Goal: Task Accomplishment & Management: Manage account settings

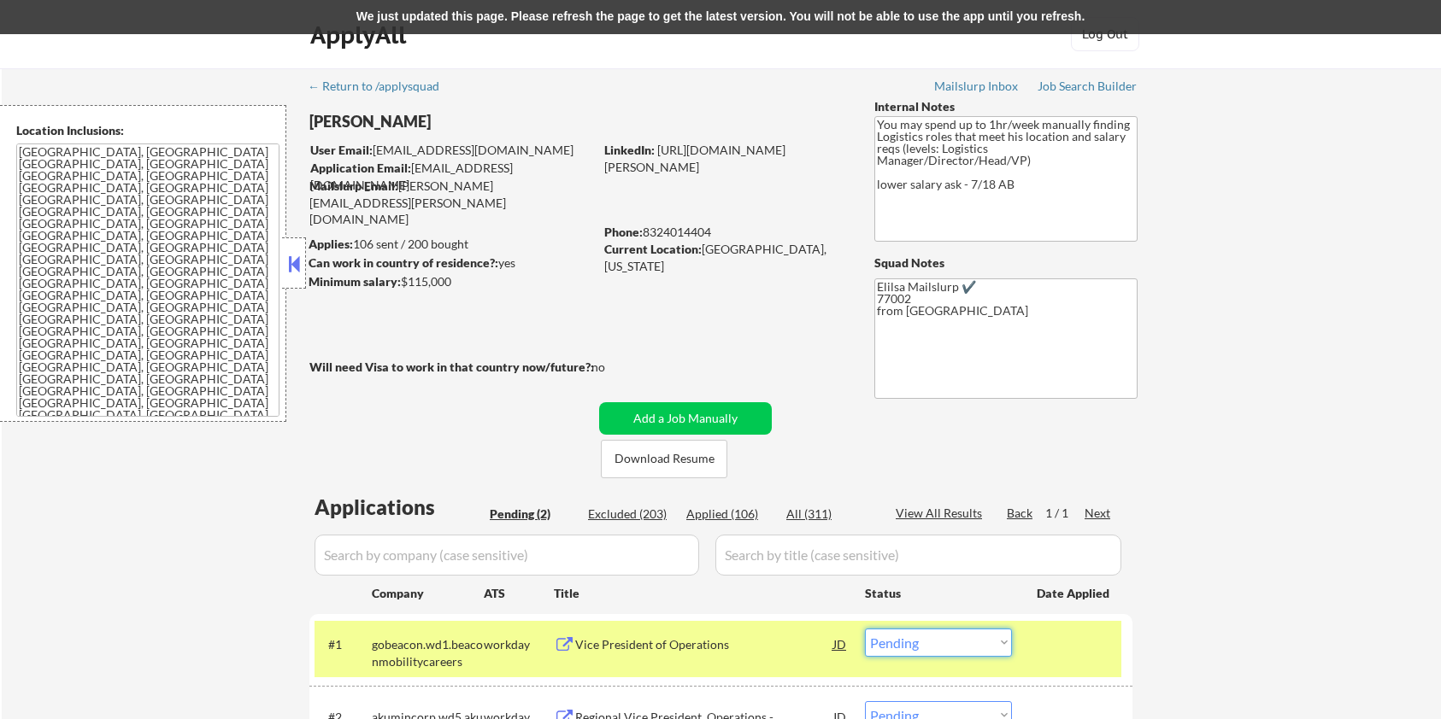
select select ""pending""
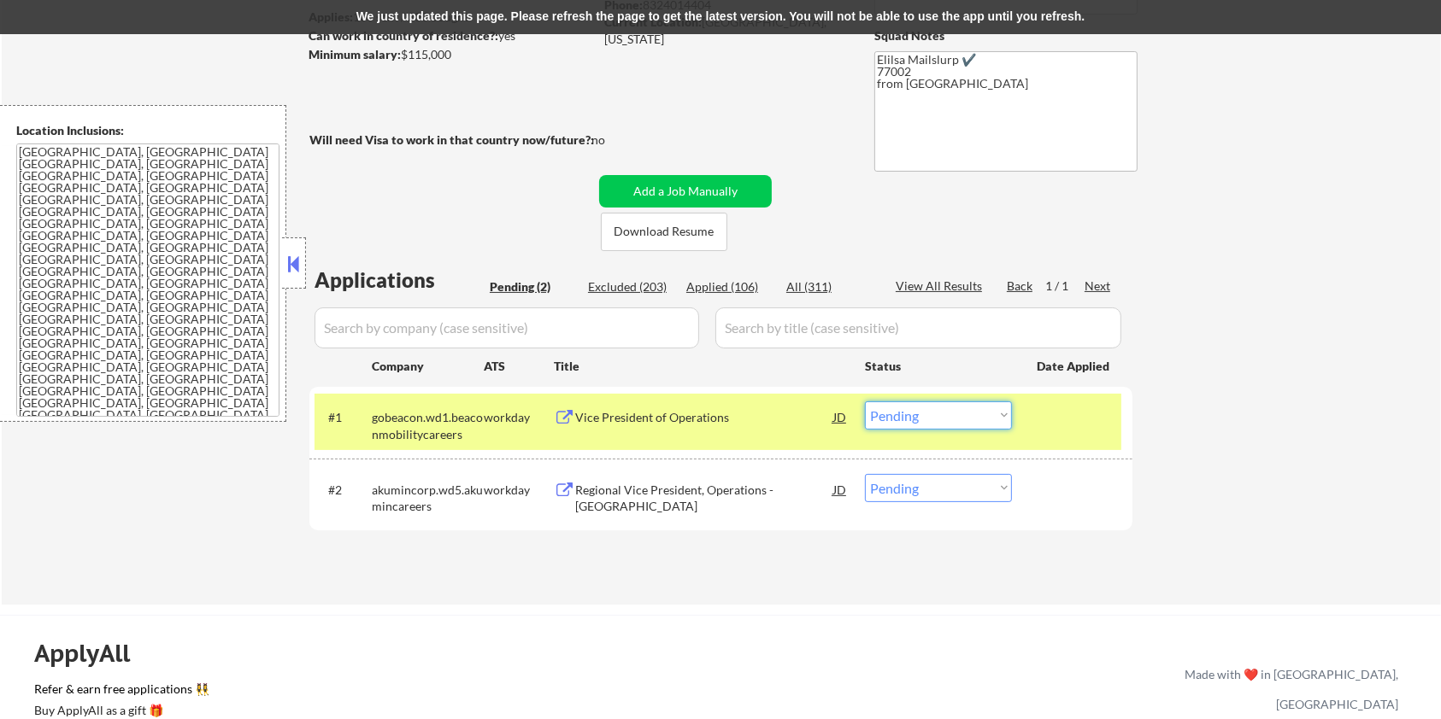
select select ""applied""
click at [865, 402] on select "Choose an option... Pending Applied Excluded (Questions) Excluded (Expired) Exc…" at bounding box center [938, 416] width 147 height 28
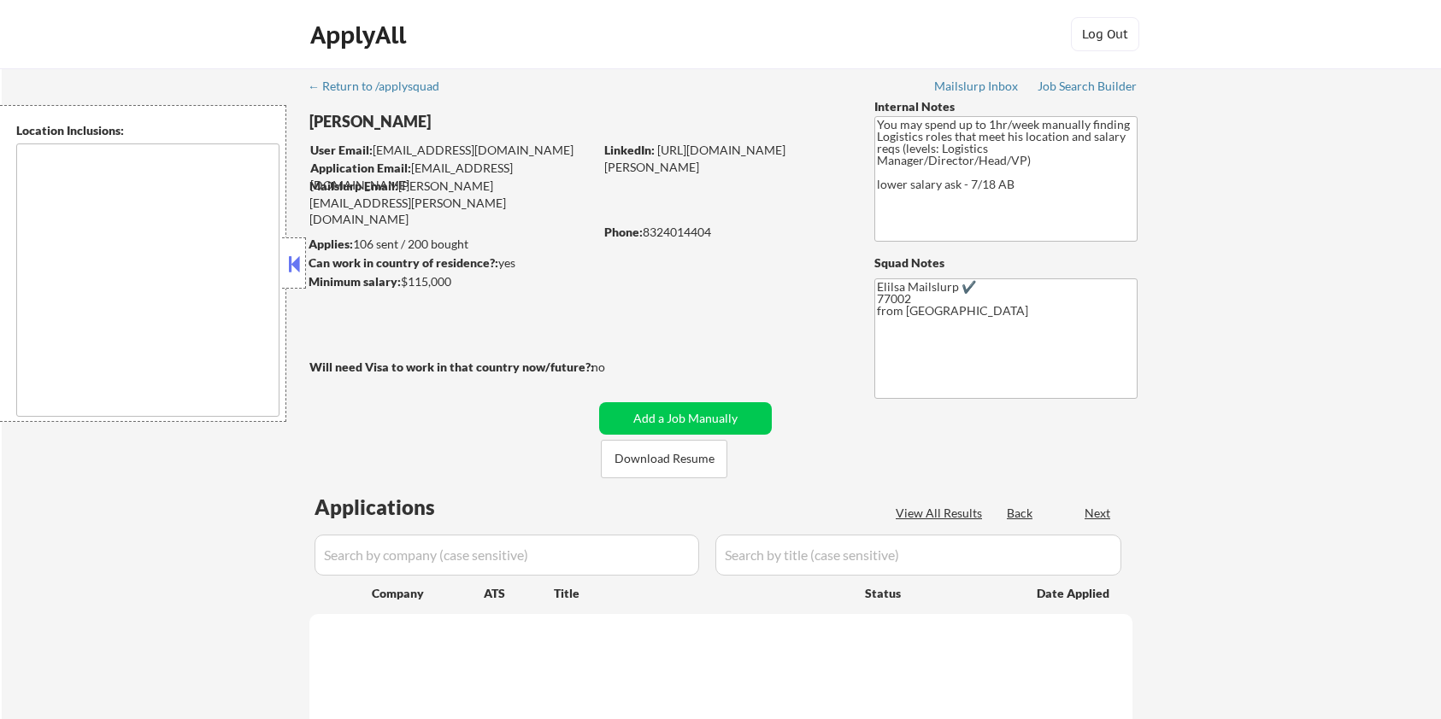
scroll to position [296, 0]
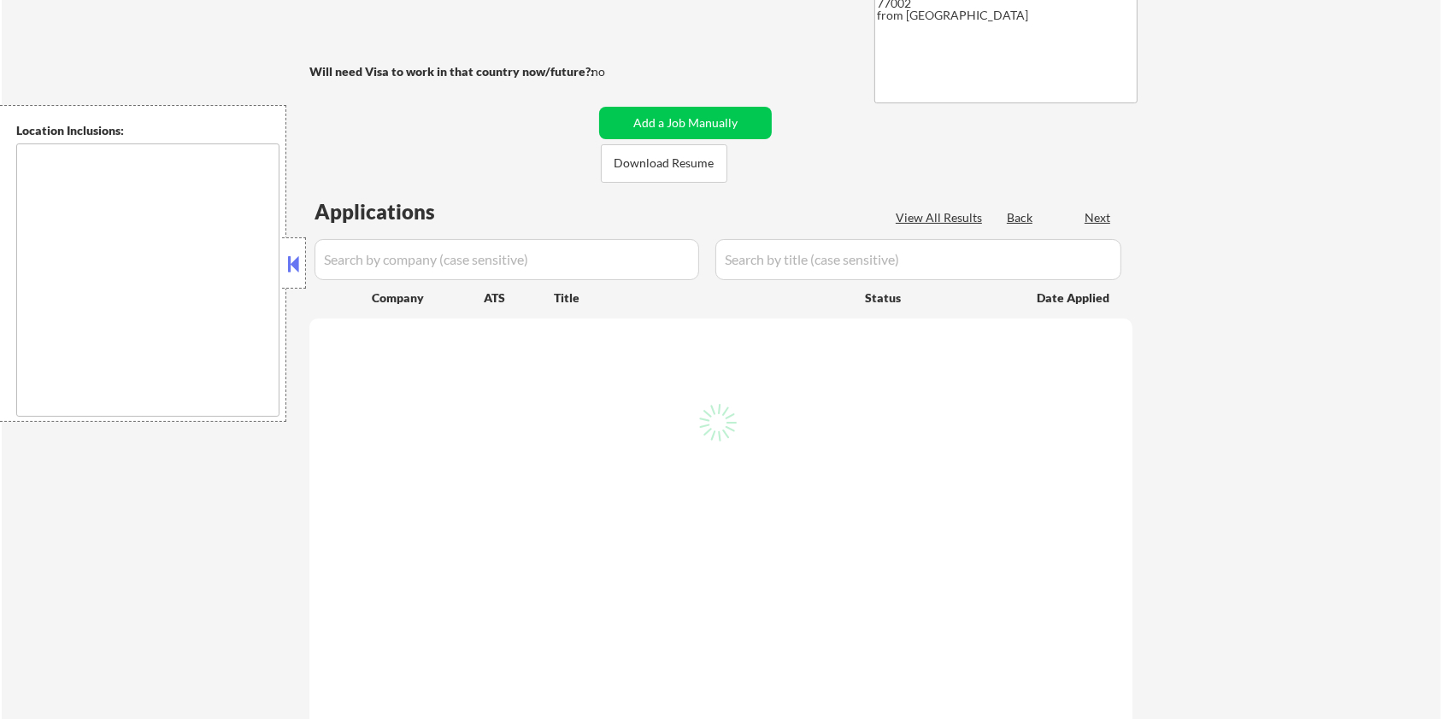
type textarea "[GEOGRAPHIC_DATA], [GEOGRAPHIC_DATA] [GEOGRAPHIC_DATA], [GEOGRAPHIC_DATA] [GEOG…"
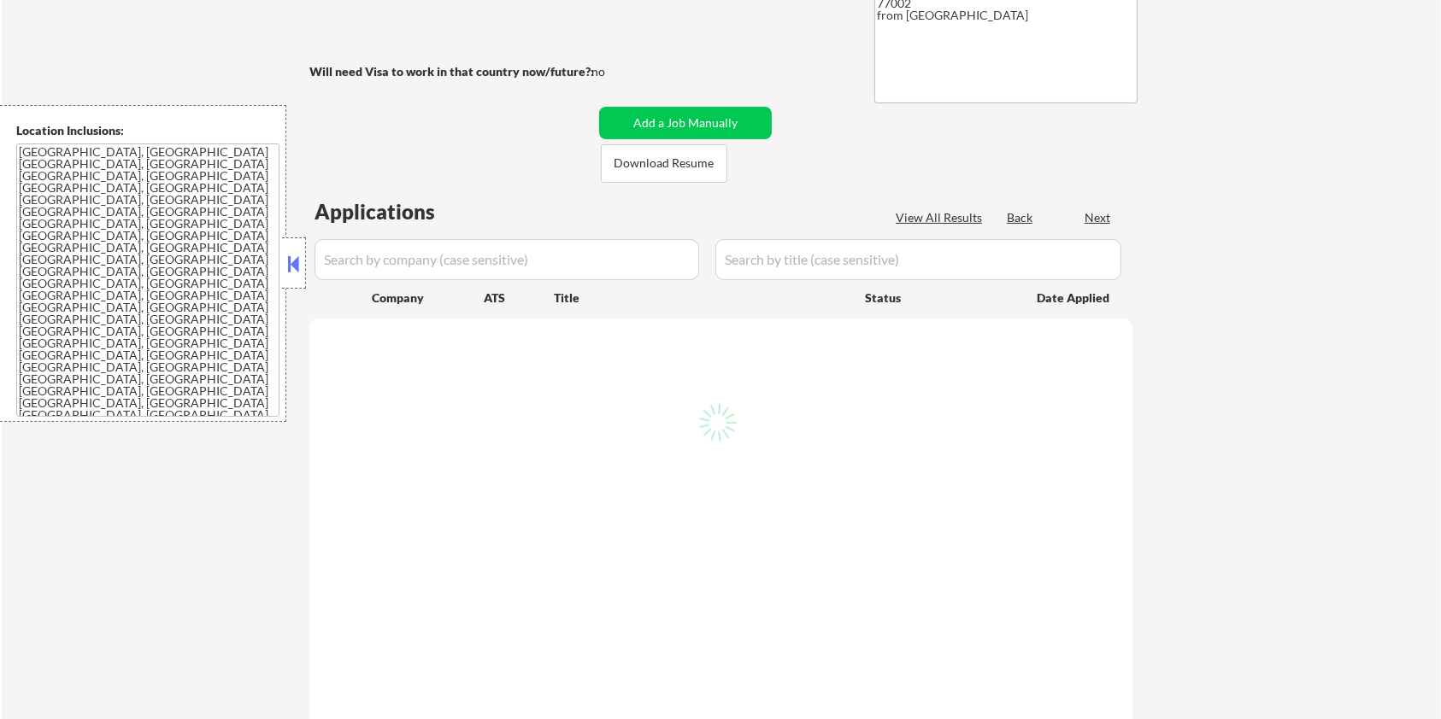
select select ""pending""
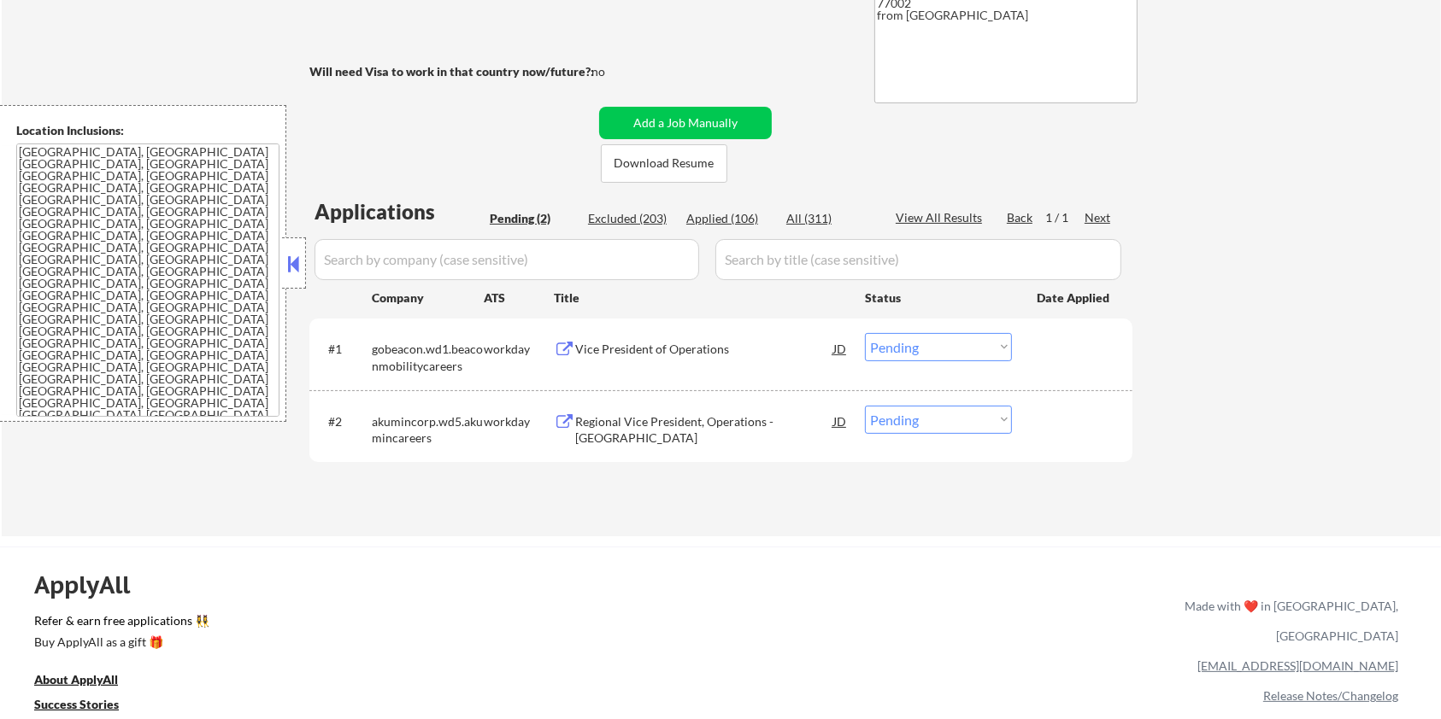
scroll to position [227, 0]
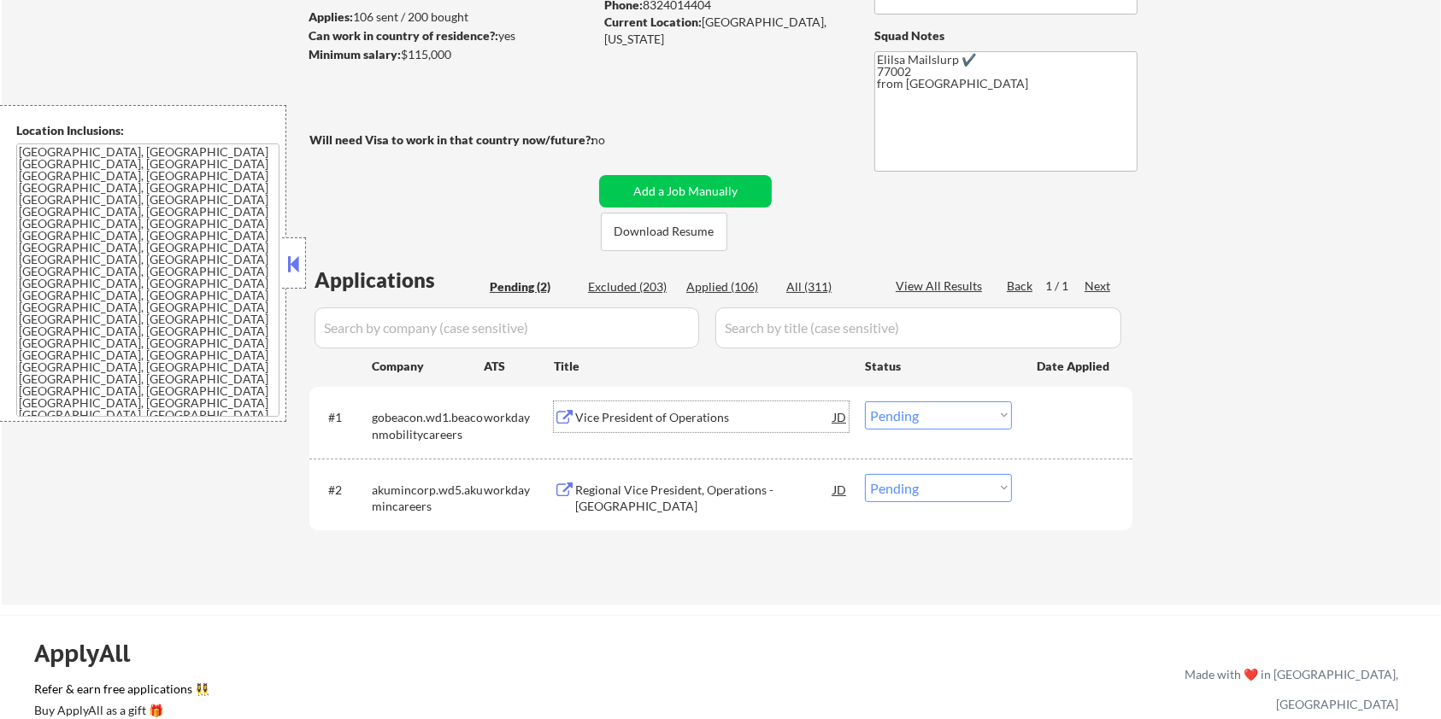
click at [637, 417] on div "Vice President of Operations" at bounding box center [704, 417] width 258 height 17
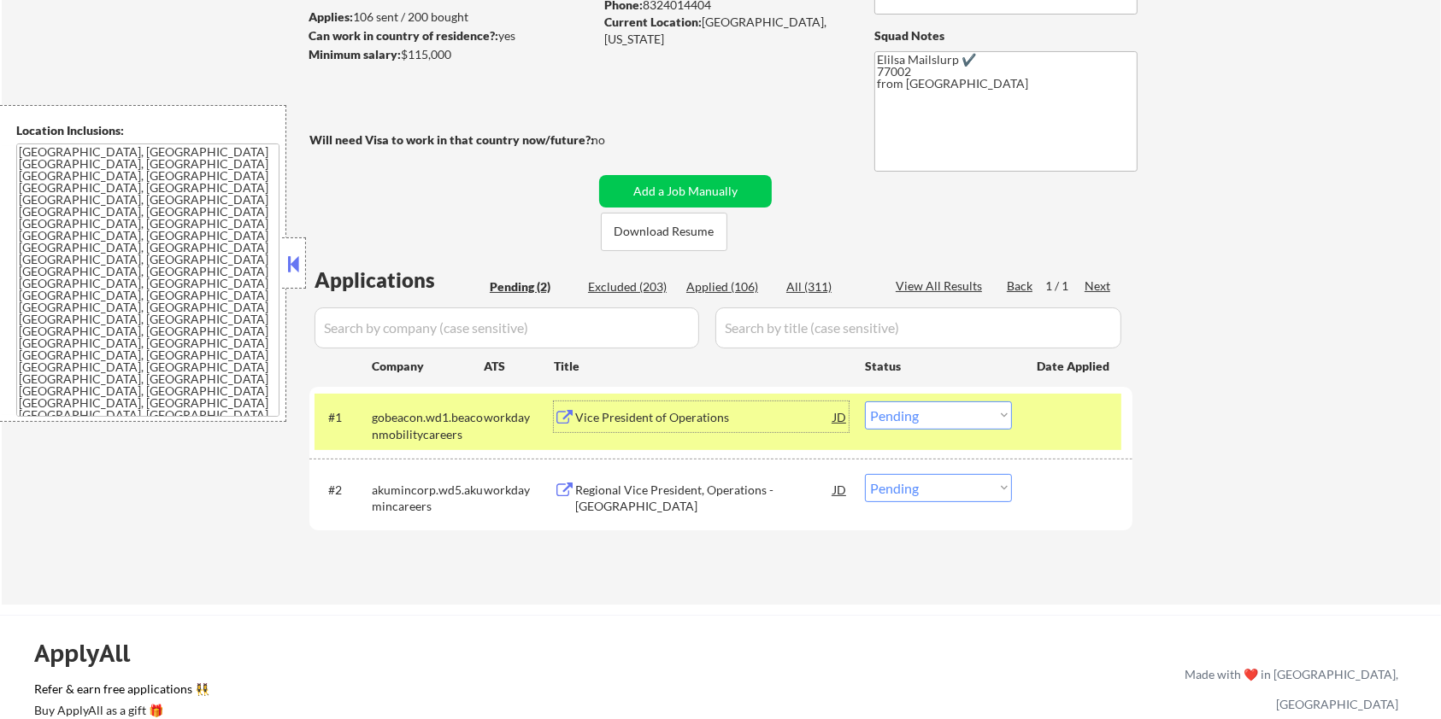
click at [930, 420] on select "Choose an option... Pending Applied Excluded (Questions) Excluded (Expired) Exc…" at bounding box center [938, 416] width 147 height 28
click at [865, 402] on select "Choose an option... Pending Applied Excluded (Questions) Excluded (Expired) Exc…" at bounding box center [938, 416] width 147 height 28
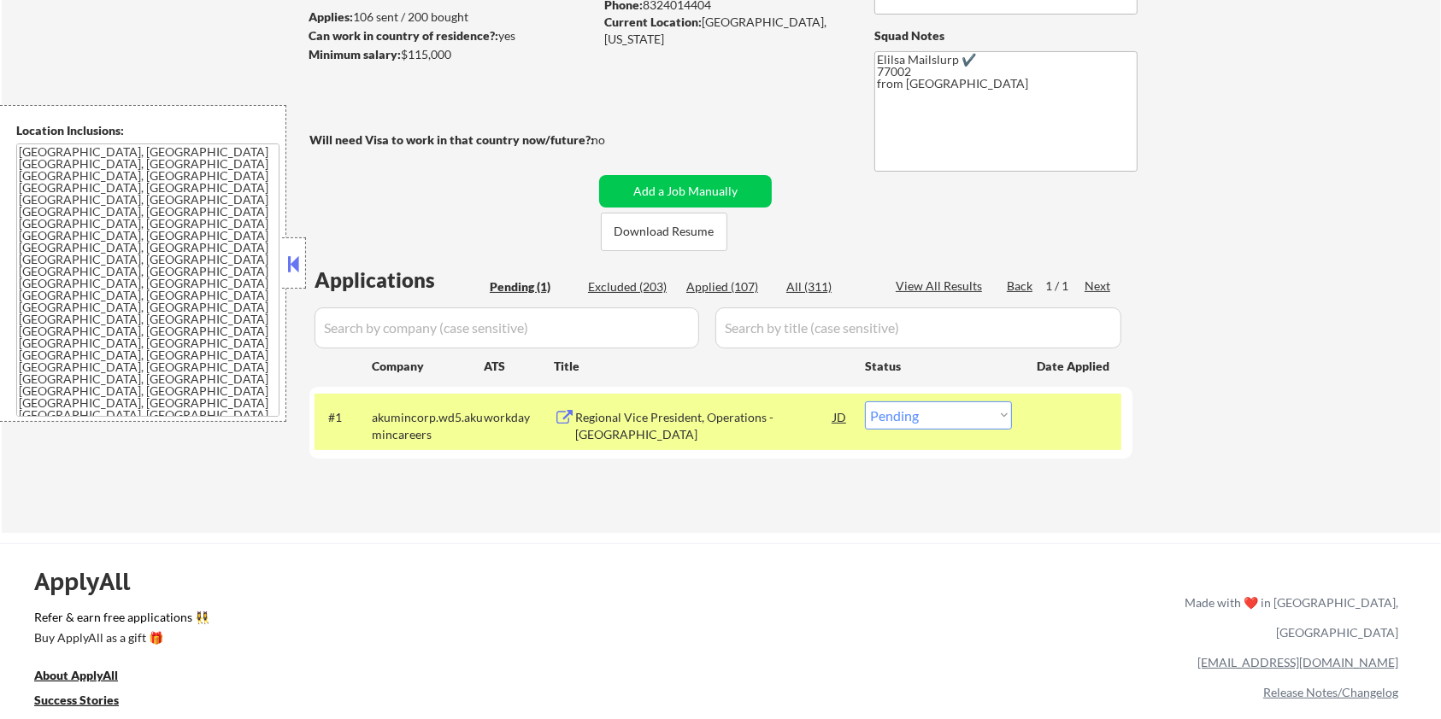
click at [712, 417] on div "Regional Vice President, Operations - West Region" at bounding box center [704, 425] width 258 height 33
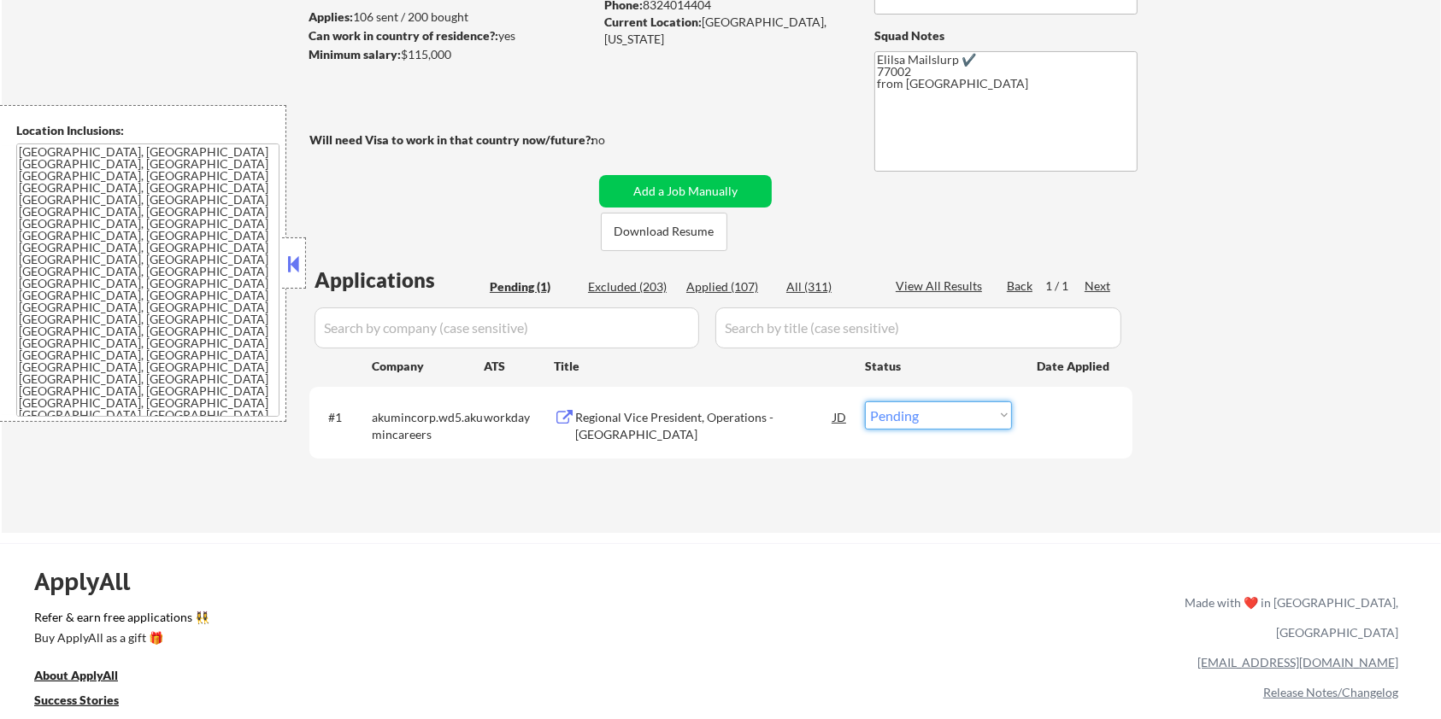
click at [929, 413] on select "Choose an option... Pending Applied Excluded (Questions) Excluded (Expired) Exc…" at bounding box center [938, 416] width 147 height 28
select select ""applied""
click at [865, 402] on select "Choose an option... Pending Applied Excluded (Questions) Excluded (Expired) Exc…" at bounding box center [938, 416] width 147 height 28
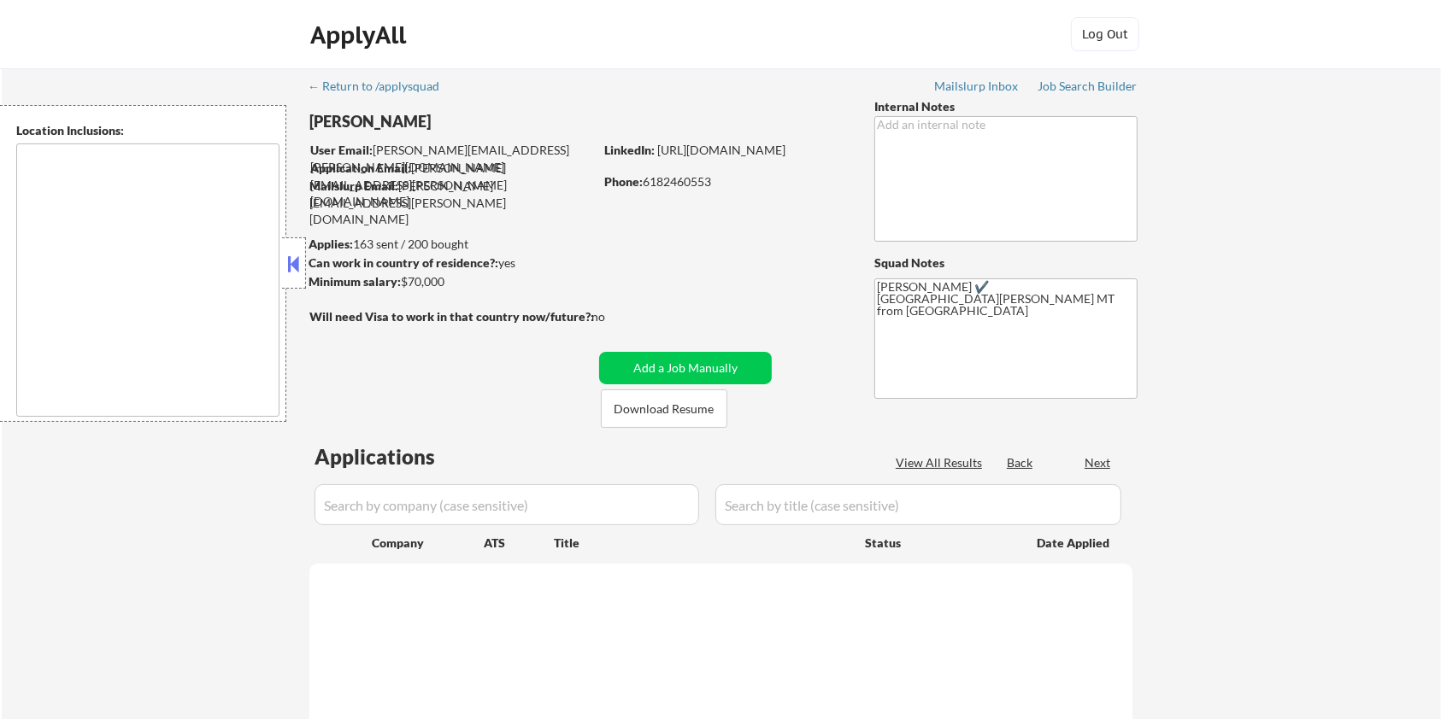
type textarea "[GEOGRAPHIC_DATA][PERSON_NAME], CO [PERSON_NAME], CO [GEOGRAPHIC_DATA], CO Timn…"
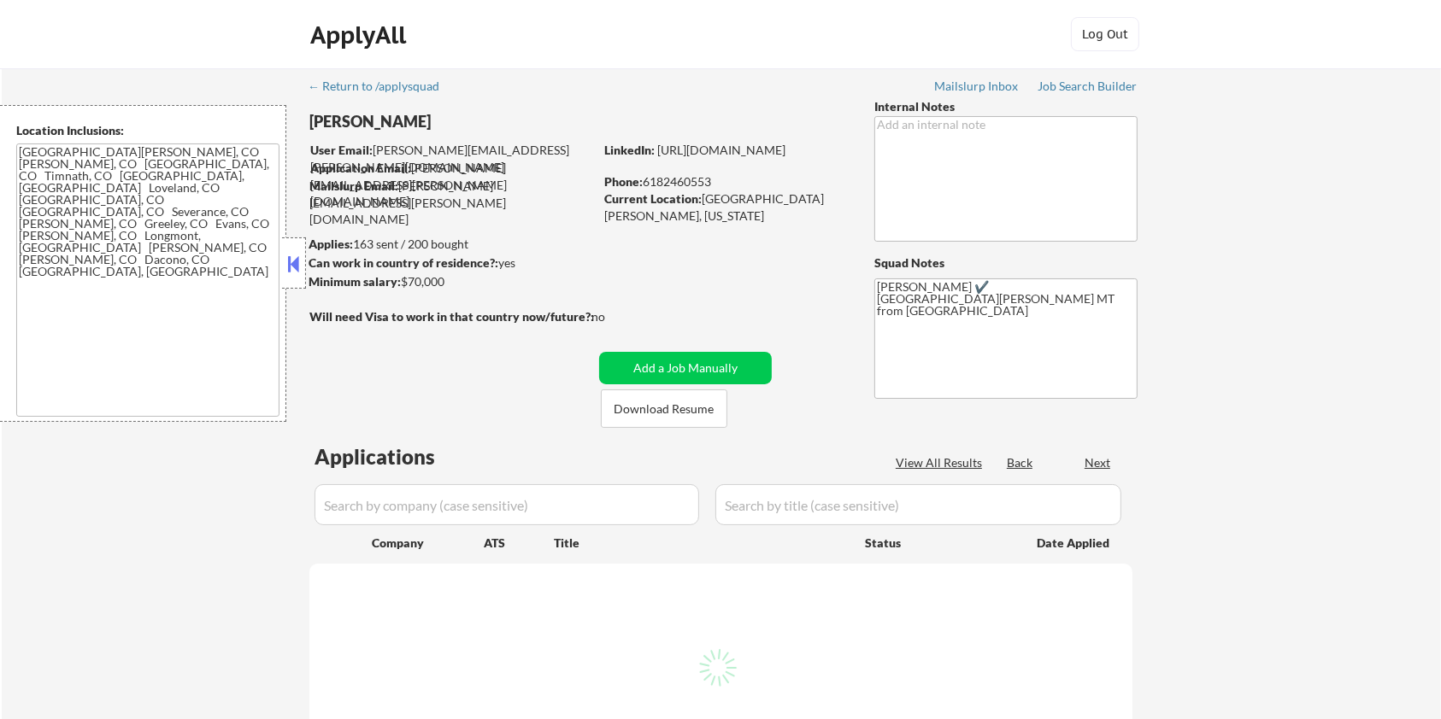
select select ""pending""
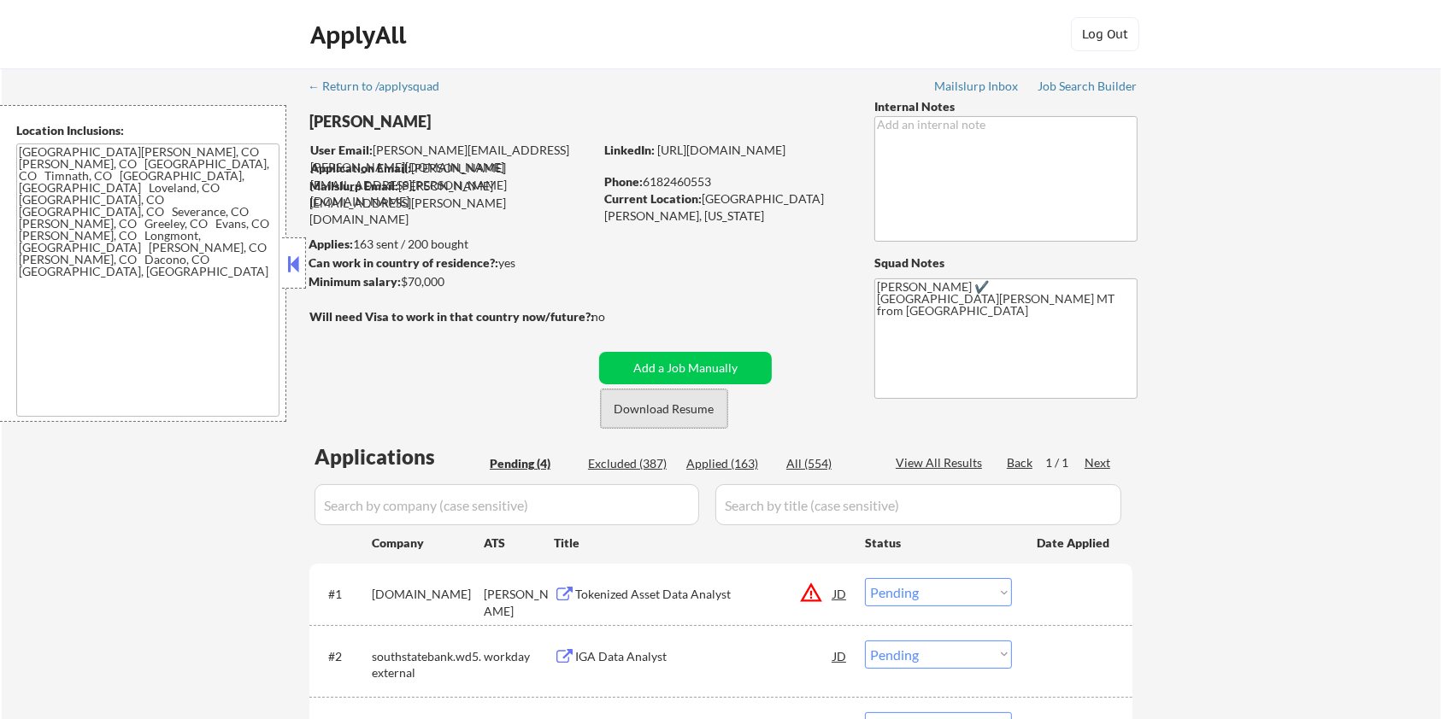
click at [672, 409] on button "Download Resume" at bounding box center [664, 409] width 126 height 38
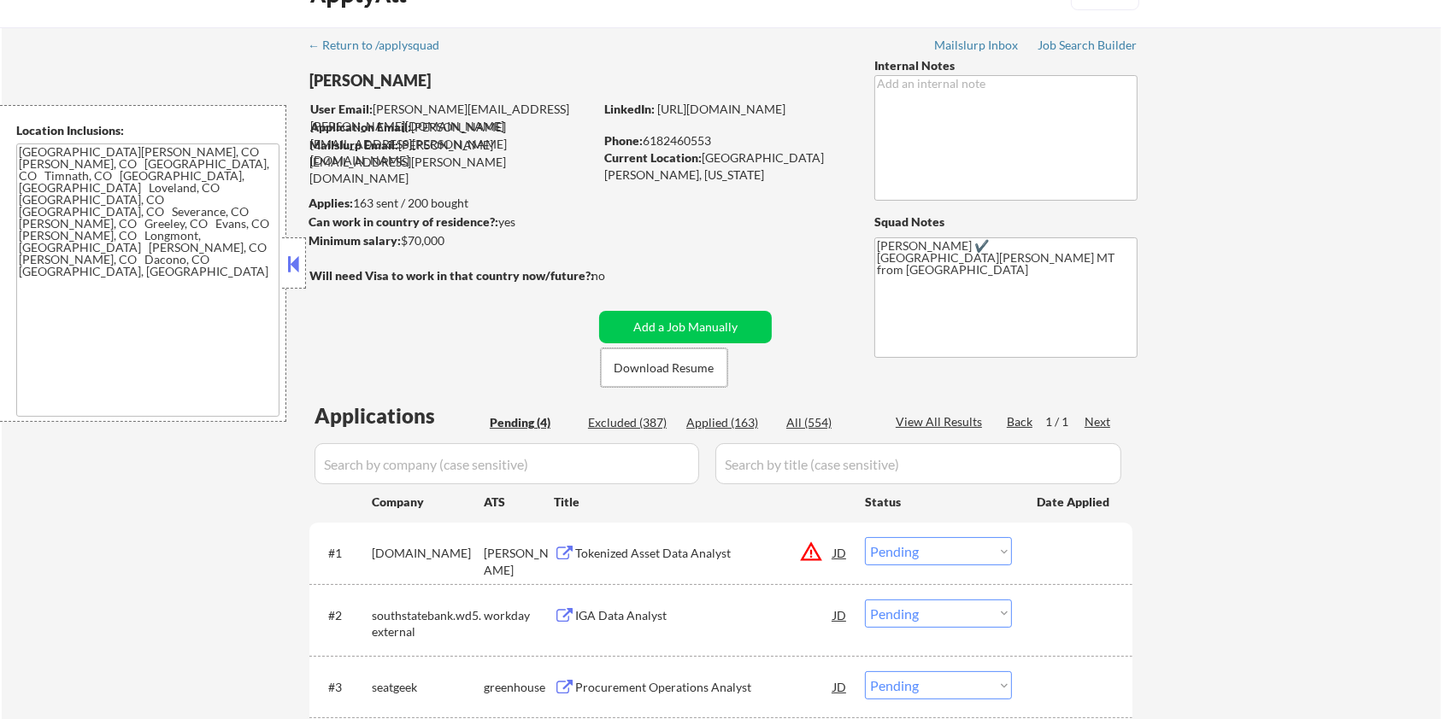
scroll to position [114, 0]
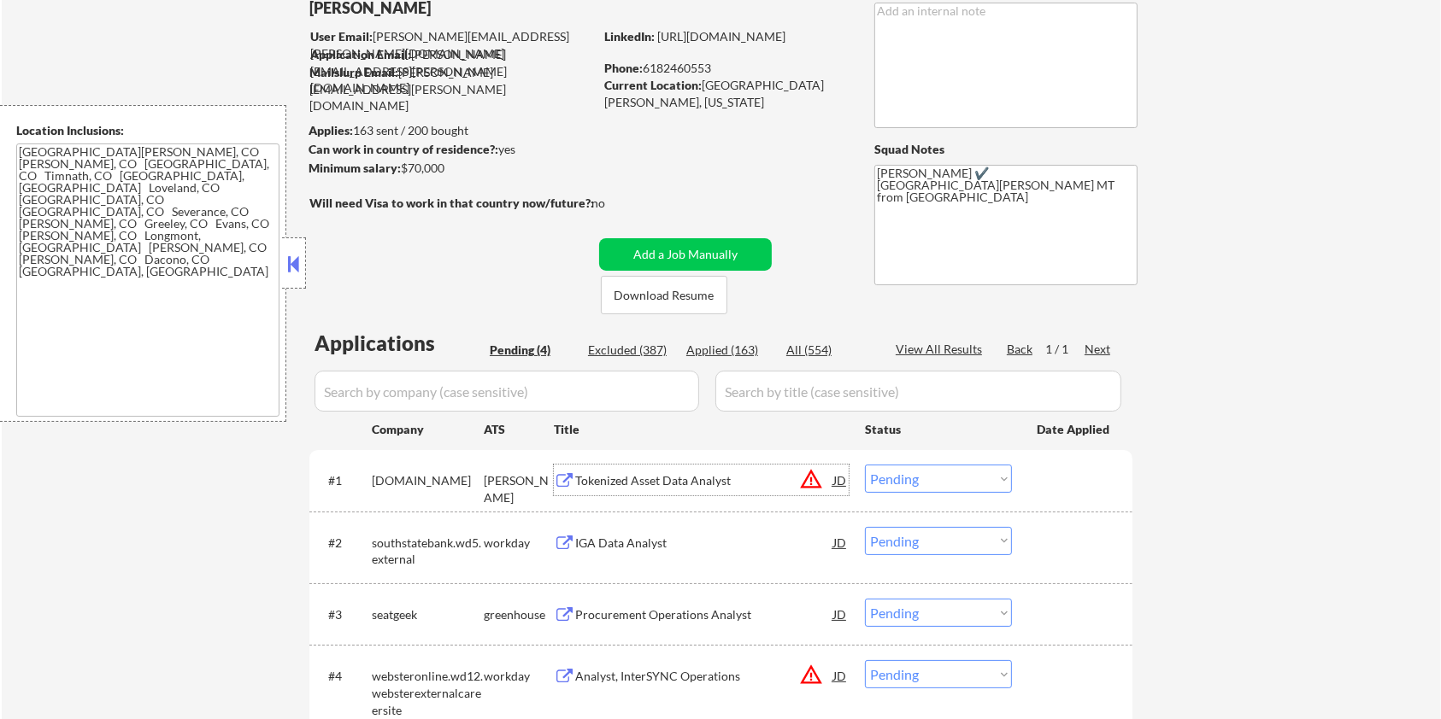
click at [683, 481] on div "Tokenized Asset Data Analyst" at bounding box center [704, 481] width 258 height 17
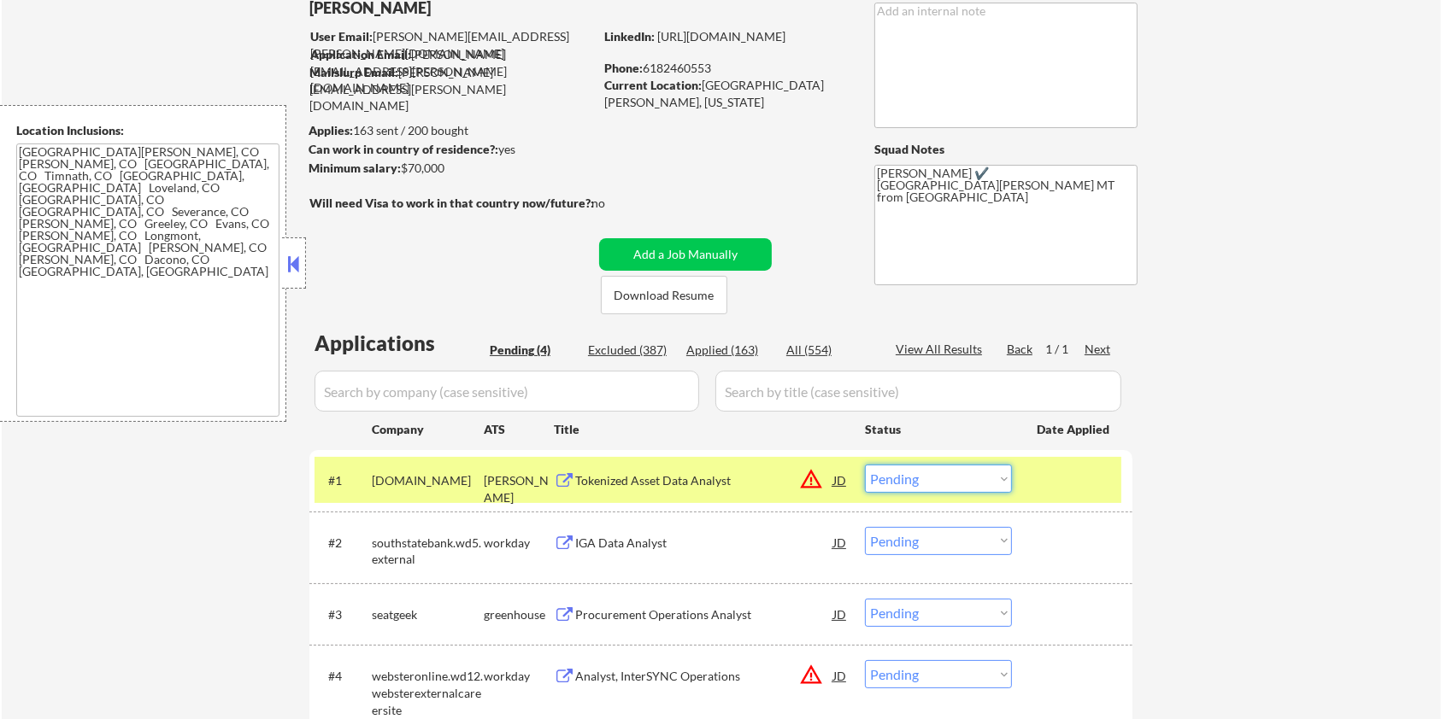
click at [980, 485] on select "Choose an option... Pending Applied Excluded (Questions) Excluded (Expired) Exc…" at bounding box center [938, 479] width 147 height 28
click at [984, 472] on select "Choose an option... Pending Applied Excluded (Questions) Excluded (Expired) Exc…" at bounding box center [938, 479] width 147 height 28
click at [865, 465] on select "Choose an option... Pending Applied Excluded (Questions) Excluded (Expired) Exc…" at bounding box center [938, 479] width 147 height 28
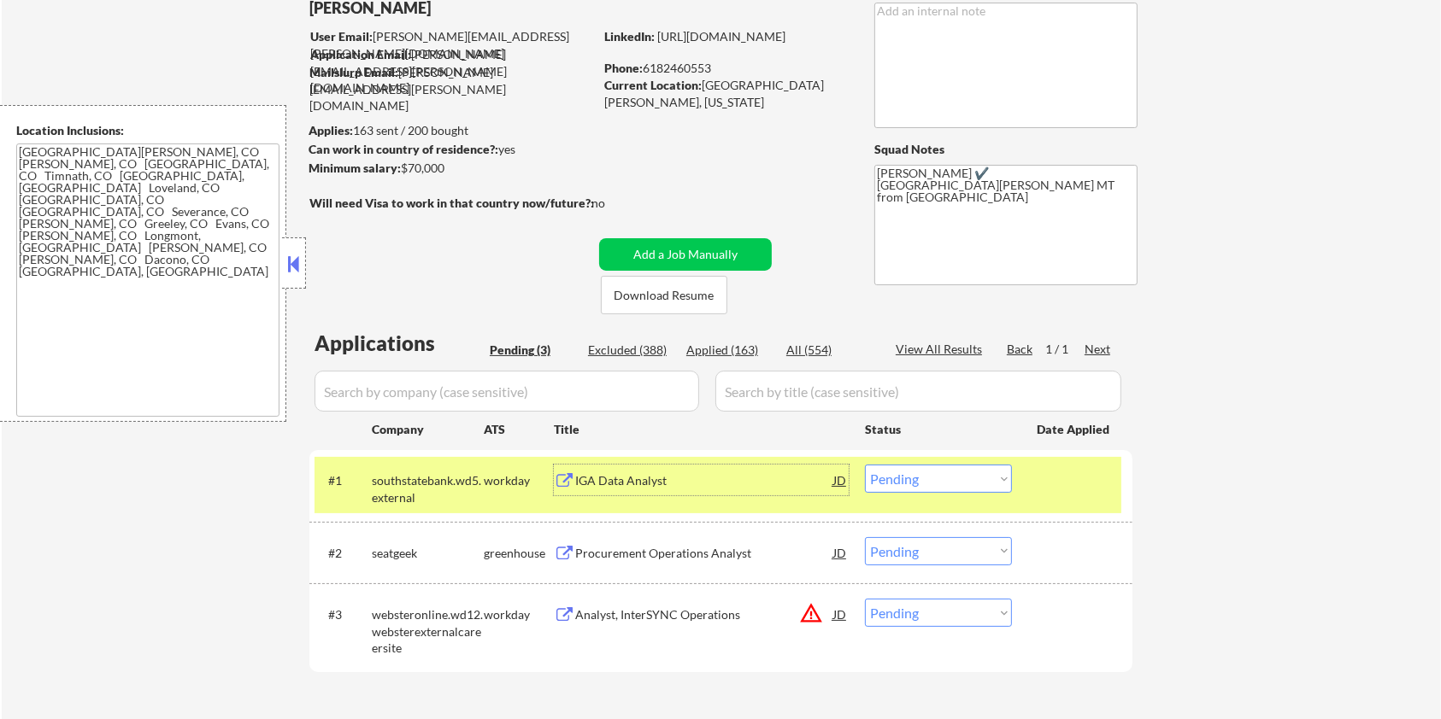
click at [621, 475] on div "IGA Data Analyst" at bounding box center [704, 481] width 258 height 17
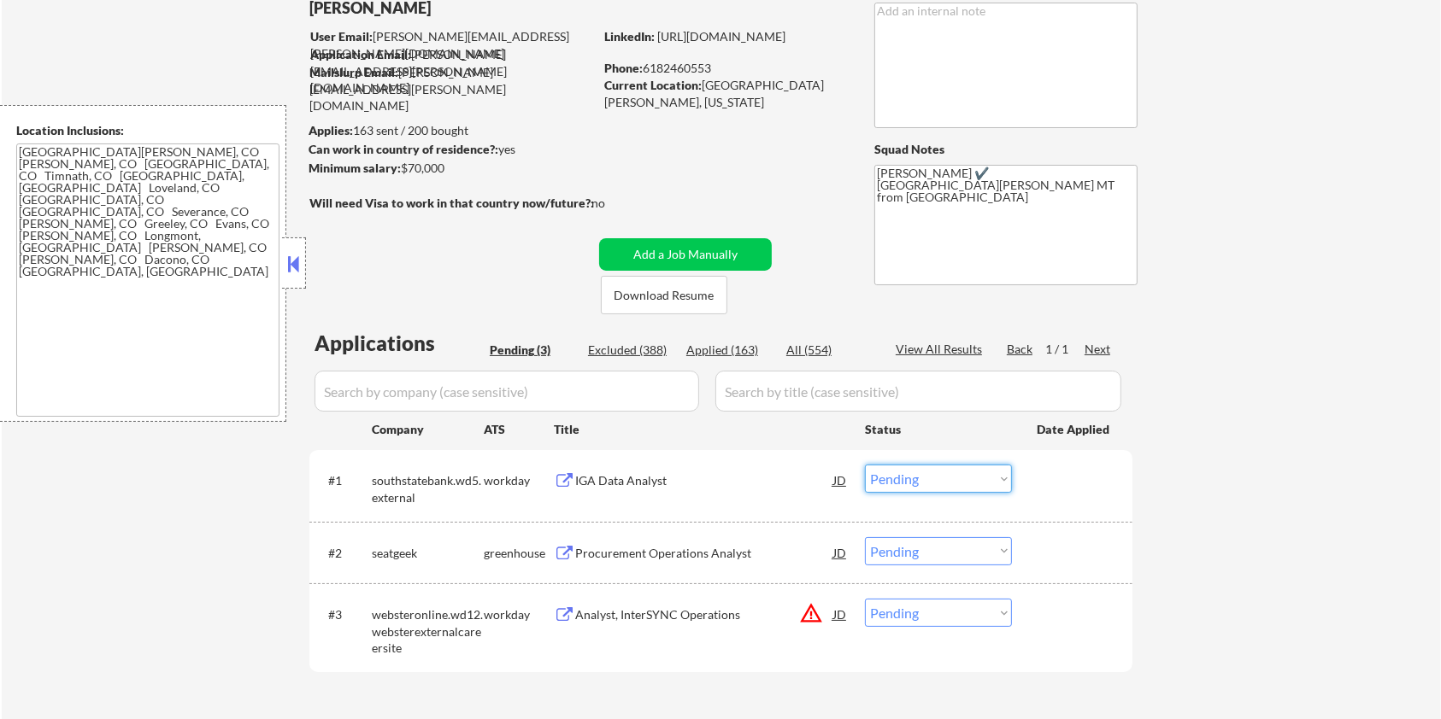
click at [909, 478] on select "Choose an option... Pending Applied Excluded (Questions) Excluded (Expired) Exc…" at bounding box center [938, 479] width 147 height 28
click at [865, 465] on select "Choose an option... Pending Applied Excluded (Questions) Excluded (Expired) Exc…" at bounding box center [938, 479] width 147 height 28
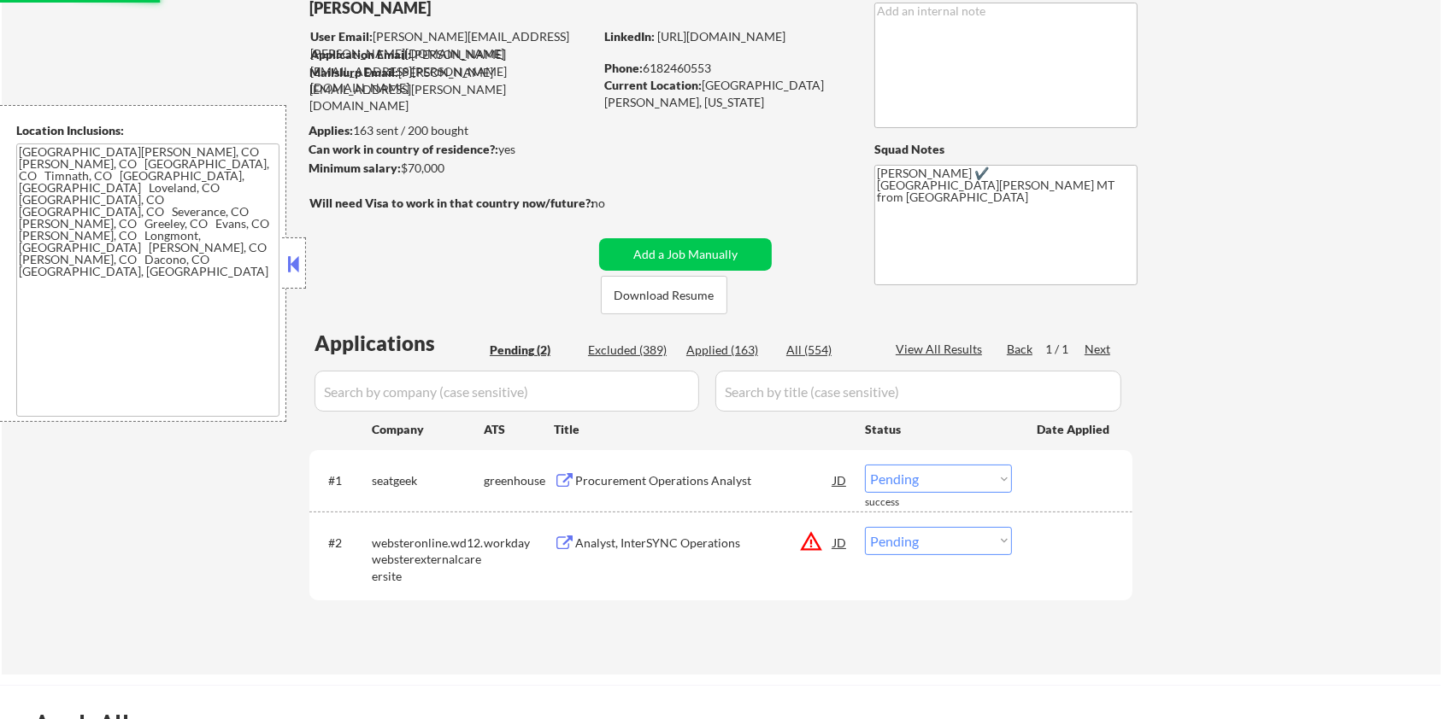
click at [684, 476] on div "Procurement Operations Analyst" at bounding box center [704, 481] width 258 height 17
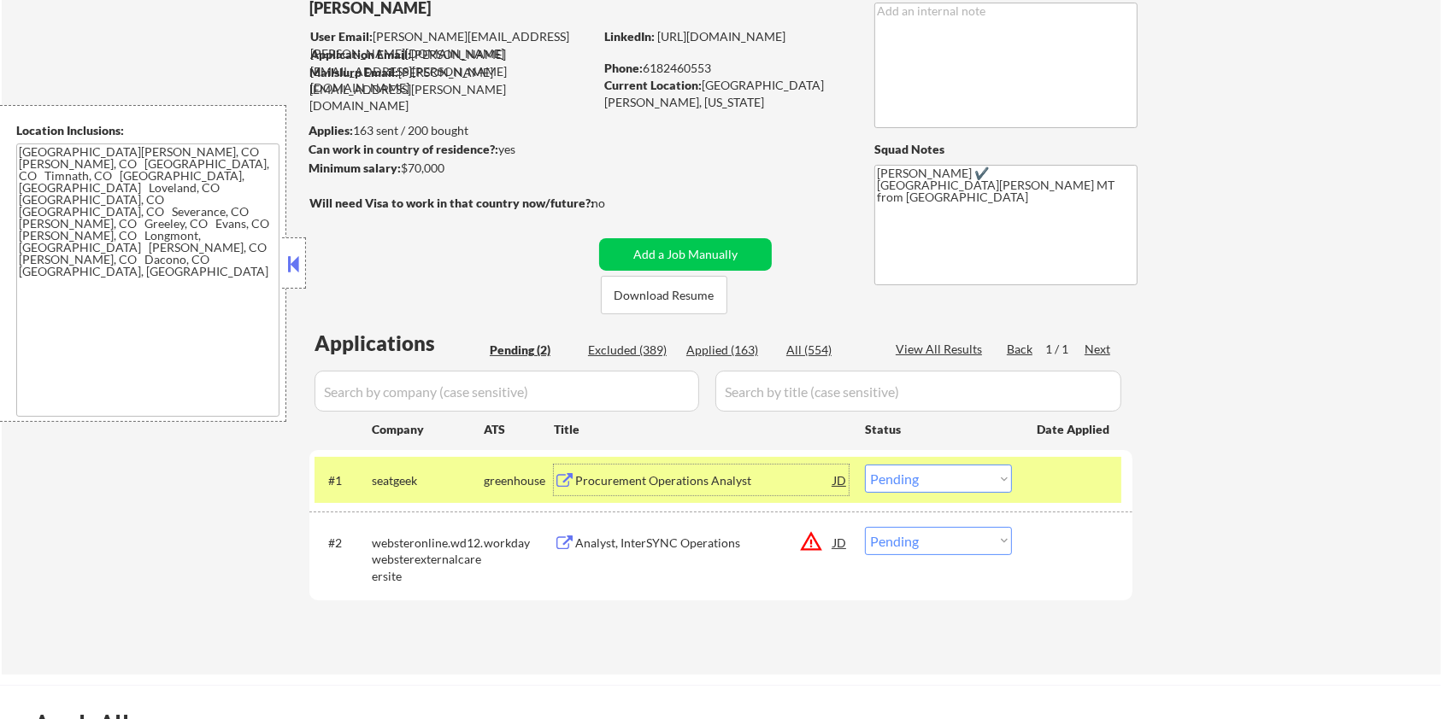
click at [951, 482] on select "Choose an option... Pending Applied Excluded (Questions) Excluded (Expired) Exc…" at bounding box center [938, 479] width 147 height 28
click at [865, 465] on select "Choose an option... Pending Applied Excluded (Questions) Excluded (Expired) Exc…" at bounding box center [938, 479] width 147 height 28
click at [647, 543] on div "Analyst, InterSYNC Operations" at bounding box center [704, 543] width 258 height 17
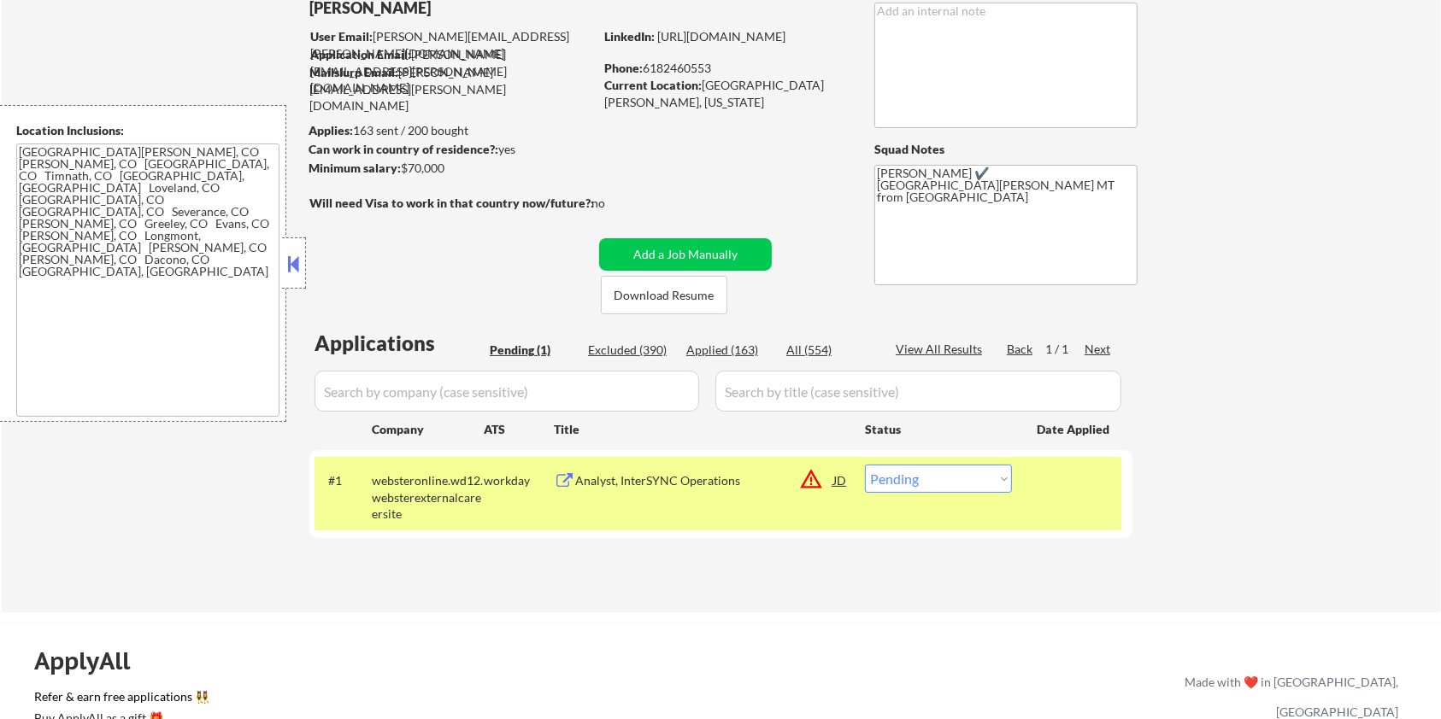
click at [937, 485] on select "Choose an option... Pending Applied Excluded (Questions) Excluded (Expired) Exc…" at bounding box center [938, 479] width 147 height 28
select select ""excluded__salary_""
click at [865, 465] on select "Choose an option... Pending Applied Excluded (Questions) Excluded (Expired) Exc…" at bounding box center [938, 479] width 147 height 28
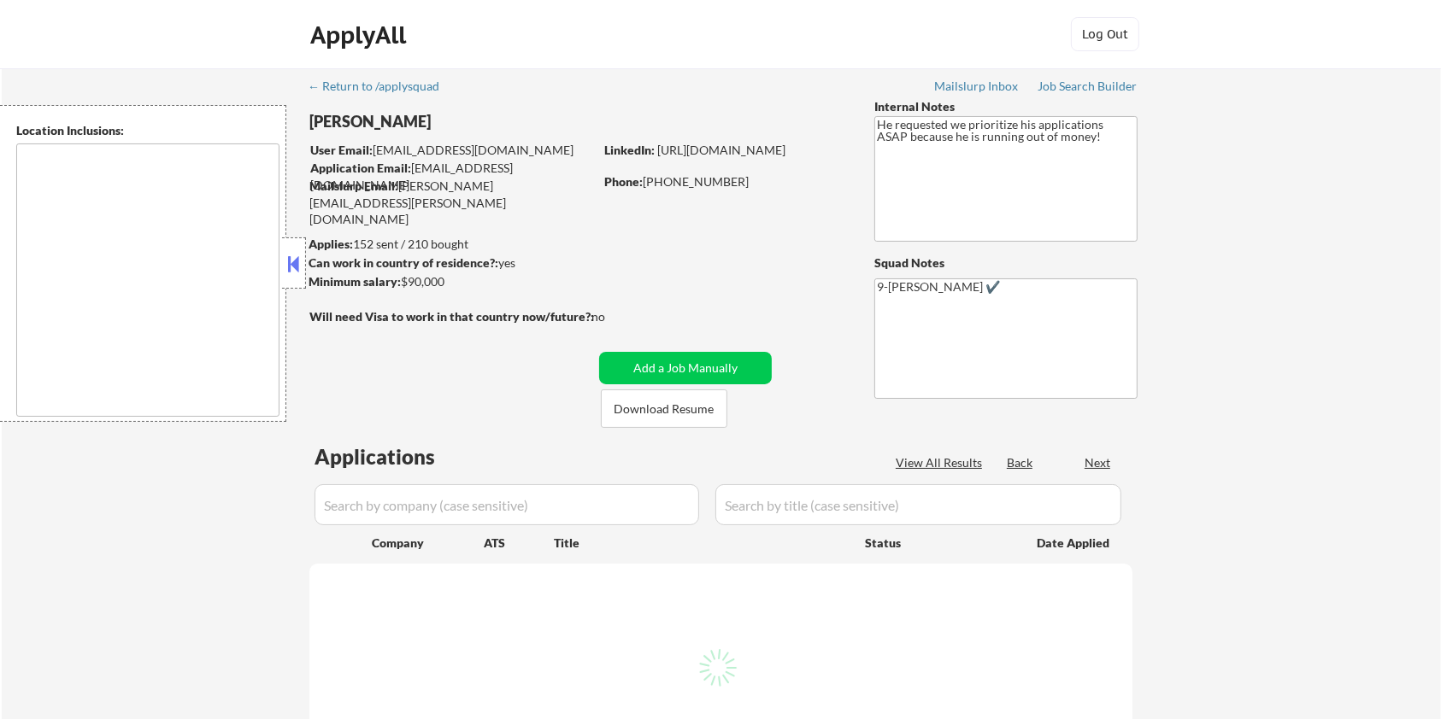
type textarea "Bellevue, WA Medina, WA Clyde Hill, WA Yarrow Point, WA Hunts Point, WA Kirklan…"
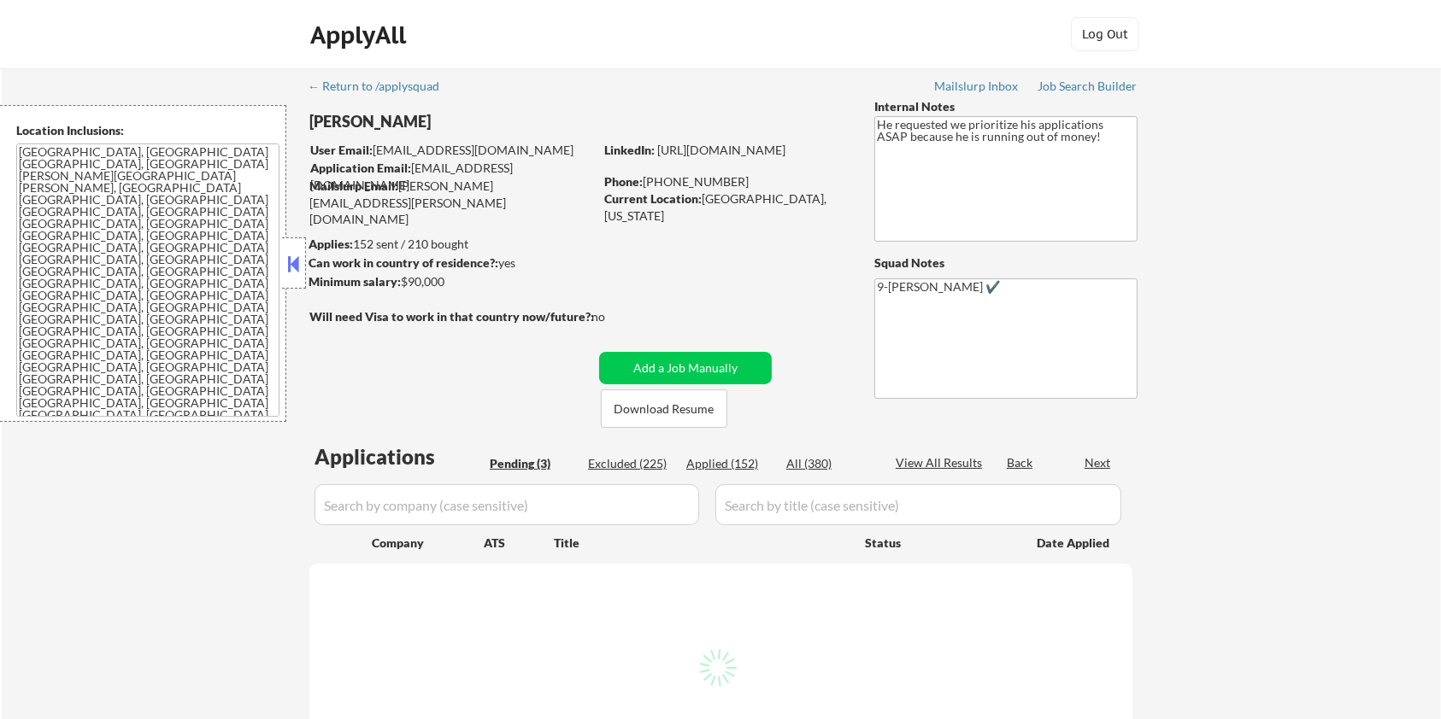
select select ""pending""
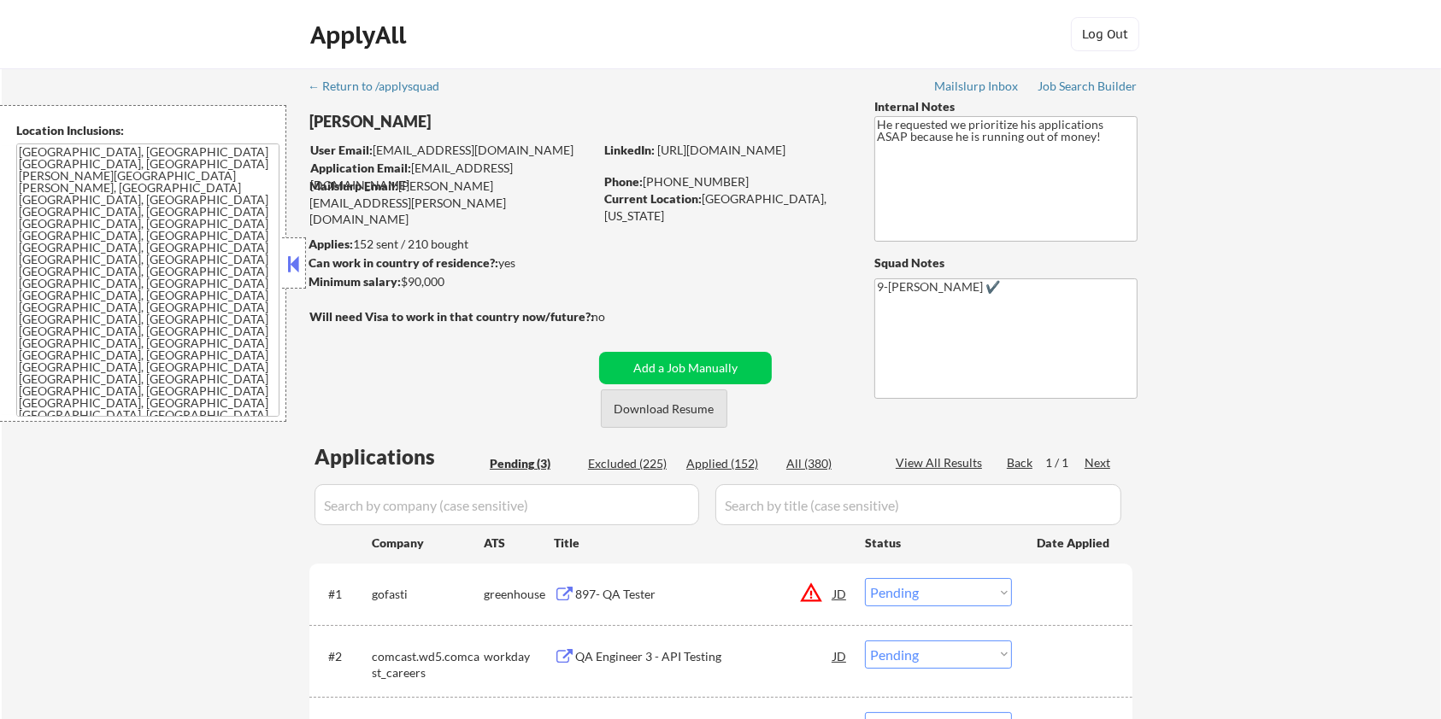
click at [617, 403] on button "Download Resume" at bounding box center [664, 409] width 126 height 38
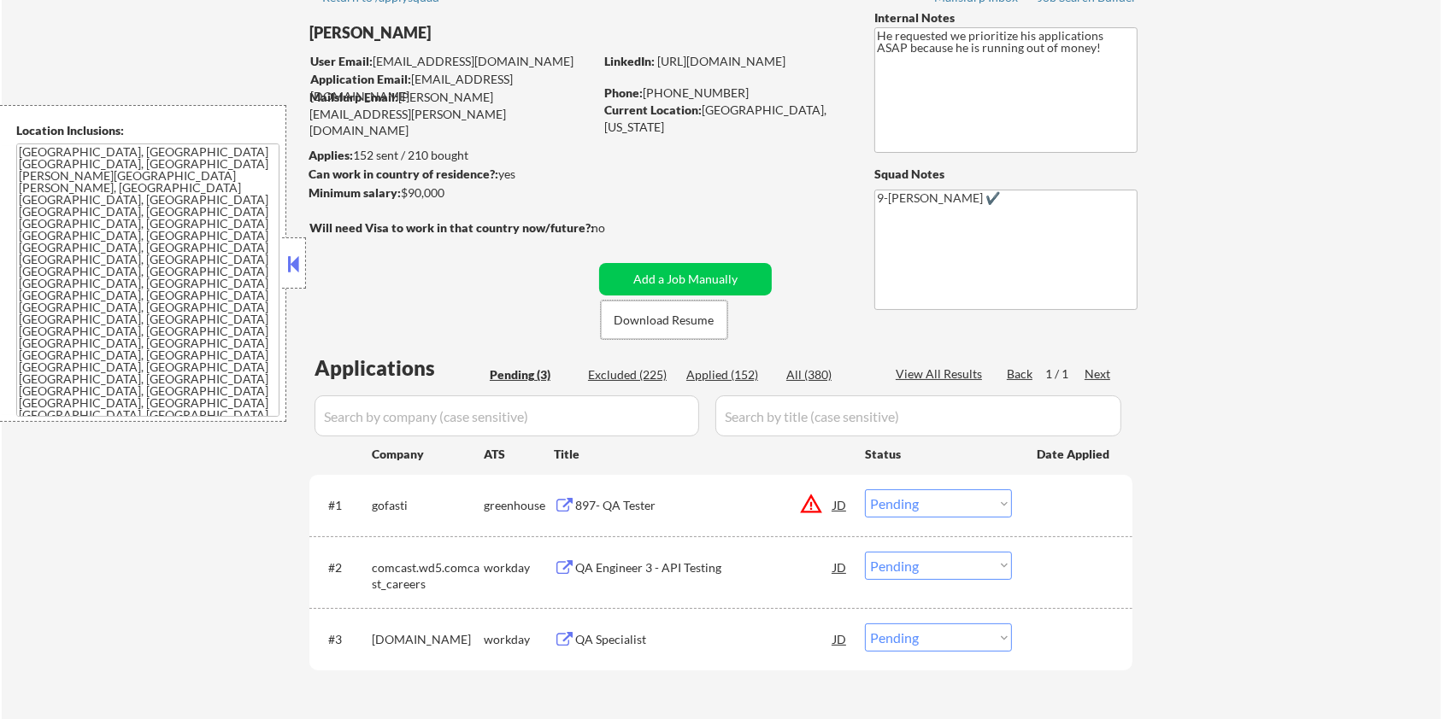
scroll to position [114, 0]
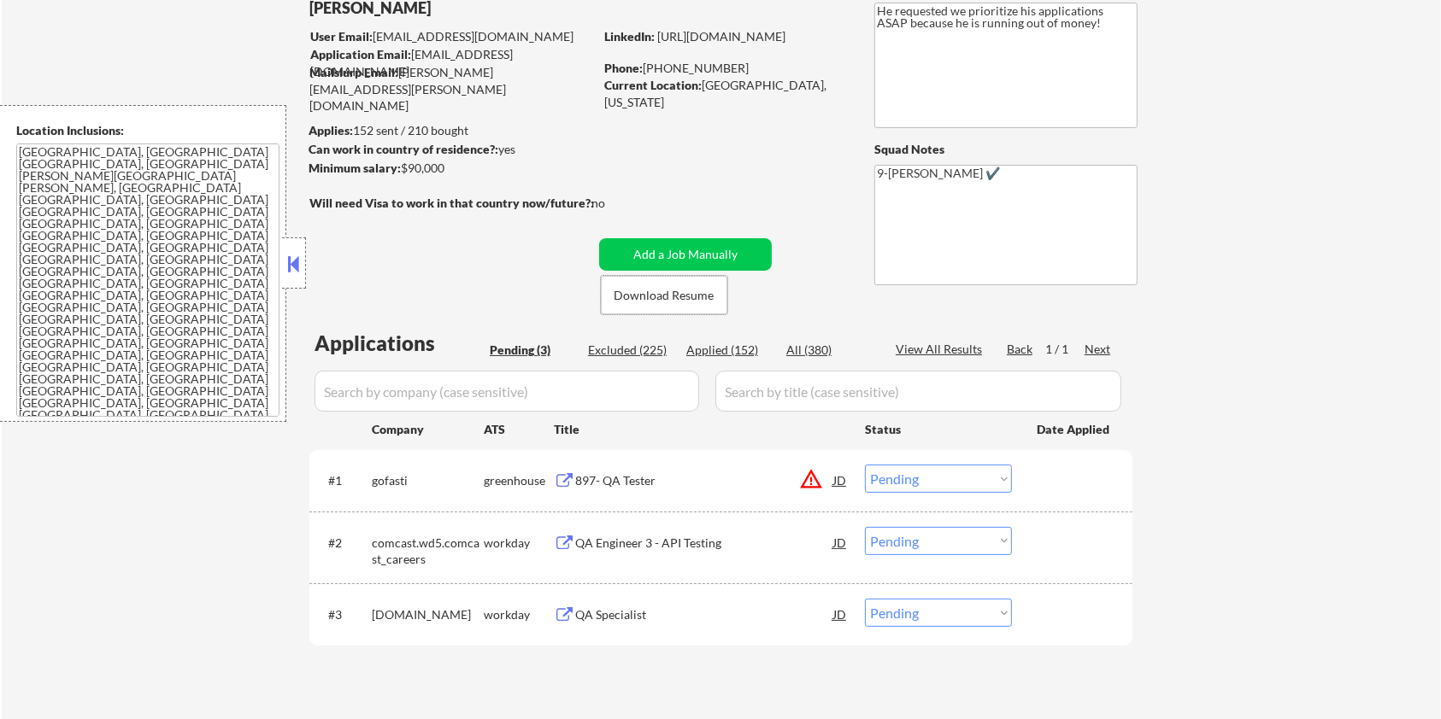
click at [615, 480] on div "897- QA Tester" at bounding box center [704, 481] width 258 height 17
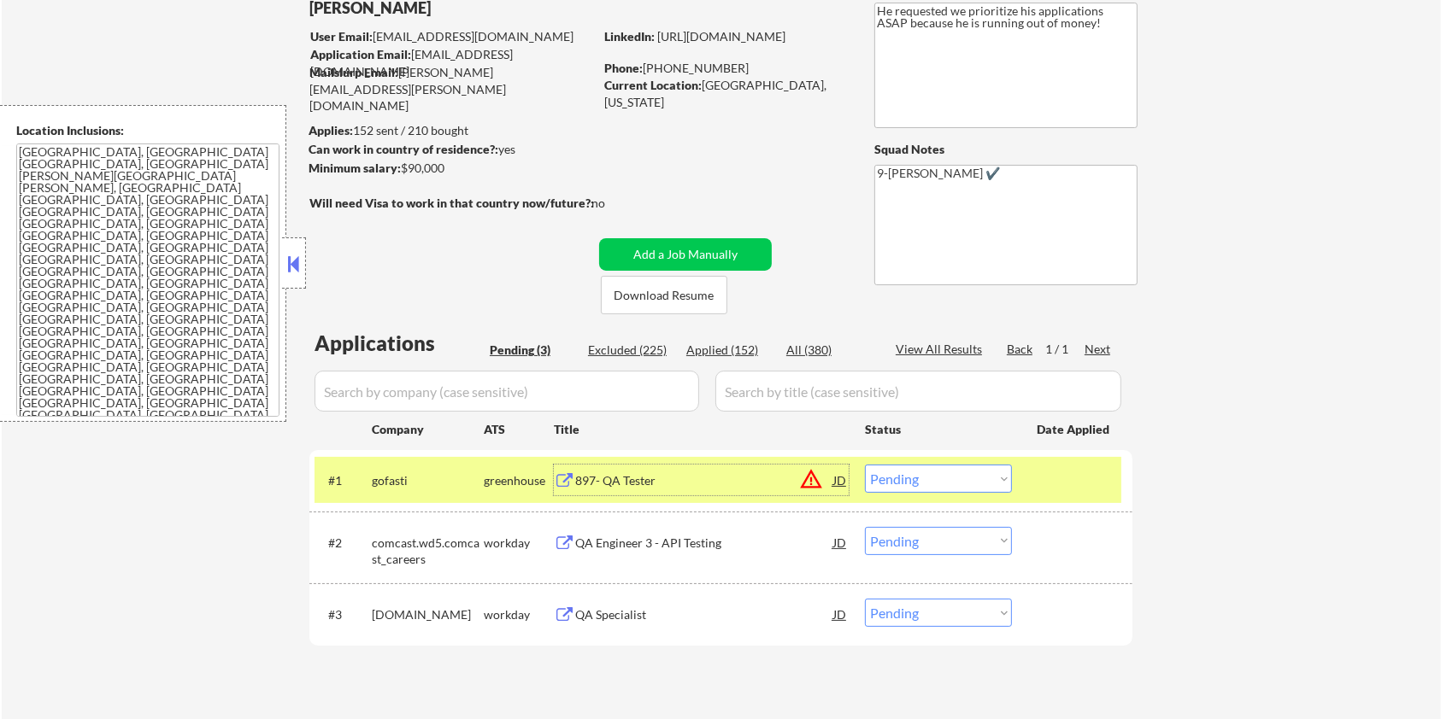
click at [939, 479] on select "Choose an option... Pending Applied Excluded (Questions) Excluded (Expired) Exc…" at bounding box center [938, 479] width 147 height 28
click at [865, 465] on select "Choose an option... Pending Applied Excluded (Questions) Excluded (Expired) Exc…" at bounding box center [938, 479] width 147 height 28
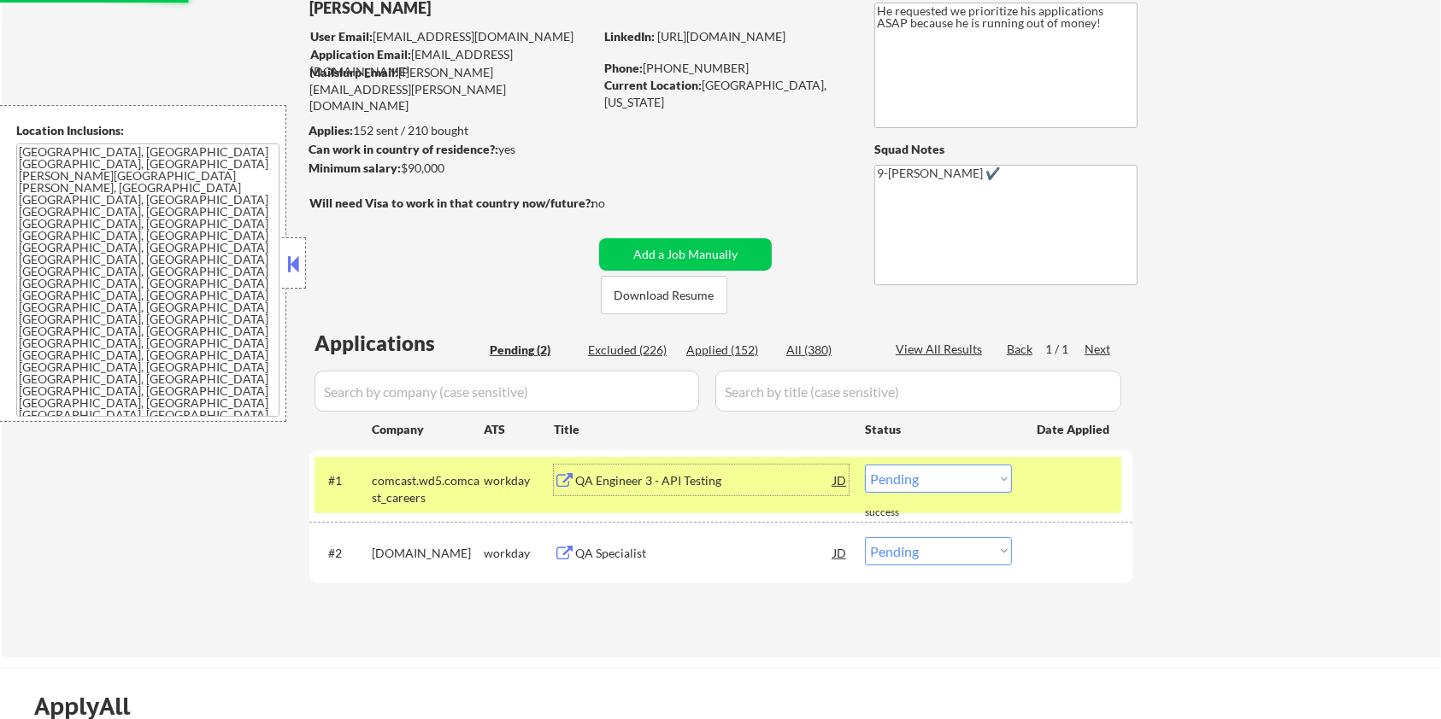
click at [616, 474] on div "QA Engineer 3 - API Testing" at bounding box center [704, 481] width 258 height 17
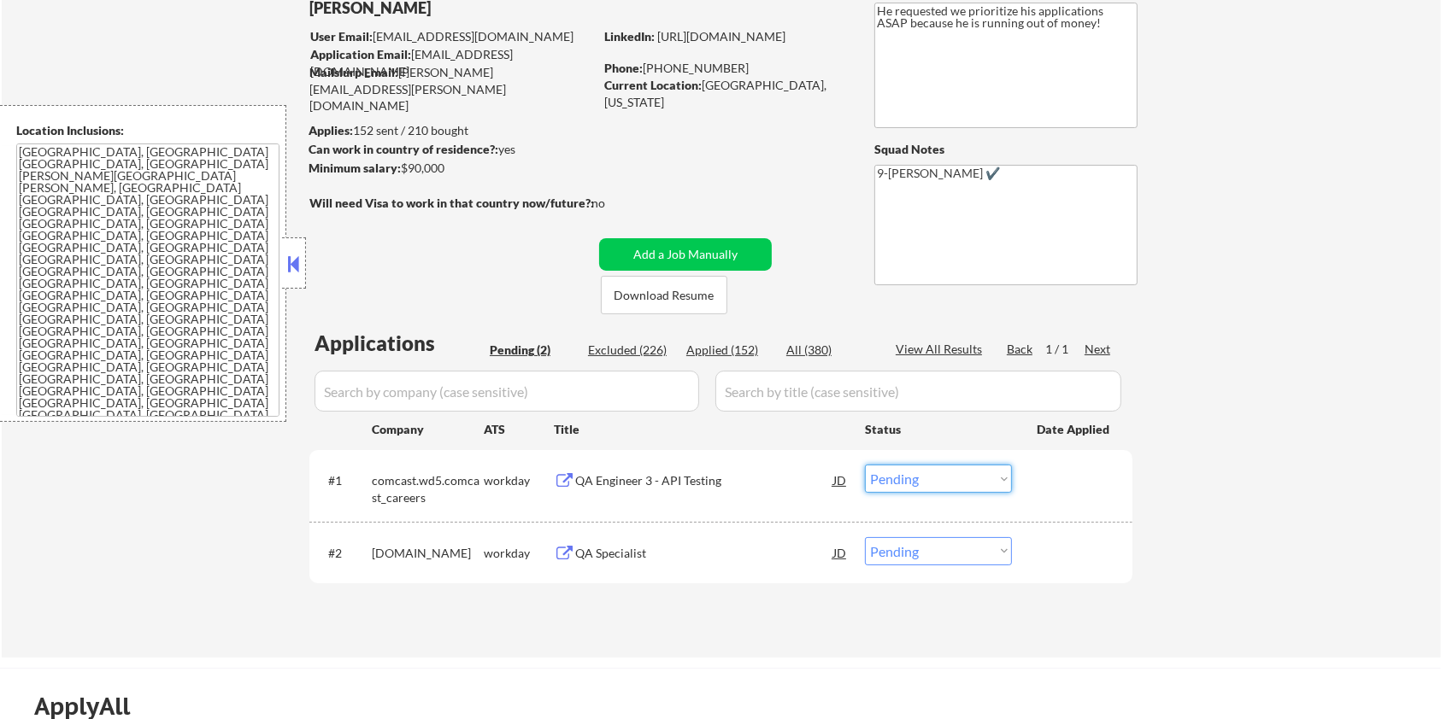
click at [966, 480] on select "Choose an option... Pending Applied Excluded (Questions) Excluded (Expired) Exc…" at bounding box center [938, 479] width 147 height 28
click at [865, 465] on select "Choose an option... Pending Applied Excluded (Questions) Excluded (Expired) Exc…" at bounding box center [938, 479] width 147 height 28
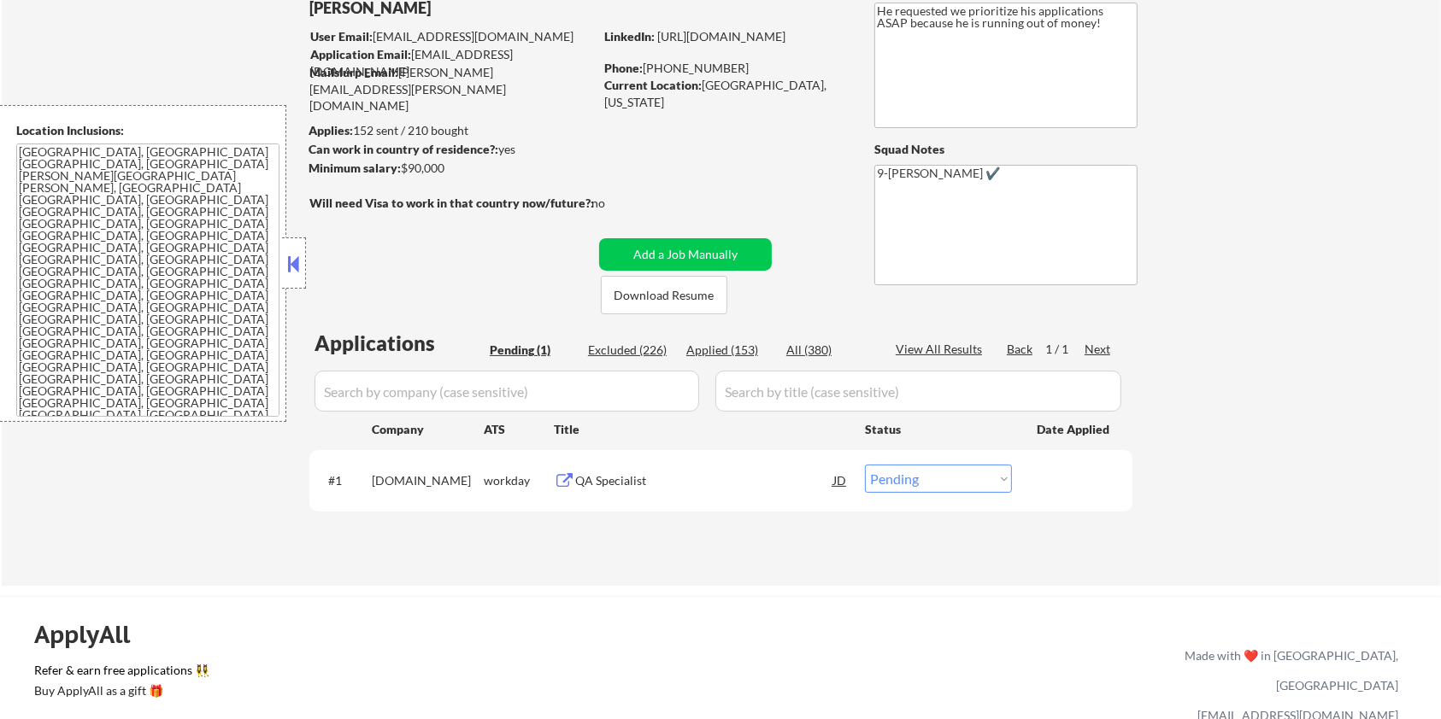
click at [643, 487] on div "QA Specialist" at bounding box center [704, 481] width 258 height 17
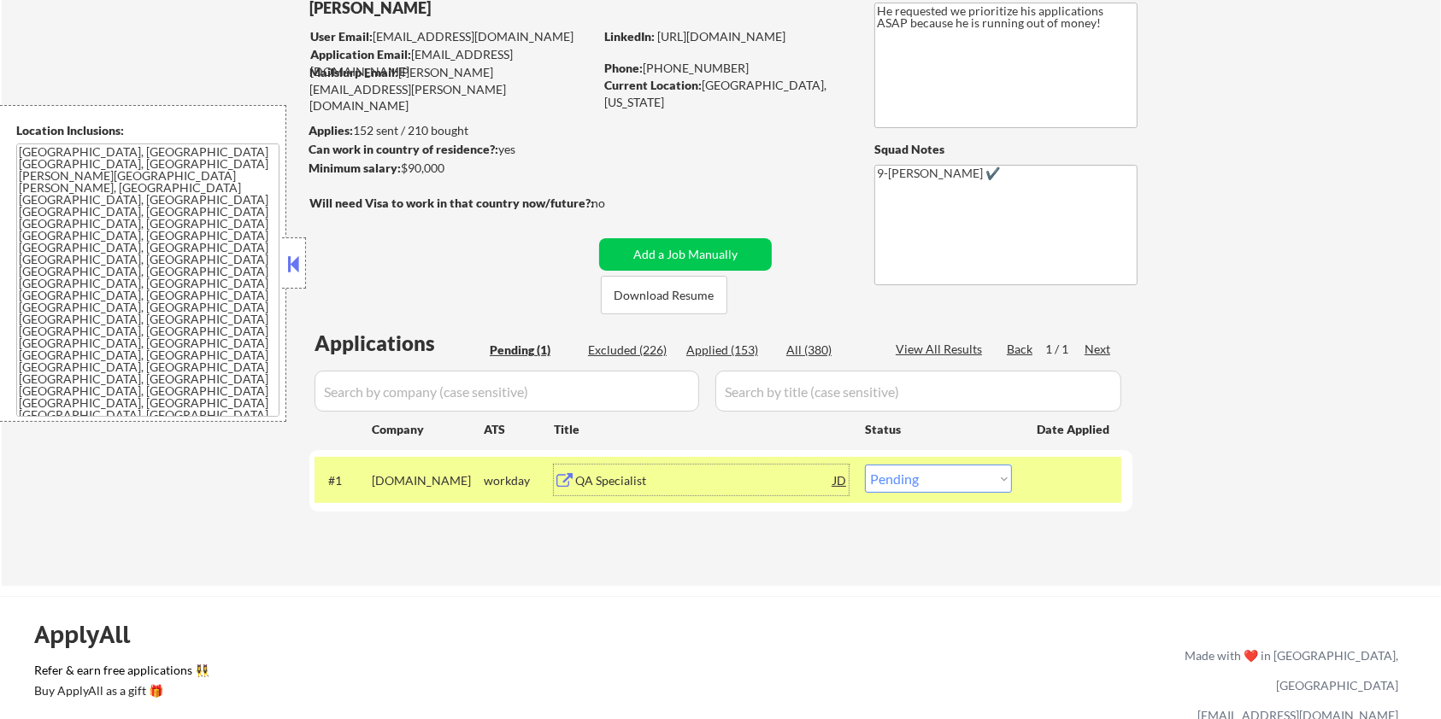
click at [934, 486] on select "Choose an option... Pending Applied Excluded (Questions) Excluded (Expired) Exc…" at bounding box center [938, 479] width 147 height 28
select select ""excluded__bad_match_""
click at [865, 465] on select "Choose an option... Pending Applied Excluded (Questions) Excluded (Expired) Exc…" at bounding box center [938, 479] width 147 height 28
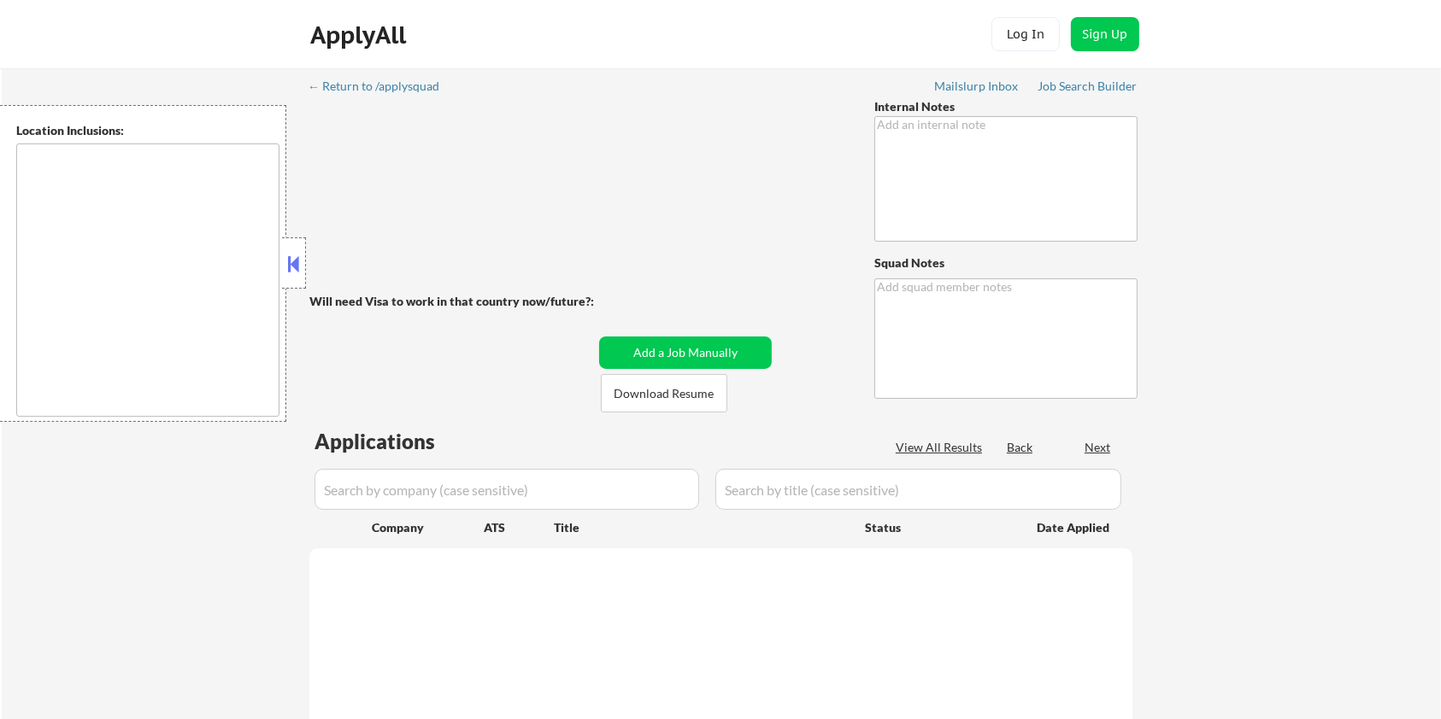
type textarea "Location/Title Outreach - 7/21 BM outreach about taking assessment - 3/24 AB Ou…"
type textarea "[PERSON_NAME] 75"
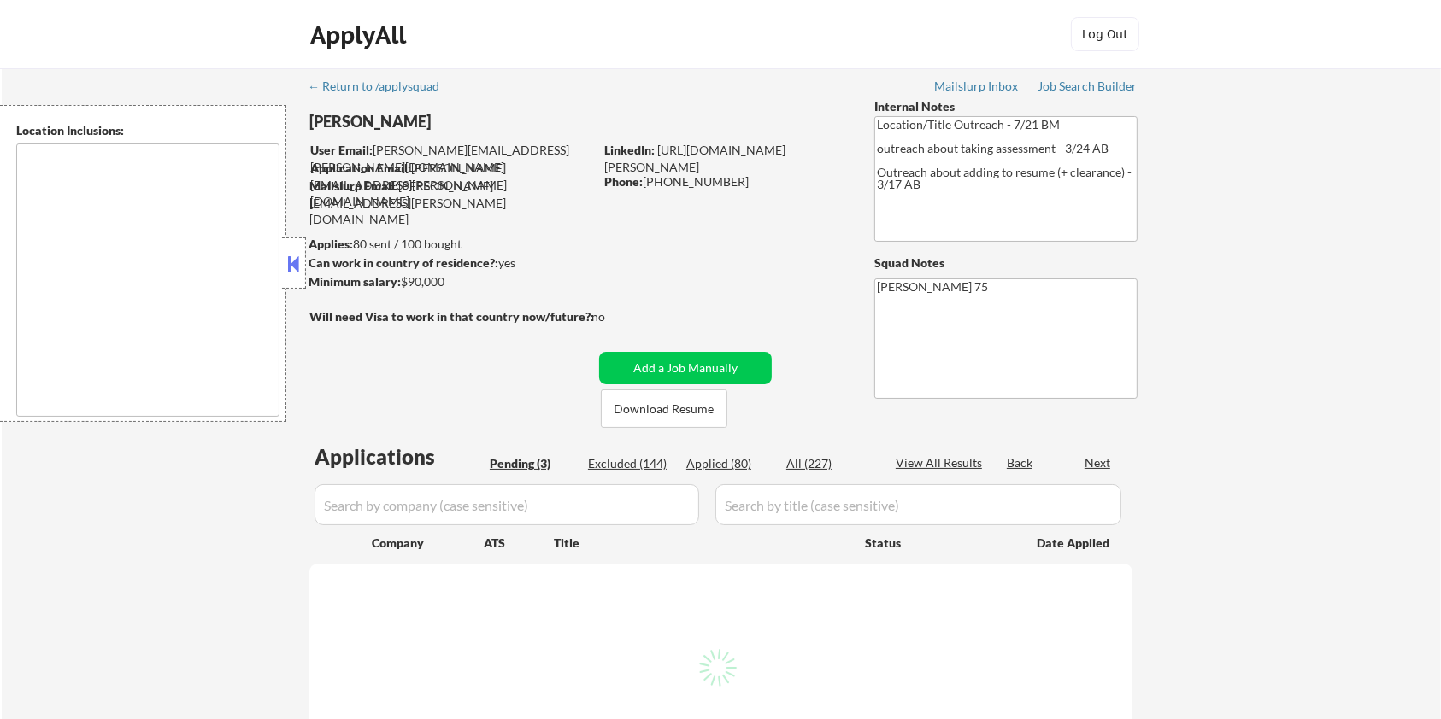
select select ""pending""
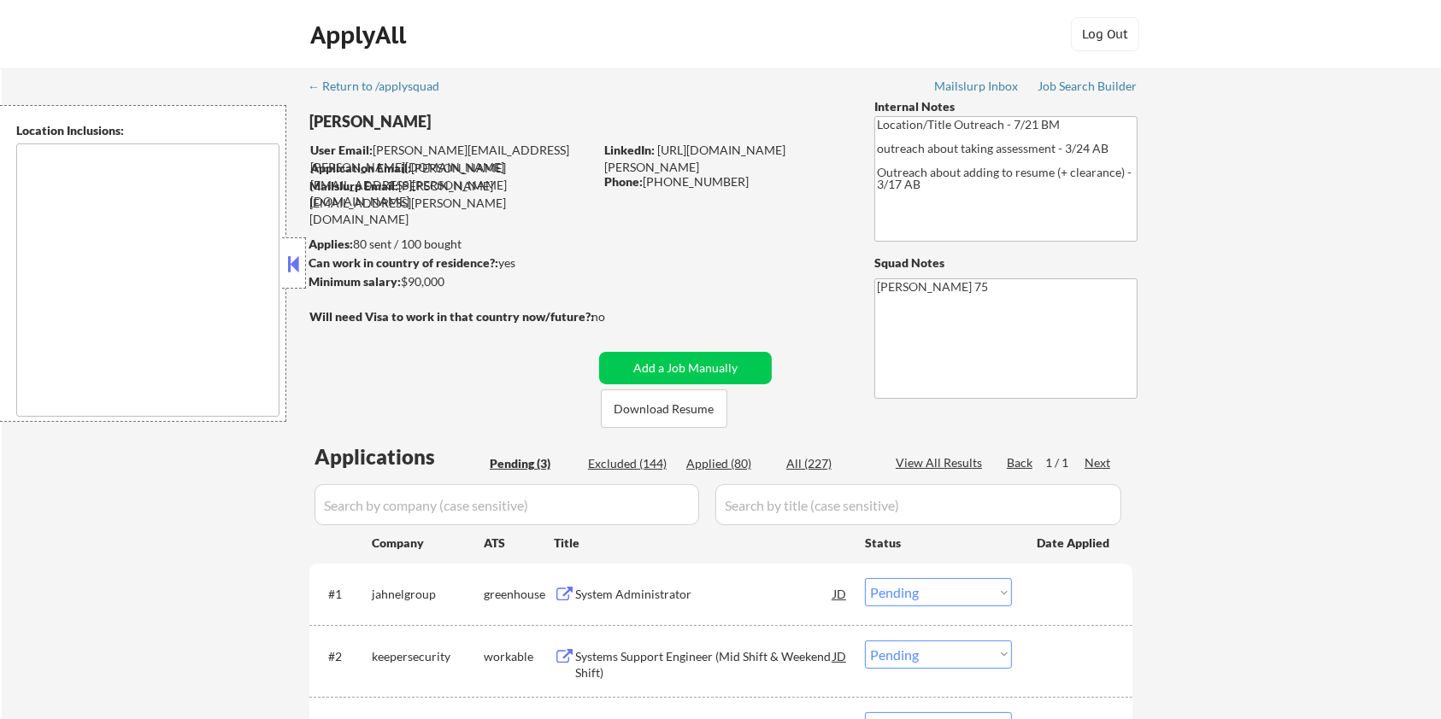
type textarea "remote"
click at [649, 404] on button "Download Resume" at bounding box center [664, 409] width 126 height 38
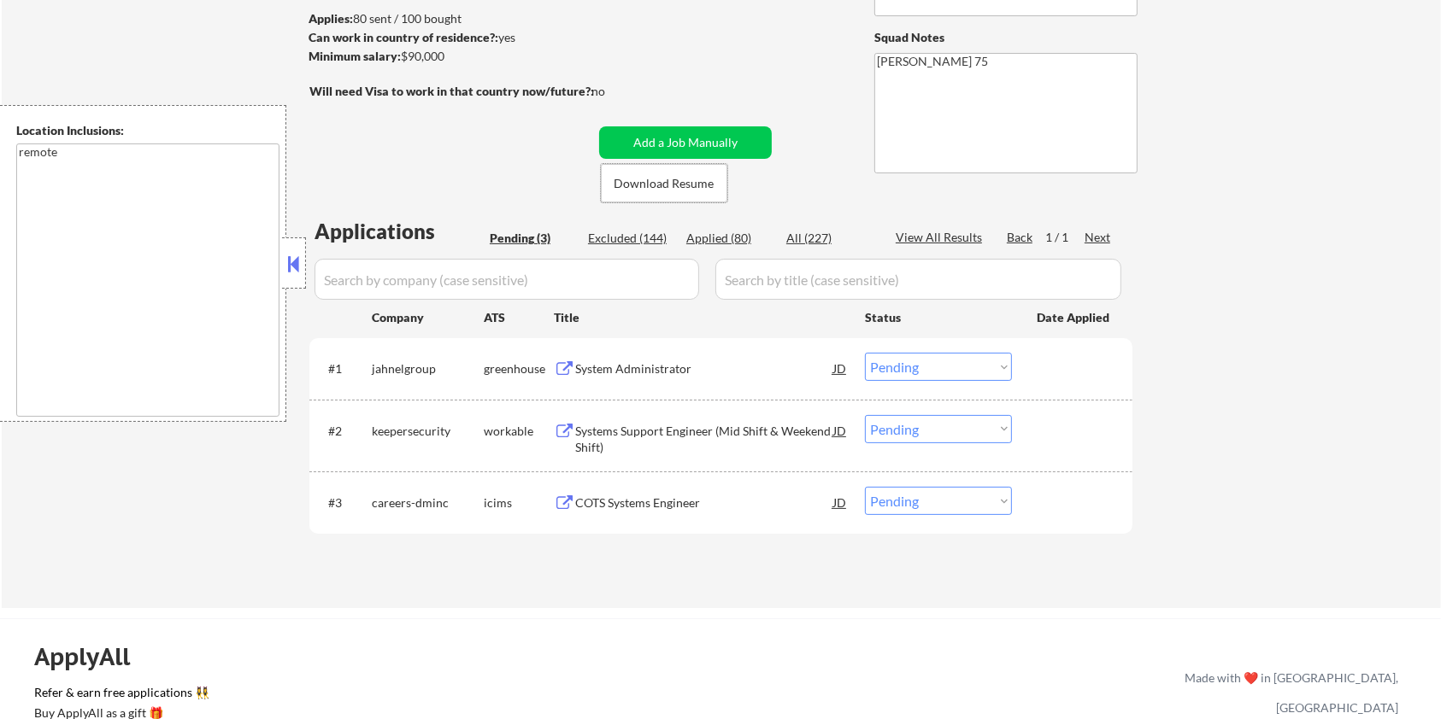
scroll to position [227, 0]
click at [581, 363] on div "System Administrator" at bounding box center [704, 367] width 258 height 17
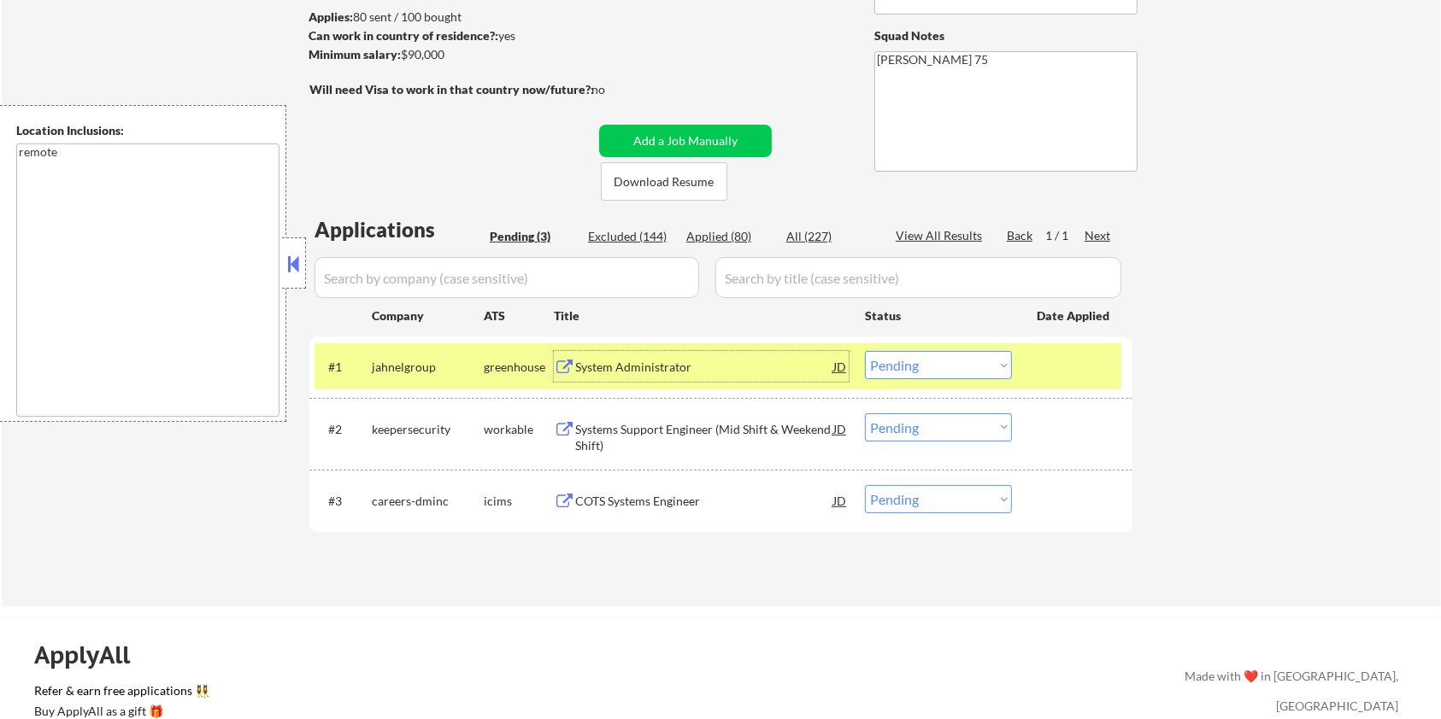
click at [974, 363] on select "Choose an option... Pending Applied Excluded (Questions) Excluded (Expired) Exc…" at bounding box center [938, 365] width 147 height 28
click at [865, 351] on select "Choose an option... Pending Applied Excluded (Questions) Excluded (Expired) Exc…" at bounding box center [938, 365] width 147 height 28
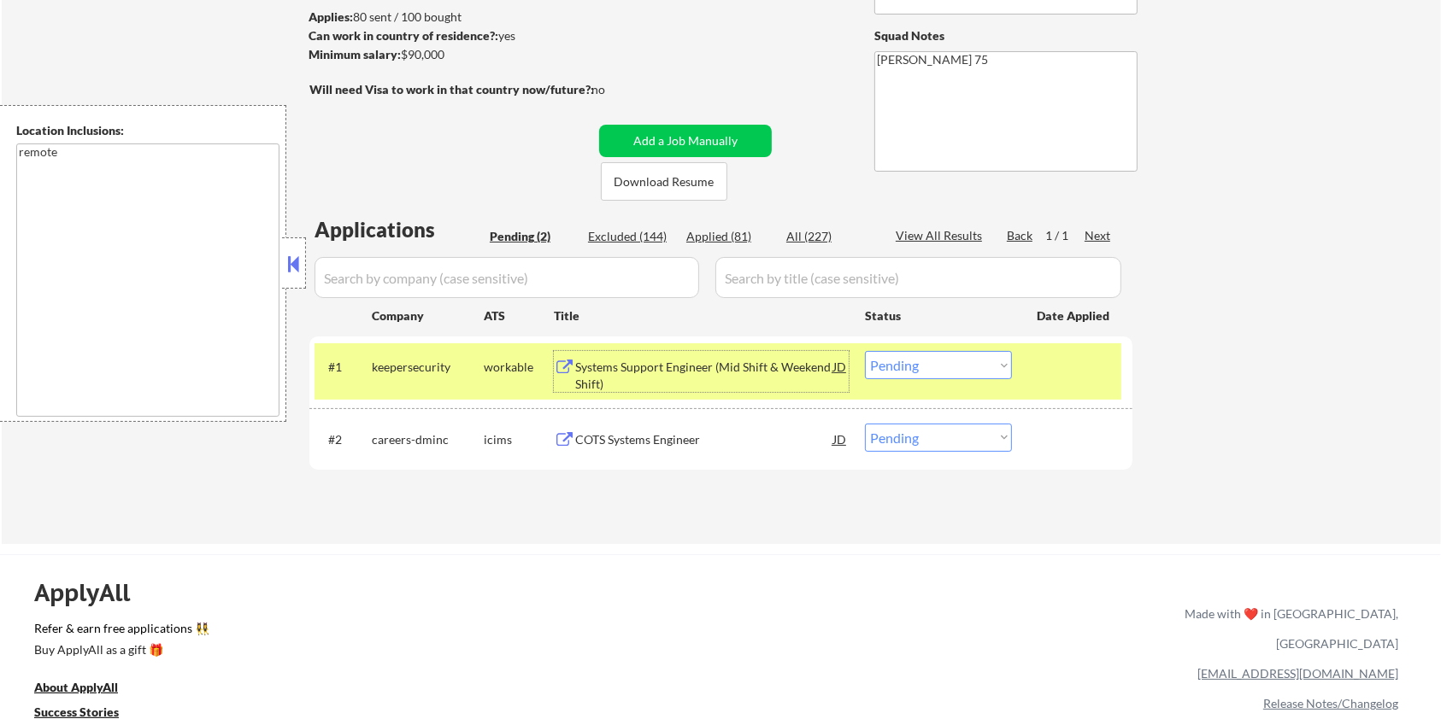
click at [621, 362] on div "Systems Support Engineer (Mid Shift & Weekend Shift)" at bounding box center [704, 375] width 258 height 33
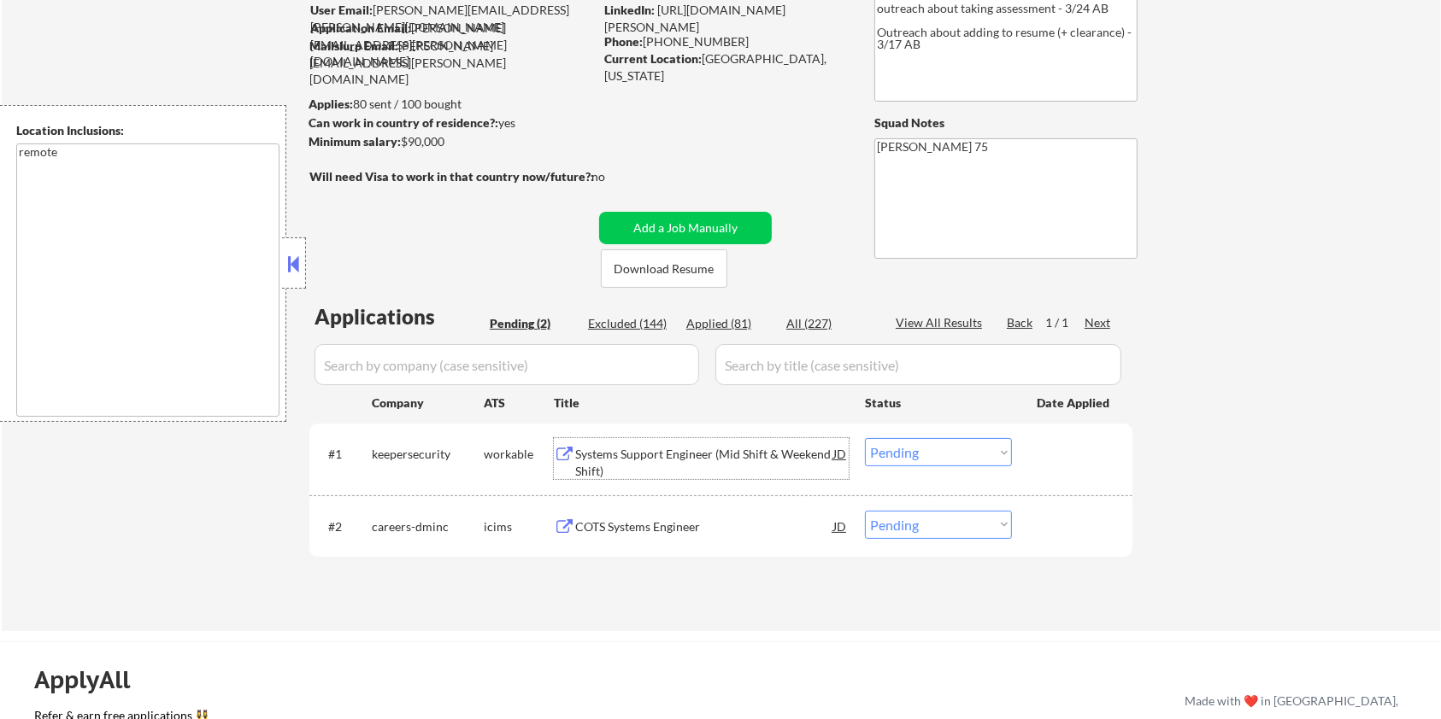
scroll to position [114, 0]
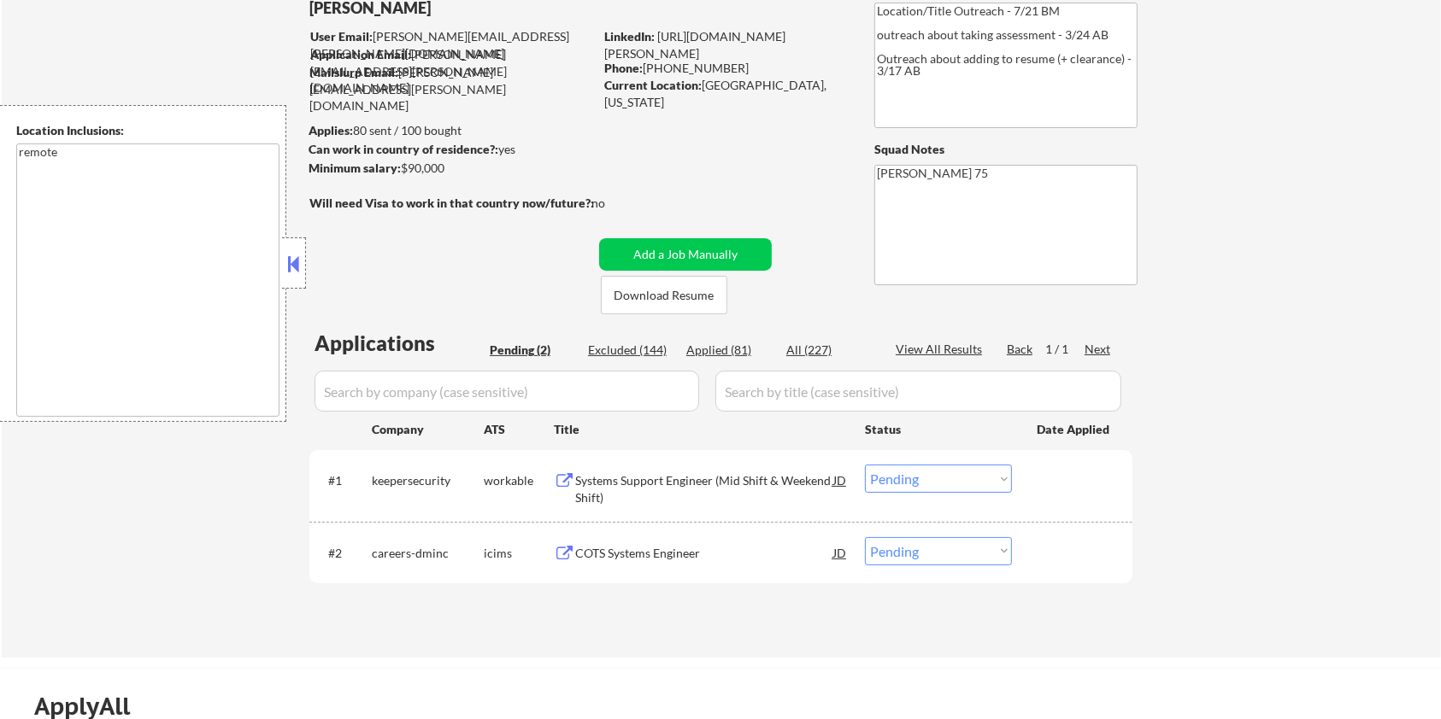
drag, startPoint x: 458, startPoint y: 174, endPoint x: 402, endPoint y: 164, distance: 57.3
click at [402, 164] on div "Minimum salary: $90,000" at bounding box center [450, 168] width 285 height 17
copy div "$90,000"
click at [921, 485] on select "Choose an option... Pending Applied Excluded (Questions) Excluded (Expired) Exc…" at bounding box center [938, 479] width 147 height 28
click at [865, 465] on select "Choose an option... Pending Applied Excluded (Questions) Excluded (Expired) Exc…" at bounding box center [938, 479] width 147 height 28
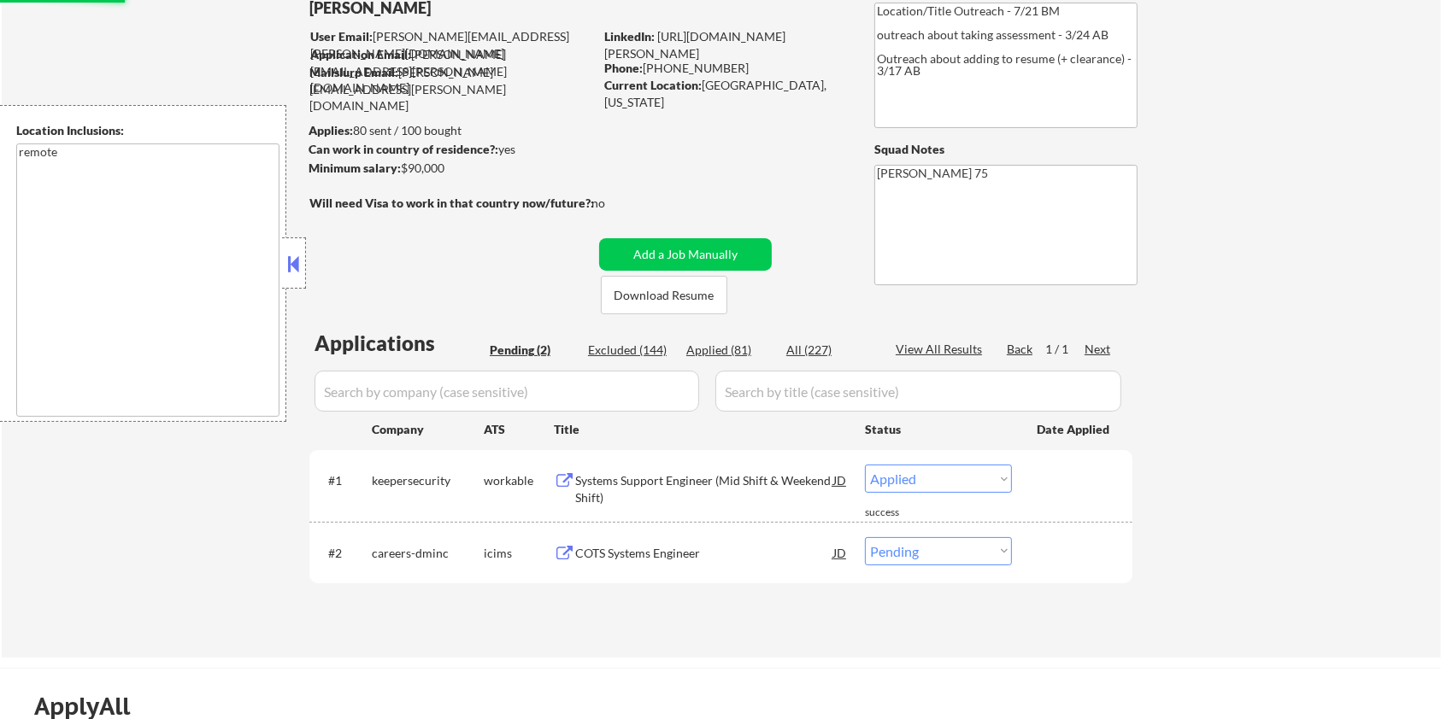
select select ""pending""
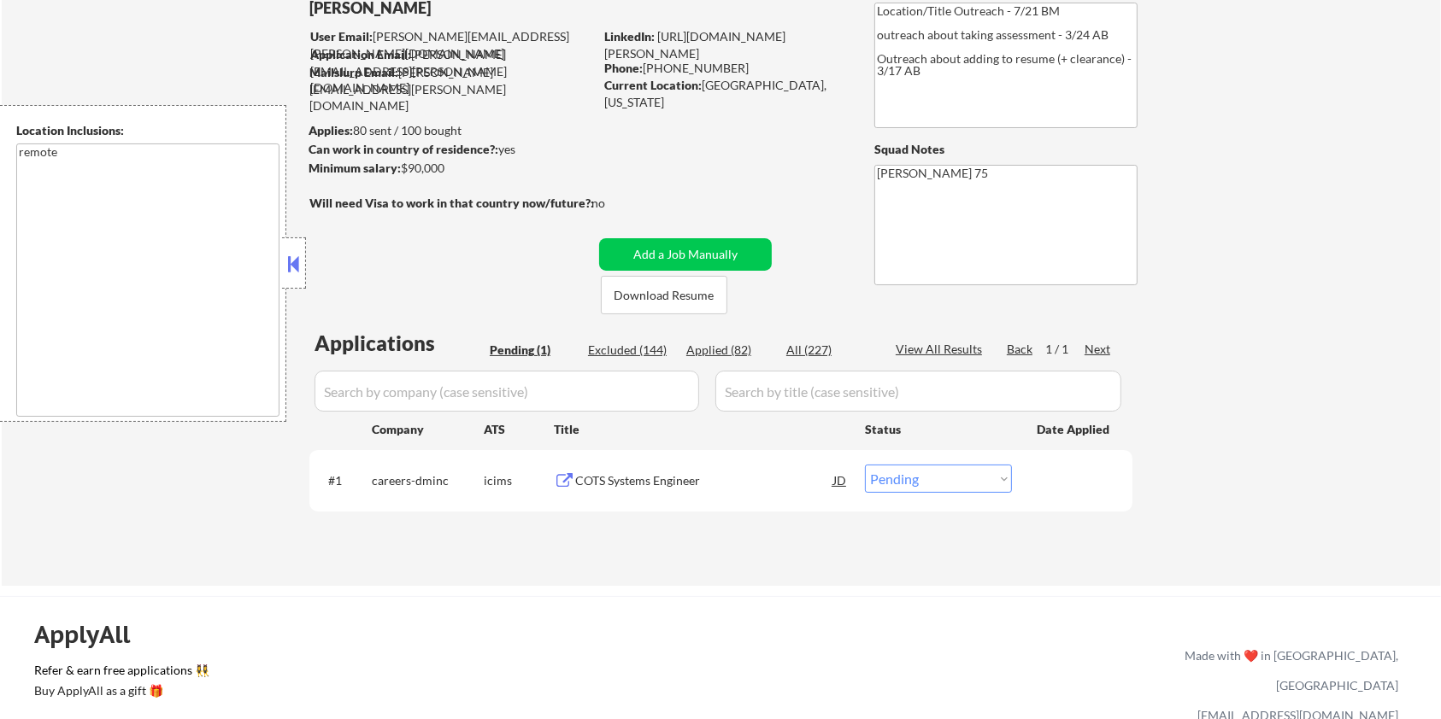
click at [615, 479] on div "COTS Systems Engineer" at bounding box center [704, 481] width 258 height 17
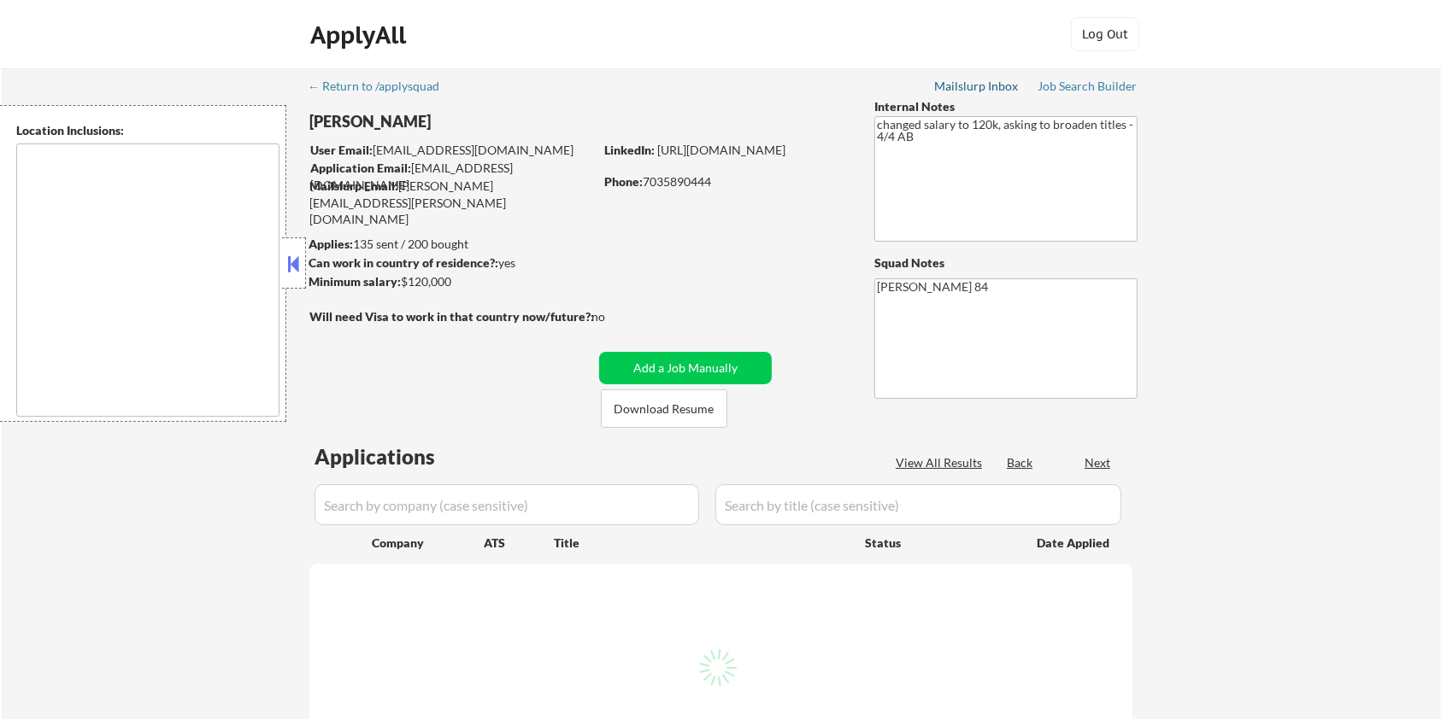
type textarea "Santa Monica, CA Culver City, CA Beverly Hills, CA West Hollywood, CA Inglewood…"
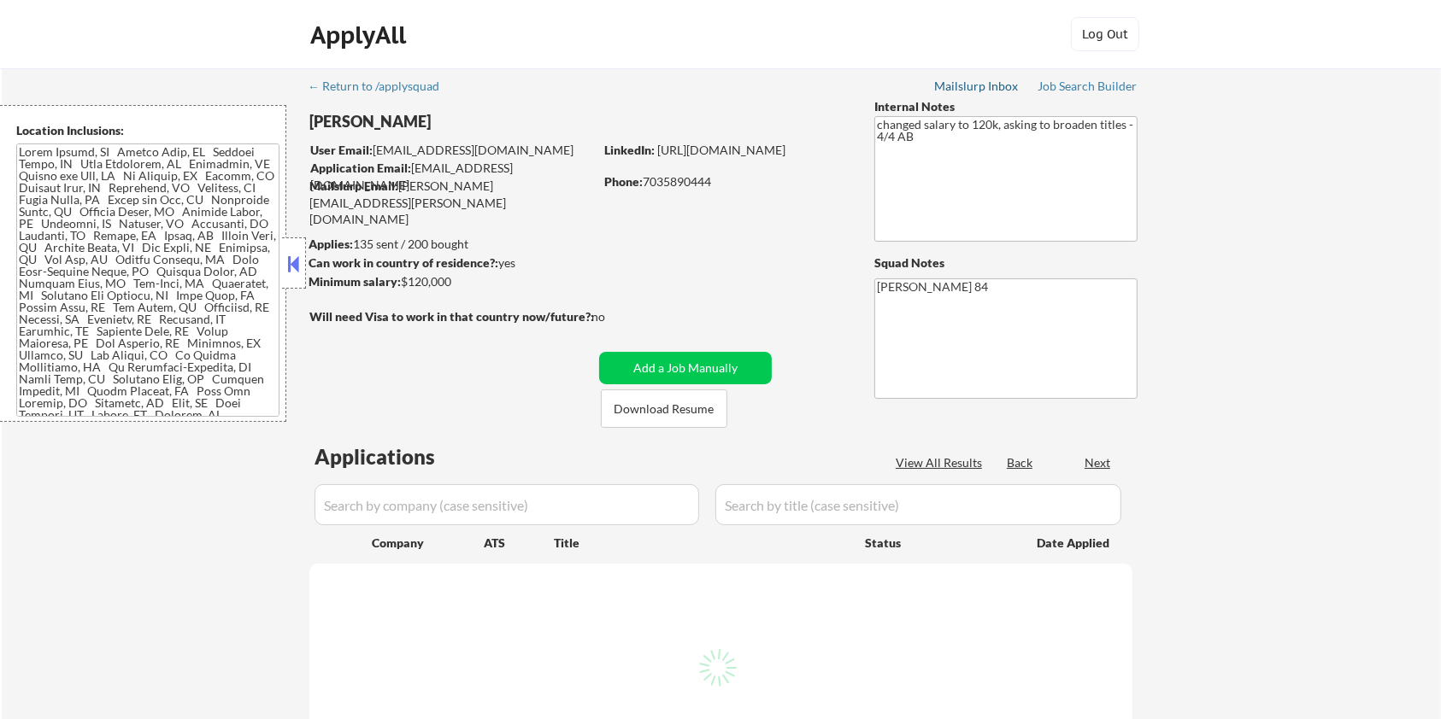
select select ""pending""
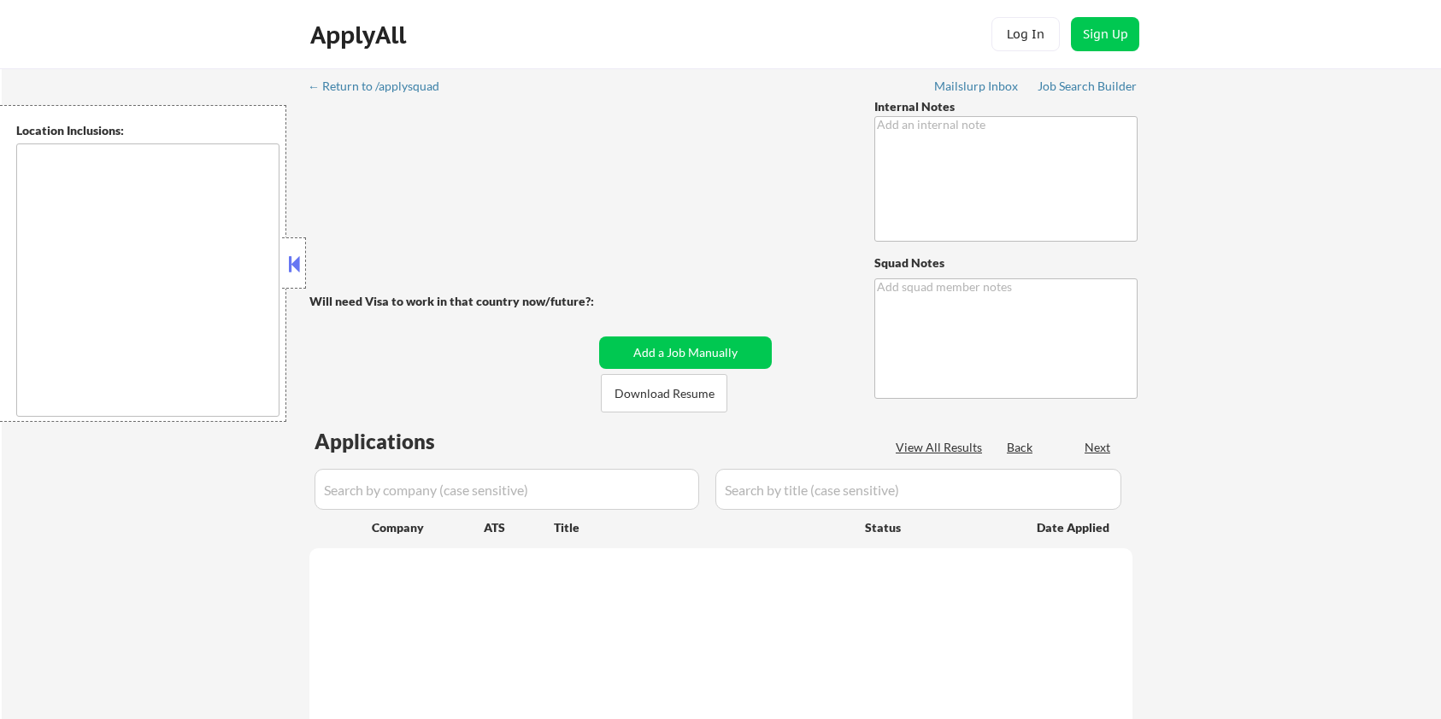
type textarea "Remember, this is a Noah customer, so we CAN use AI answers for them. Please go…"
type textarea "[PERSON_NAME] [URL][DOMAIN_NAME] [URL][DOMAIN_NAME]"
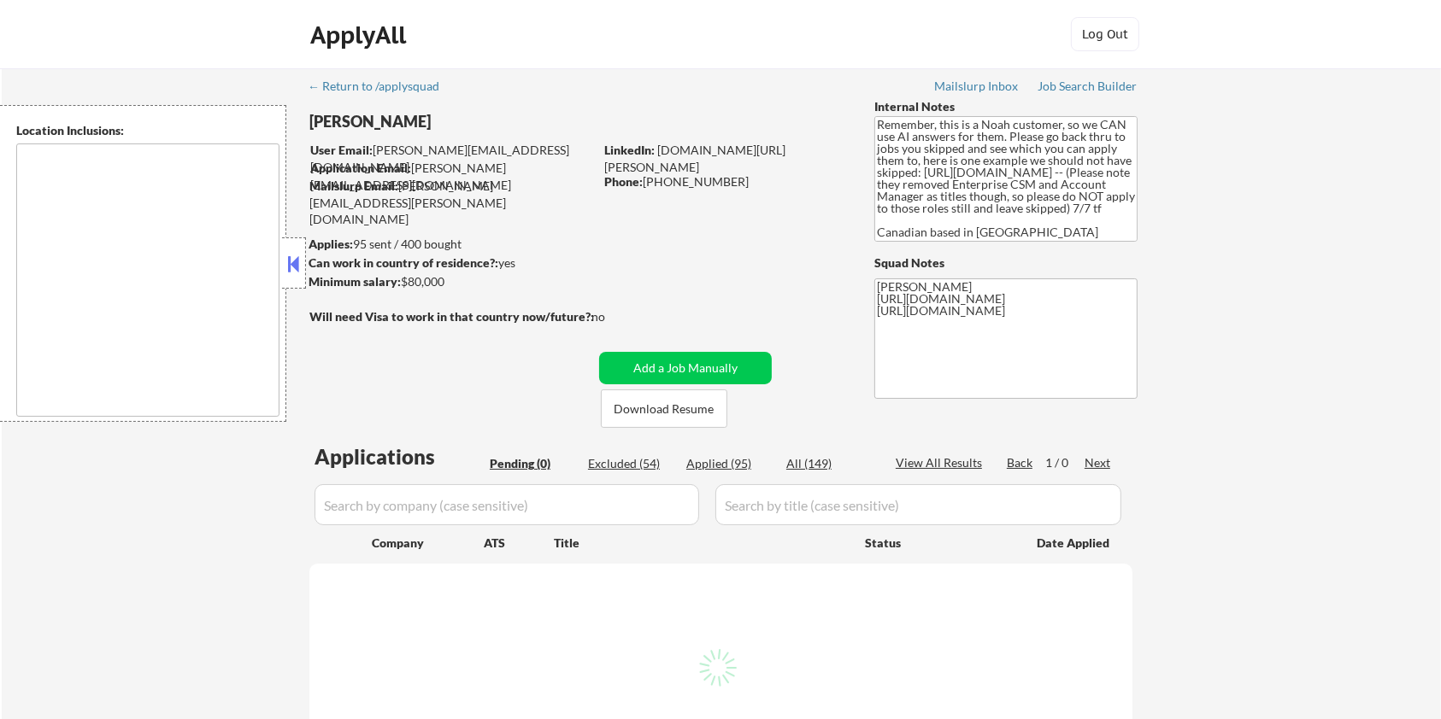
type textarea "[GEOGRAPHIC_DATA], ON [GEOGRAPHIC_DATA], ON [GEOGRAPHIC_DATA], ON [GEOGRAPHIC_D…"
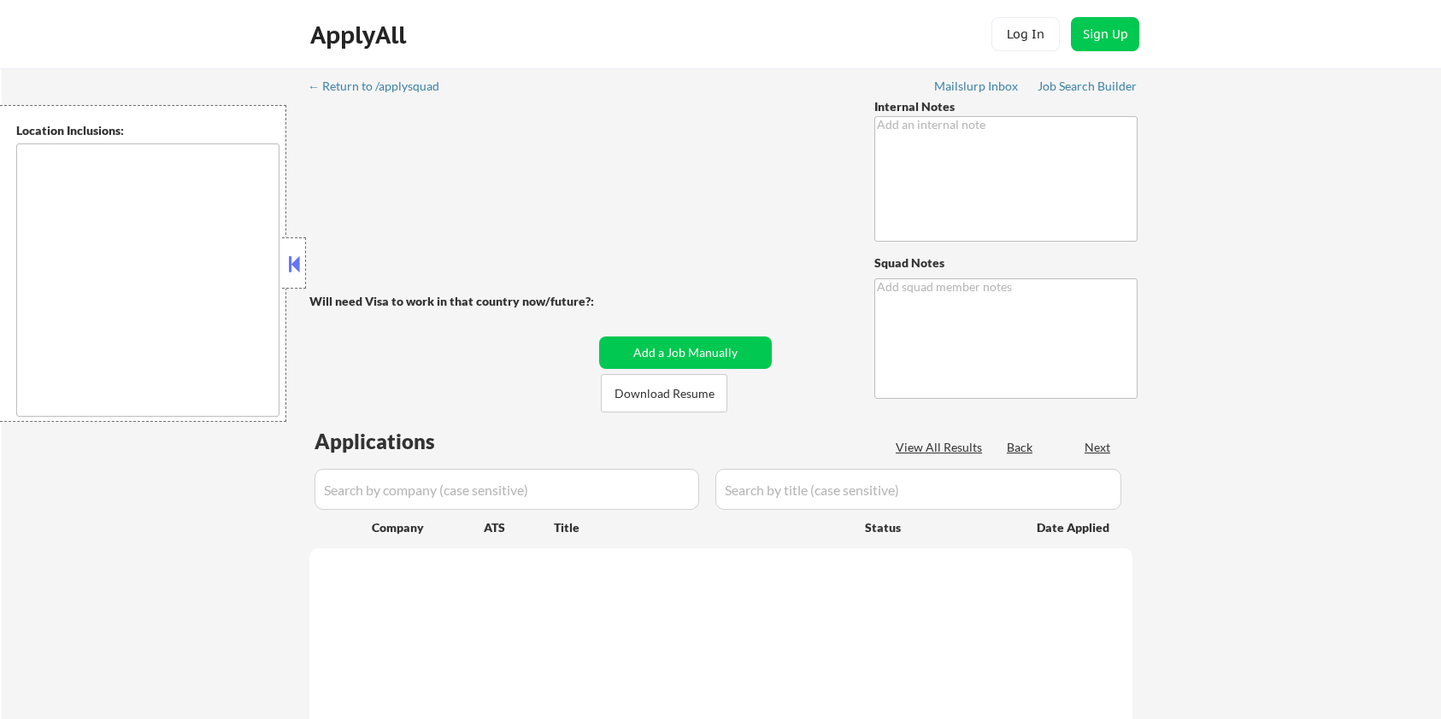
type textarea "Location and AI Outreach - 7/23 BM"
type textarea "[PERSON_NAME]"
type textarea "👉 Noah **WEEKLY** customer // This customer must get EXACTLY 20 apps per week (…"
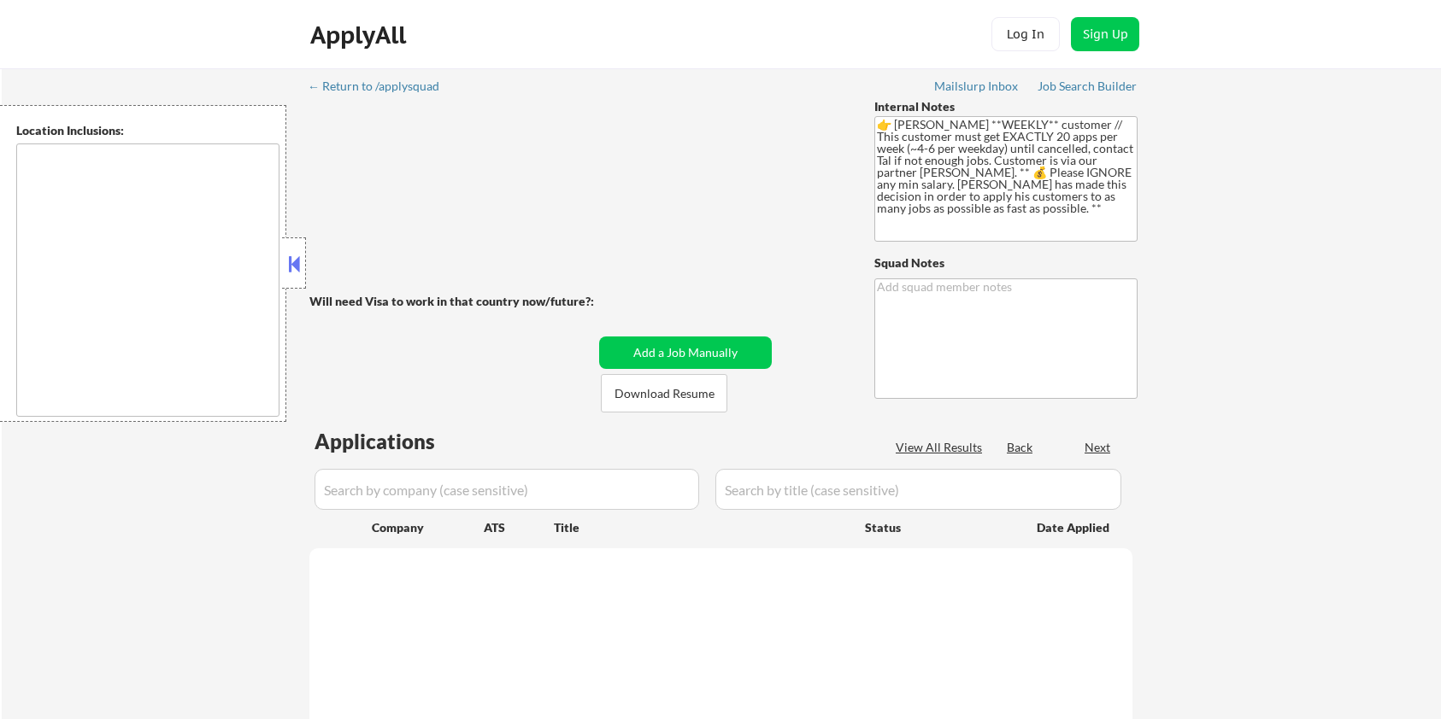
type textarea "Elisa https://job-boards.greenhouse.io/summer/jobs/6667792003/confirmation"
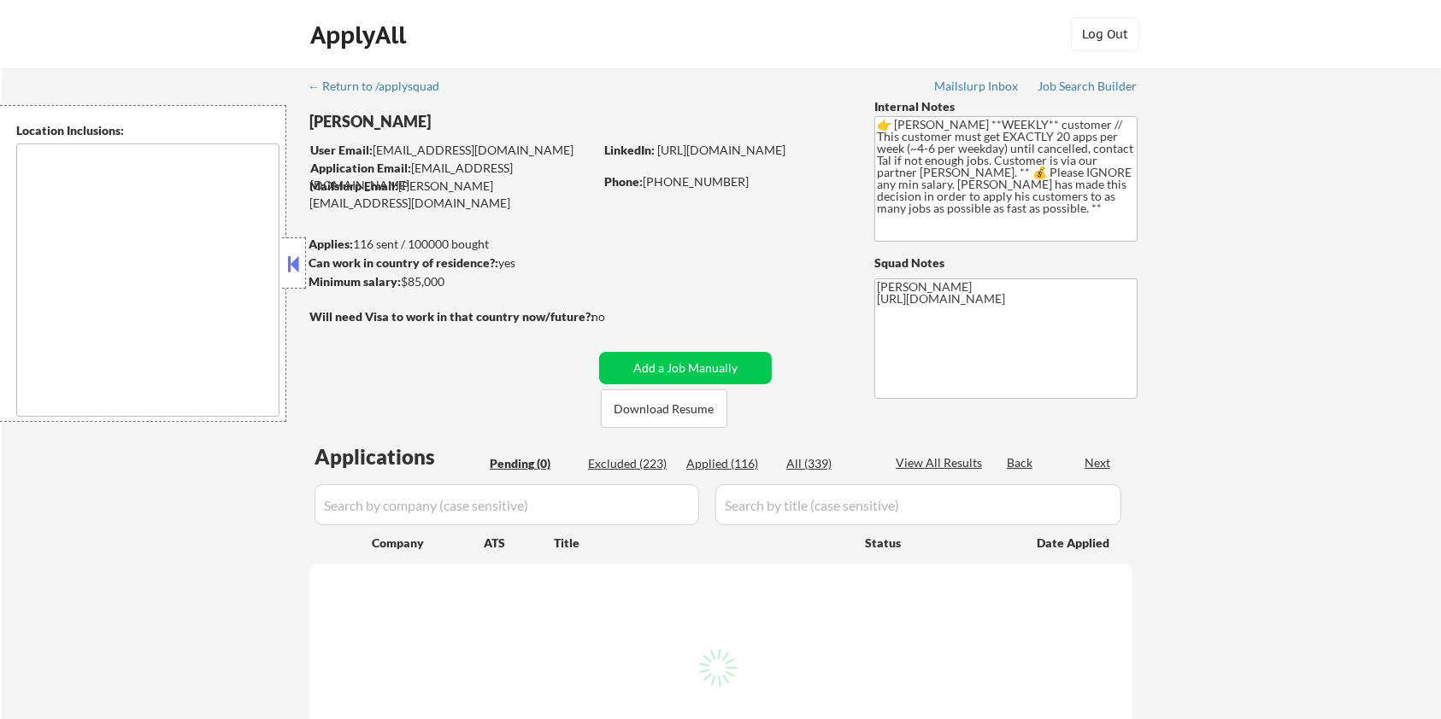
type textarea "Chicago, IL Evanston, IL Oak Park, IL Cicero, IL Berwyn, IL Forest Park, IL Oak…"
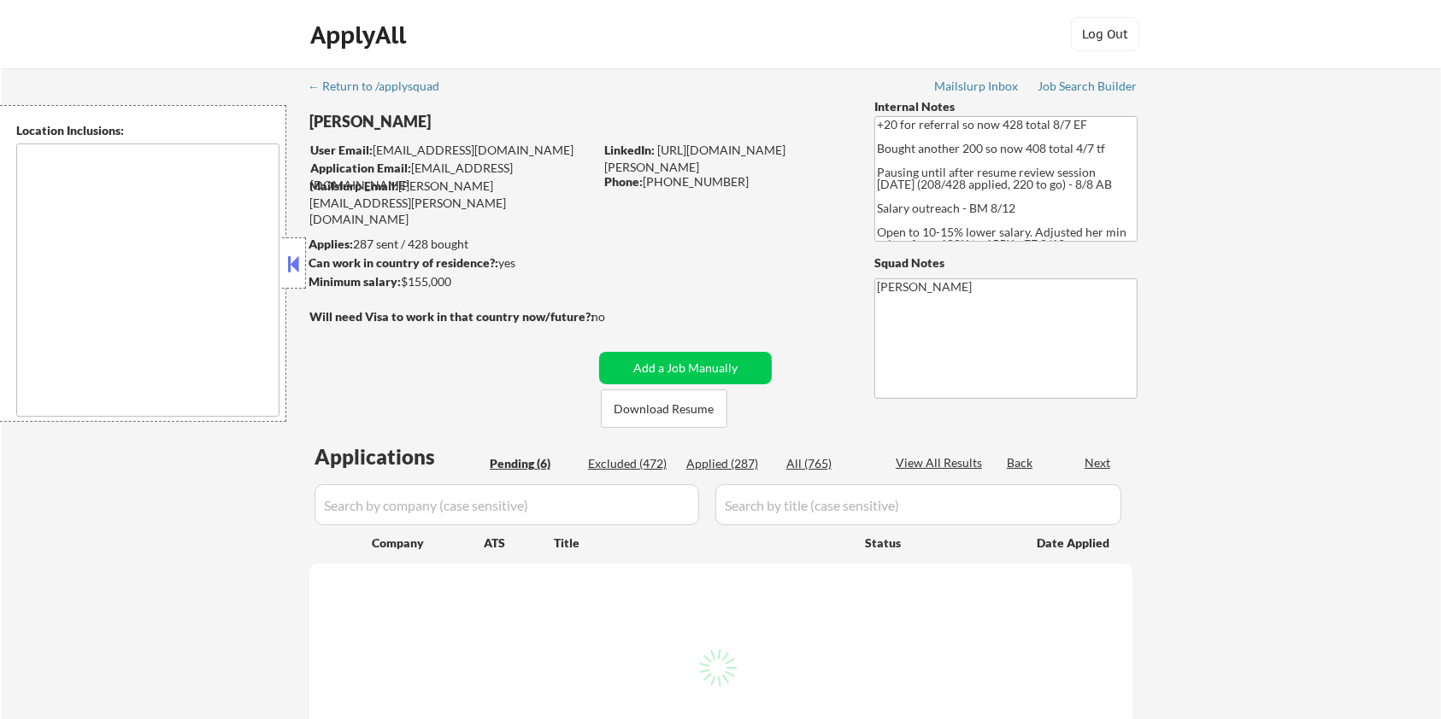
select select ""pending""
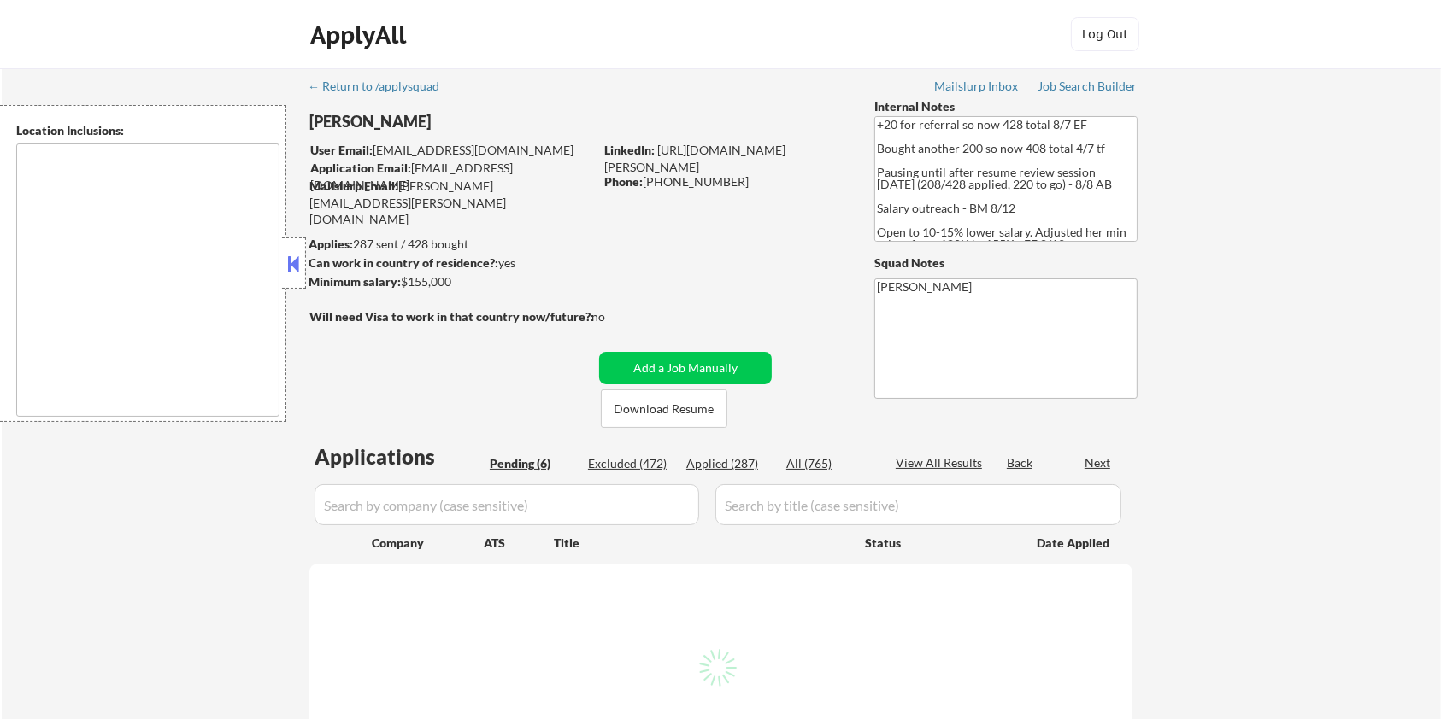
select select ""pending""
type textarea "remote"
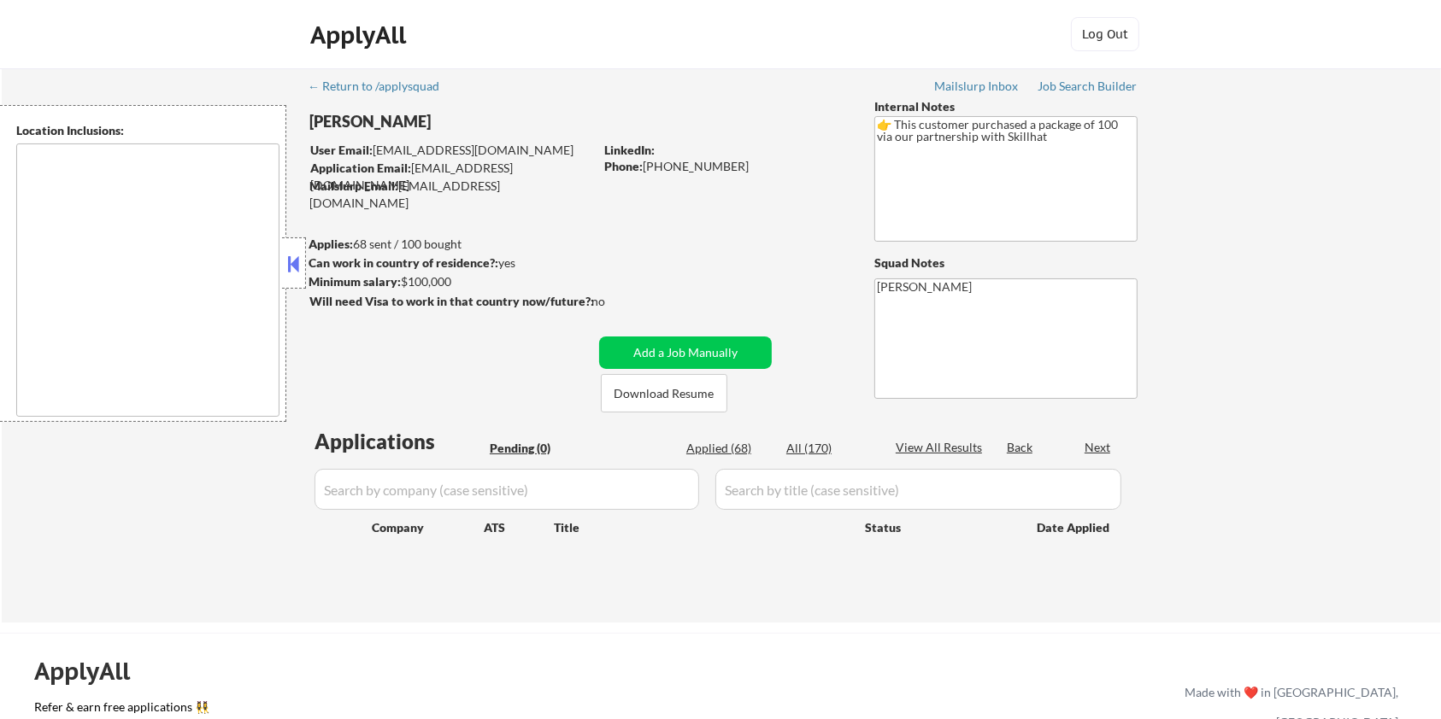
type textarea "[GEOGRAPHIC_DATA], ON [GEOGRAPHIC_DATA], ON [GEOGRAPHIC_DATA], ON [GEOGRAPHIC_D…"
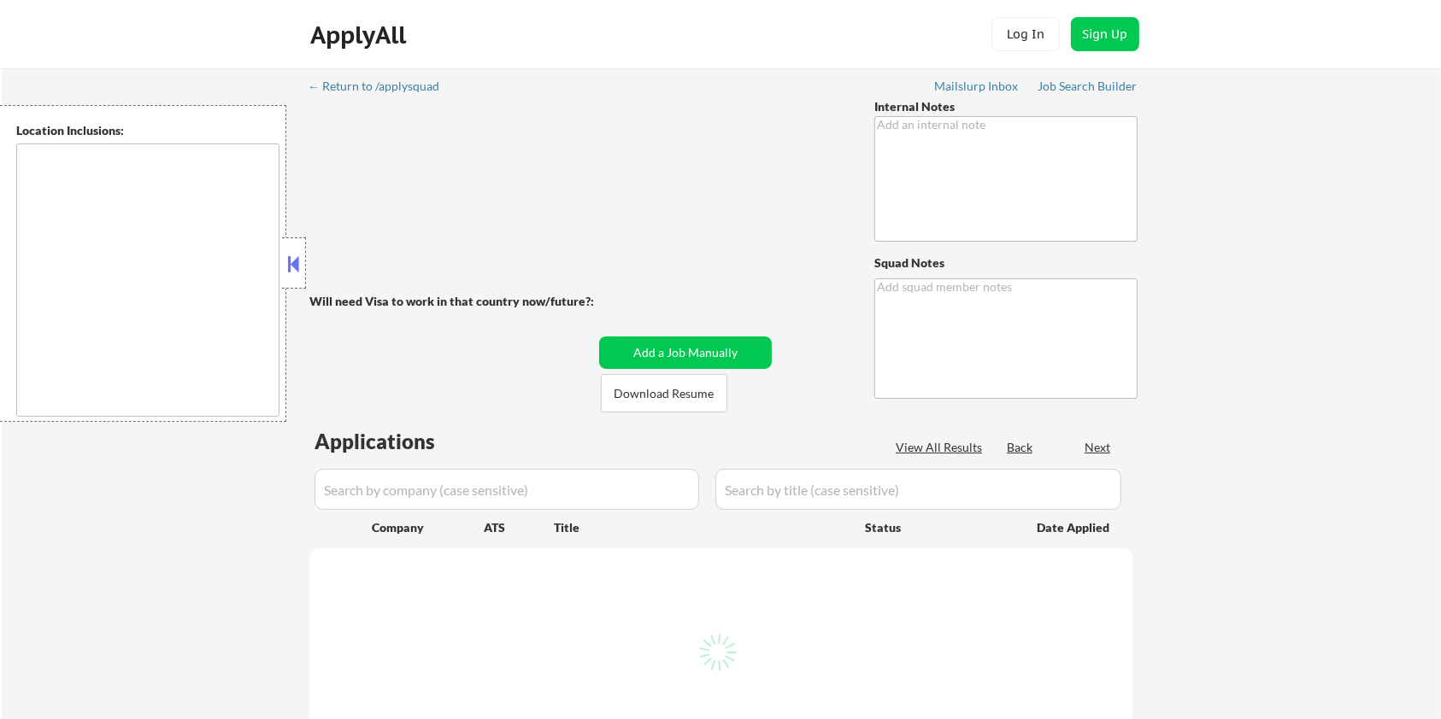
type textarea "LO ipsumdo sit AM! 🤖 7/24 consect: • Adipis eli se doeiusmo tempor in utlab 0 e…"
type textarea "[PERSON_NAME] [URL][DOMAIN_NAME]"
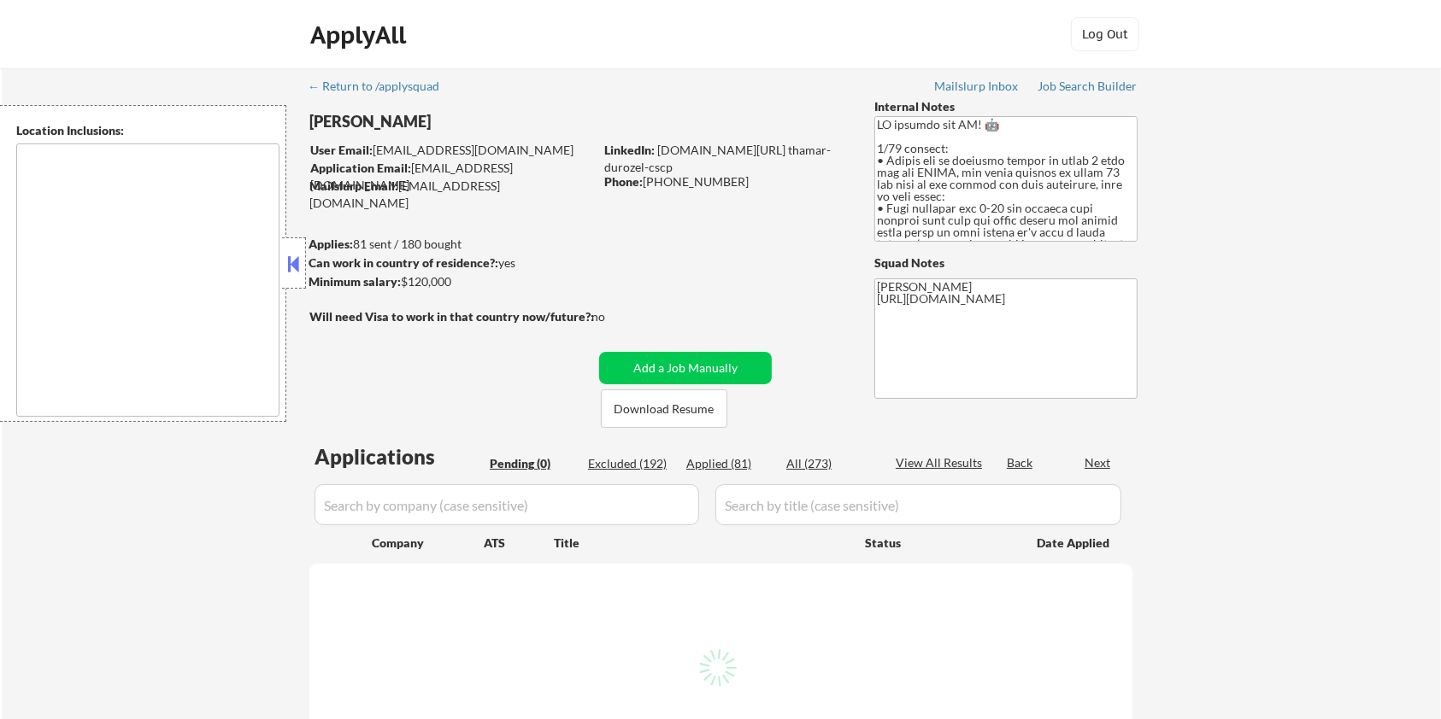
type textarea "[GEOGRAPHIC_DATA], [GEOGRAPHIC_DATA] [GEOGRAPHIC_DATA], [GEOGRAPHIC_DATA] [GEOG…"
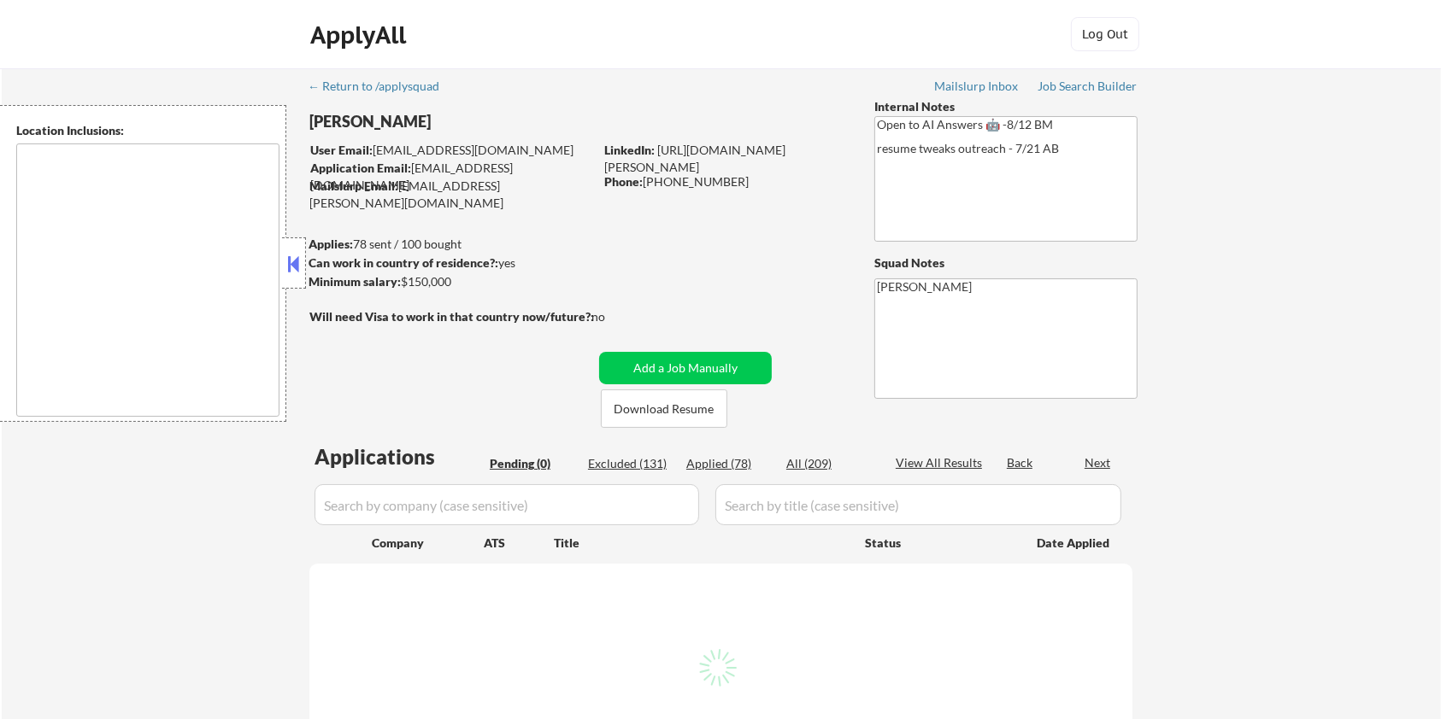
type textarea "remote"
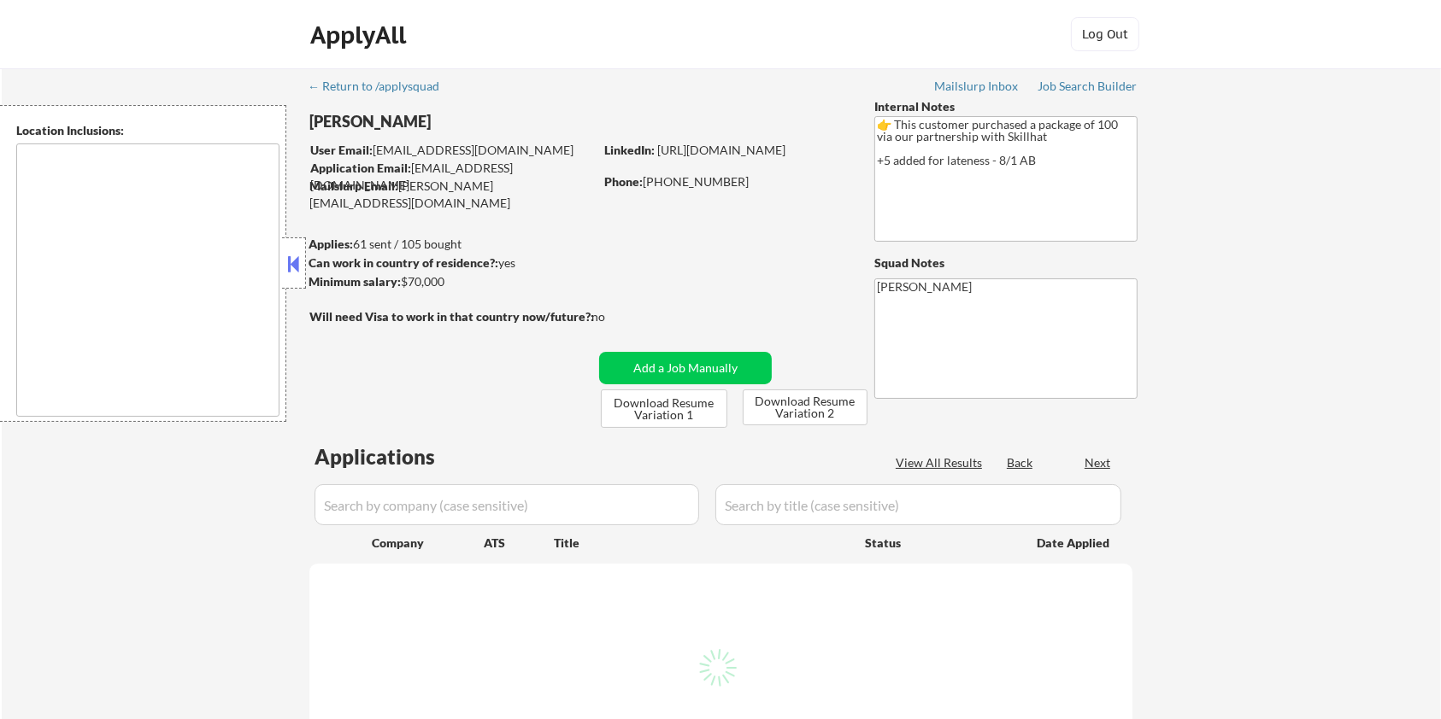
select select ""pending""
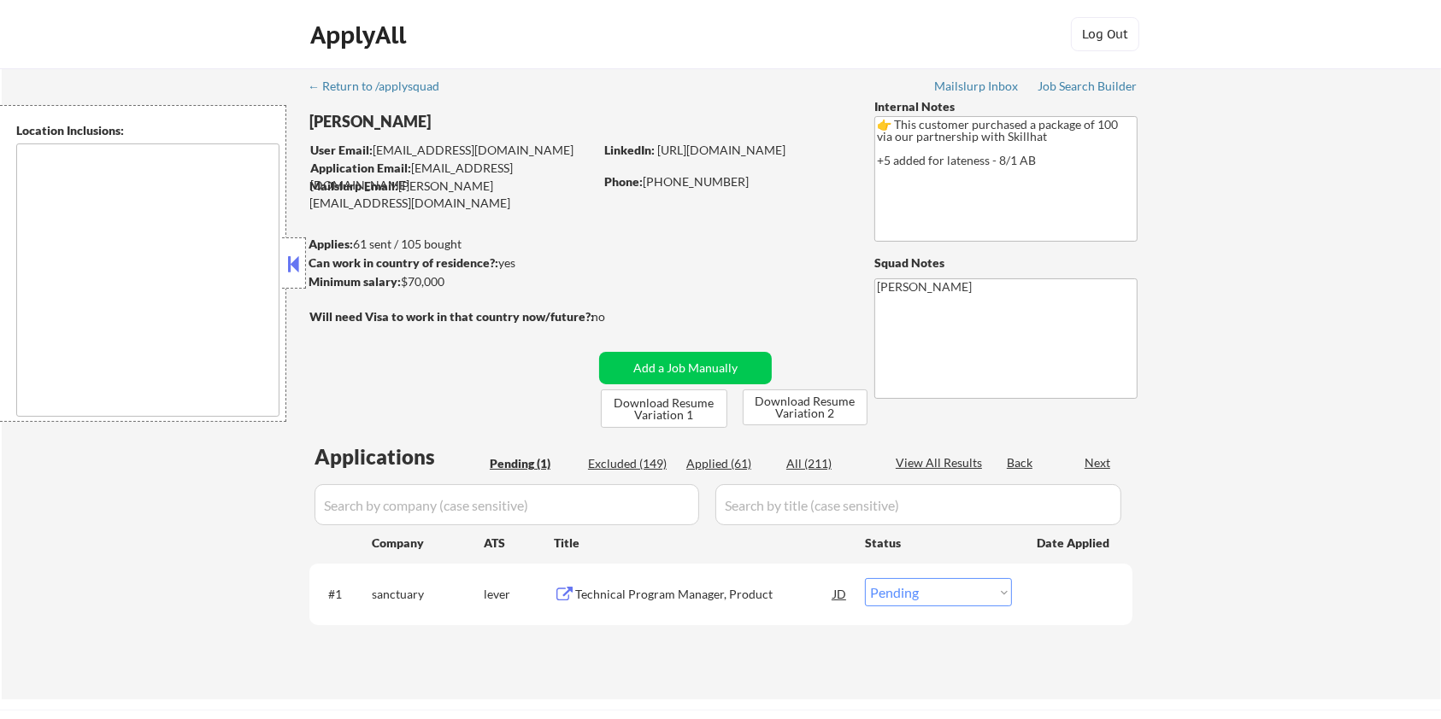
type textarea "country:[GEOGRAPHIC_DATA]"
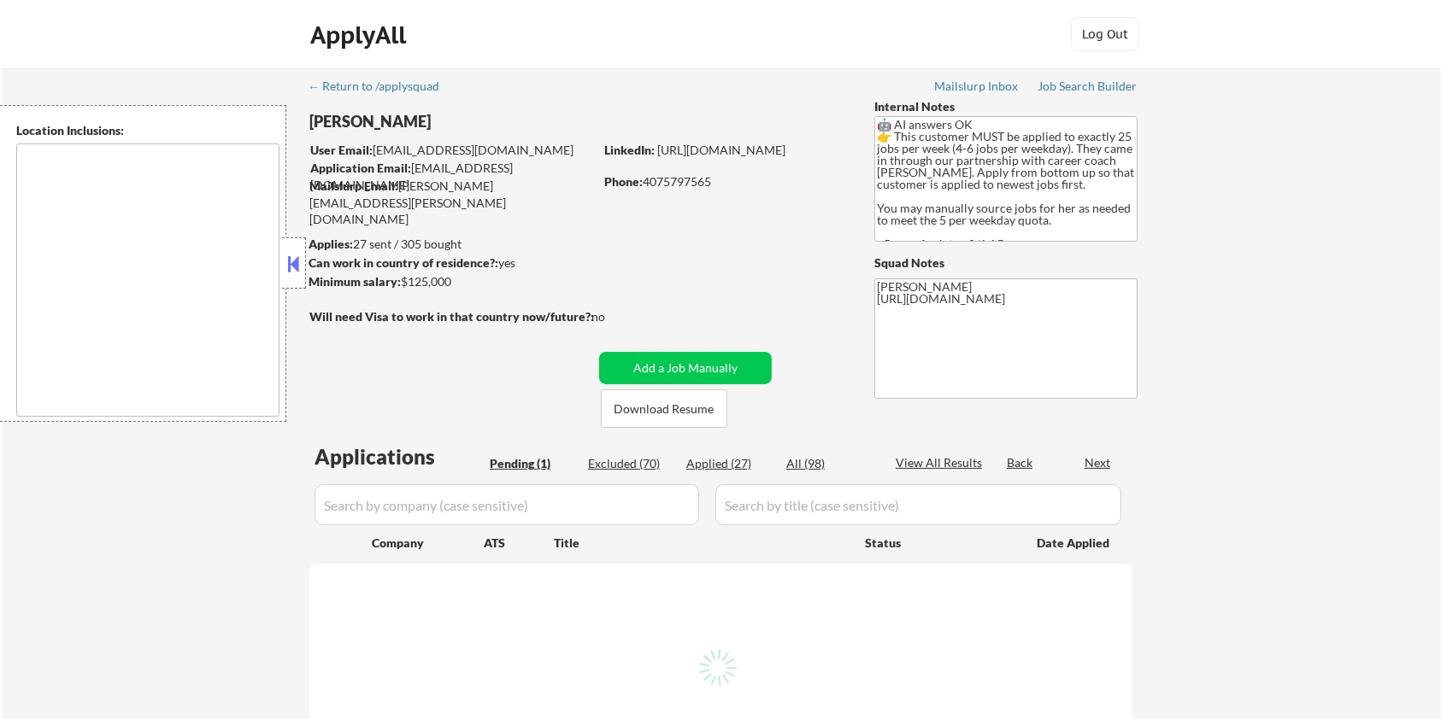
select select ""pending""
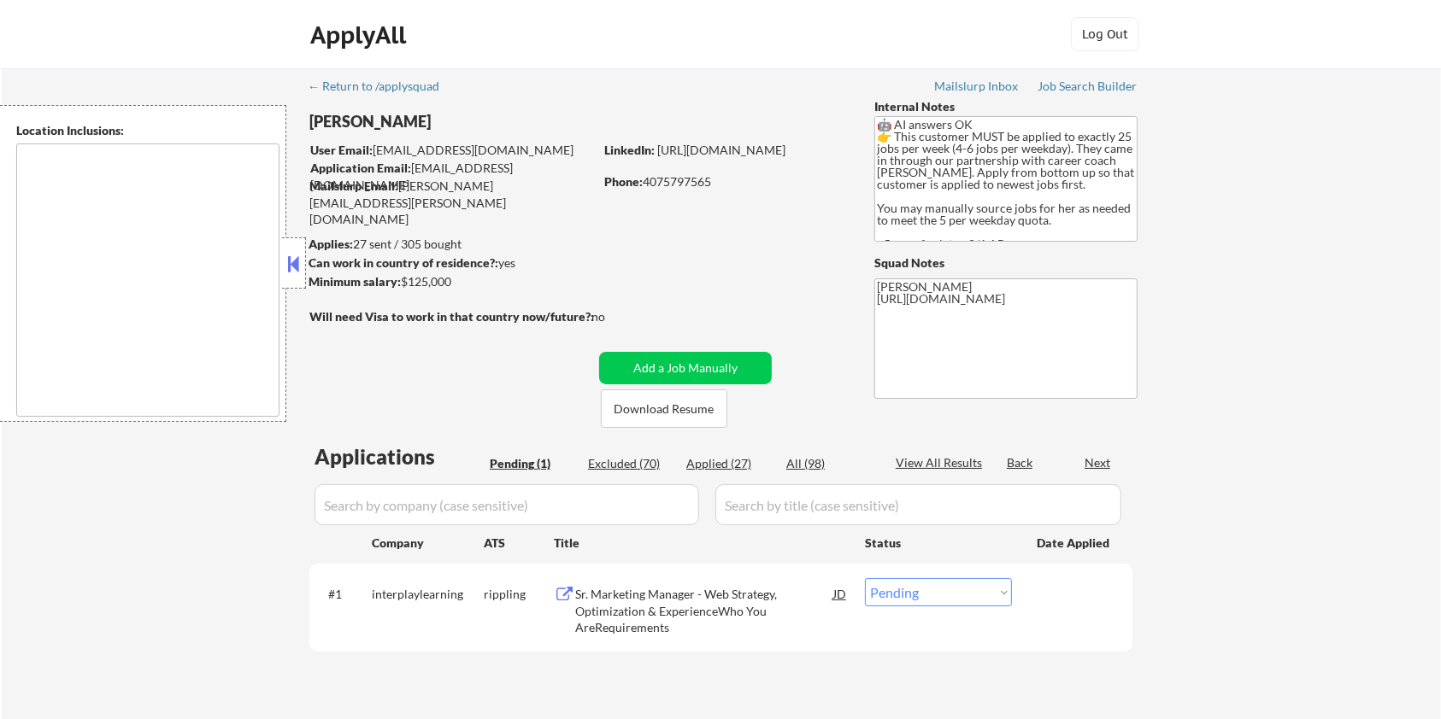
type textarea "[GEOGRAPHIC_DATA], [GEOGRAPHIC_DATA] [GEOGRAPHIC_DATA], [GEOGRAPHIC_DATA] [GEOG…"
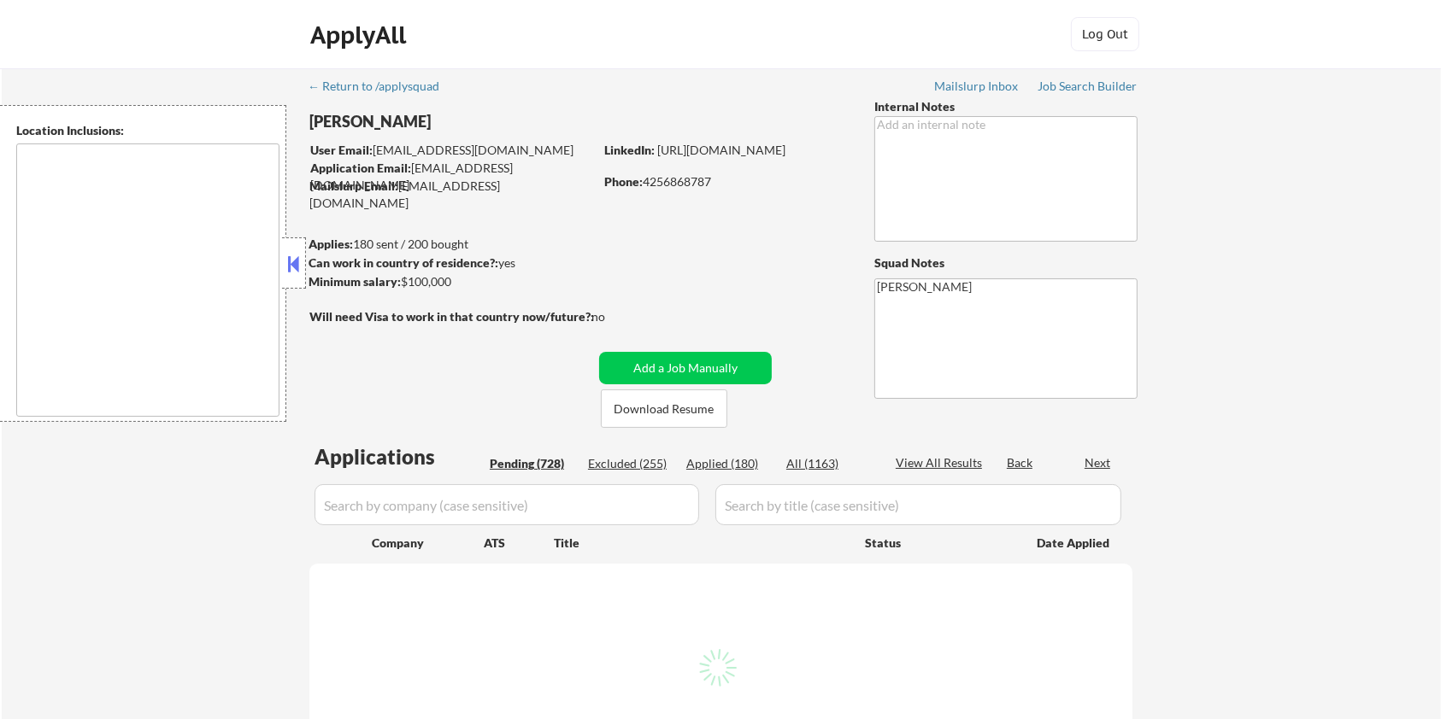
type textarea "Seattle, WA Mercer Island, WA Shoreline, WA Tukwila, WA Burien, WA SeaTac, WA W…"
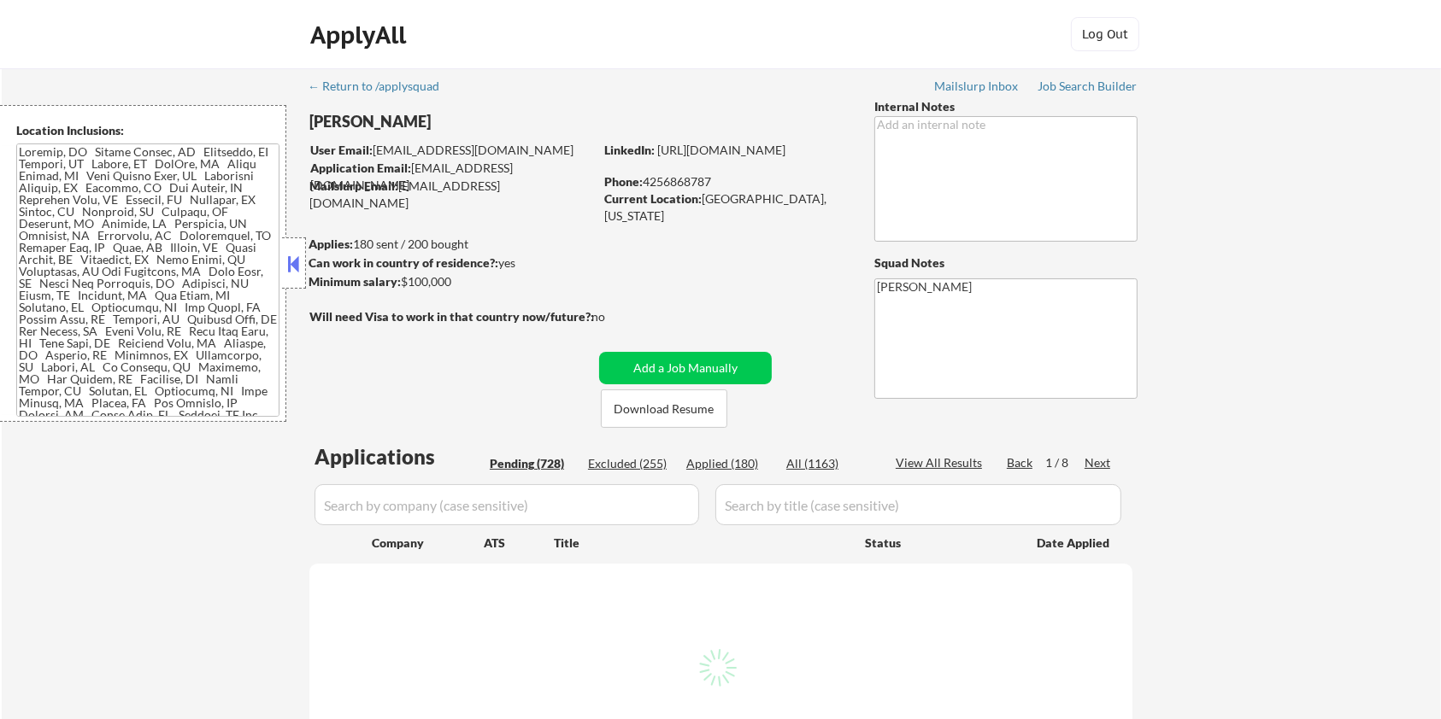
select select ""pending""
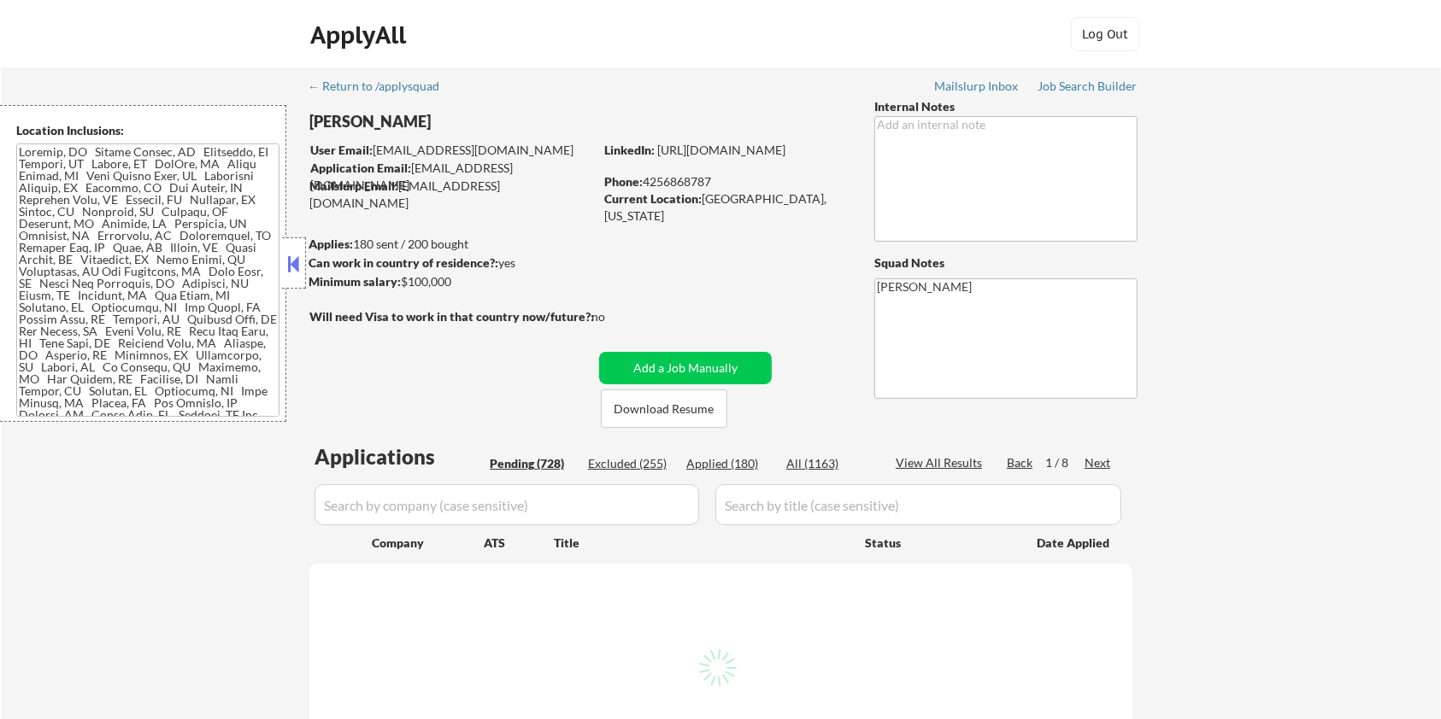
select select ""pending""
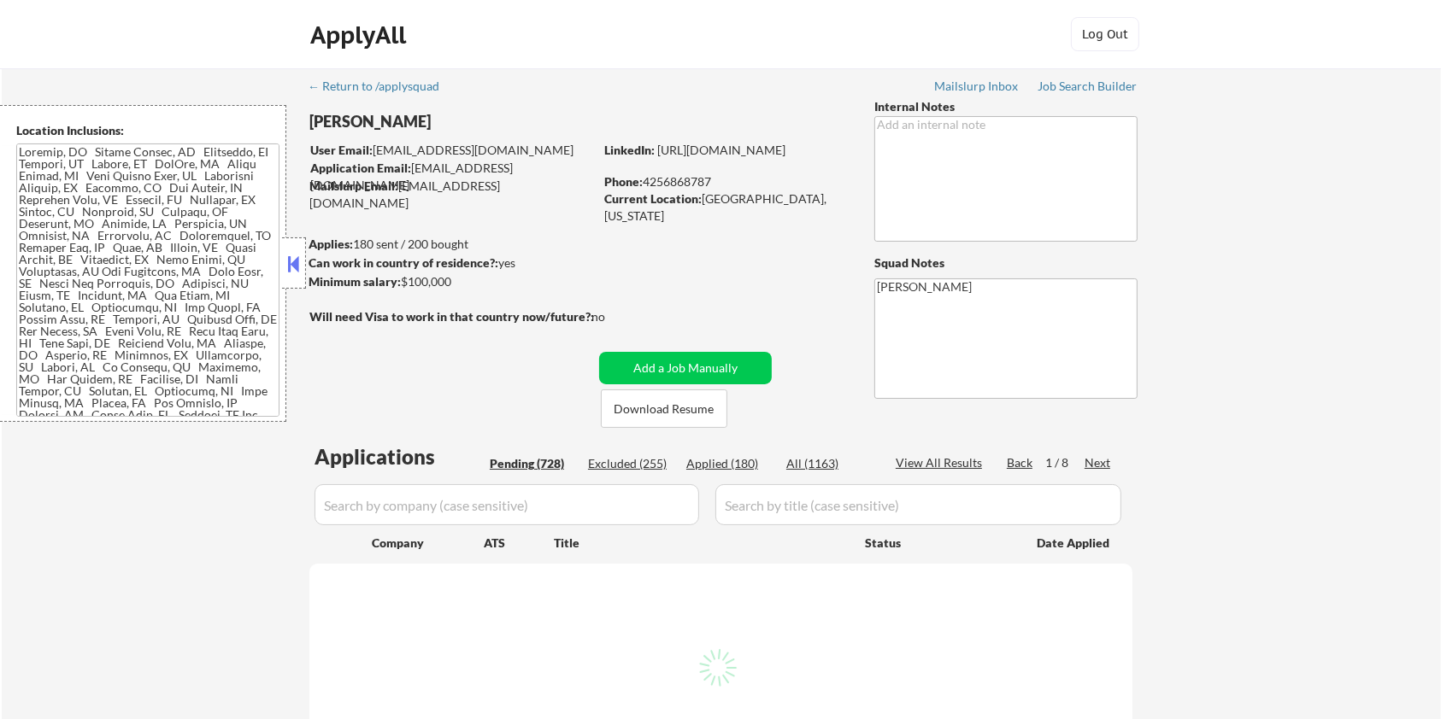
select select ""pending""
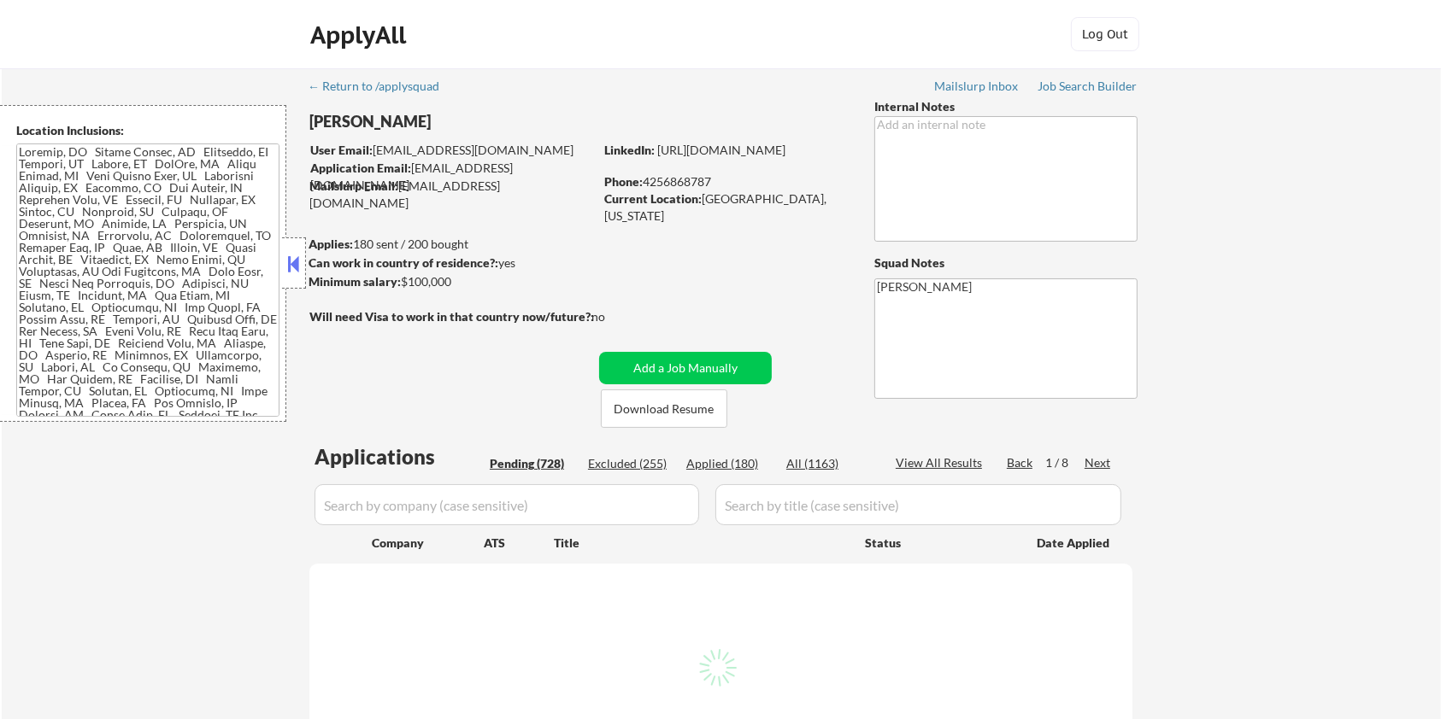
select select ""pending""
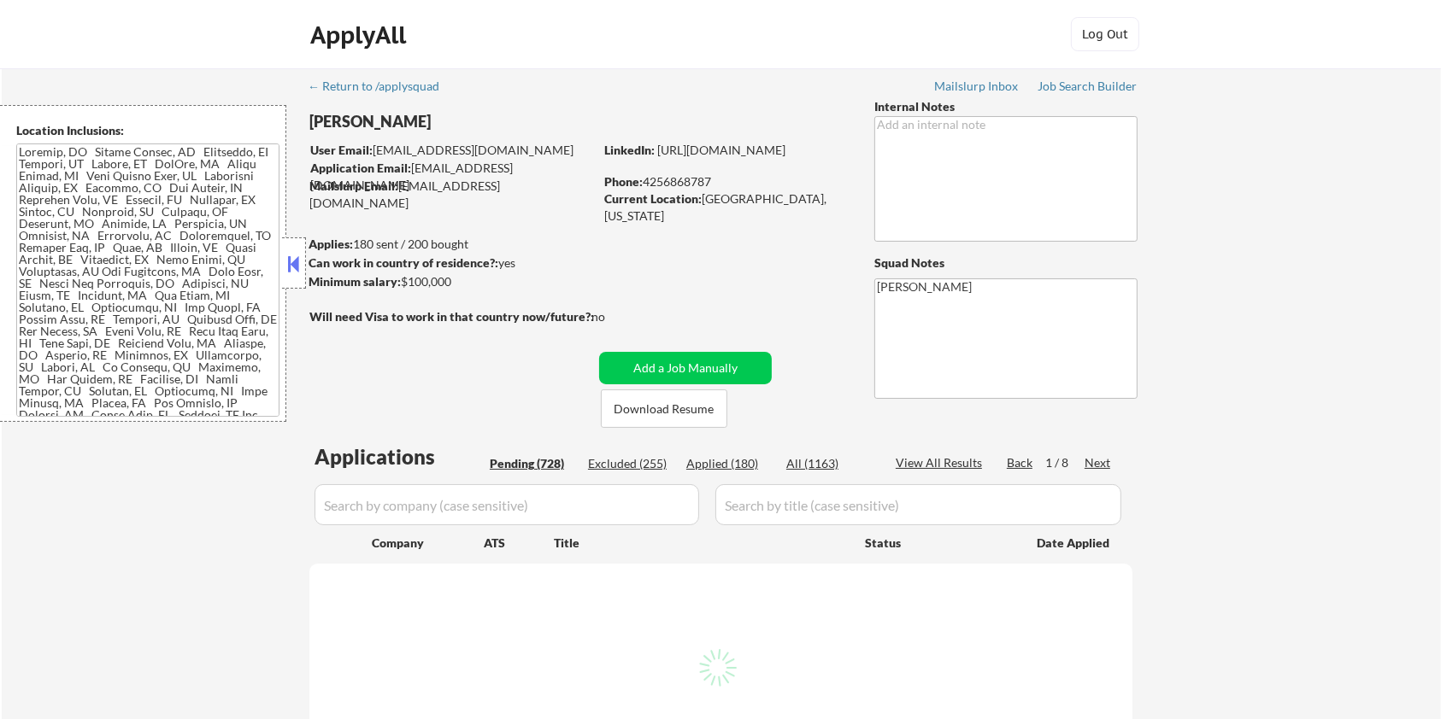
select select ""pending""
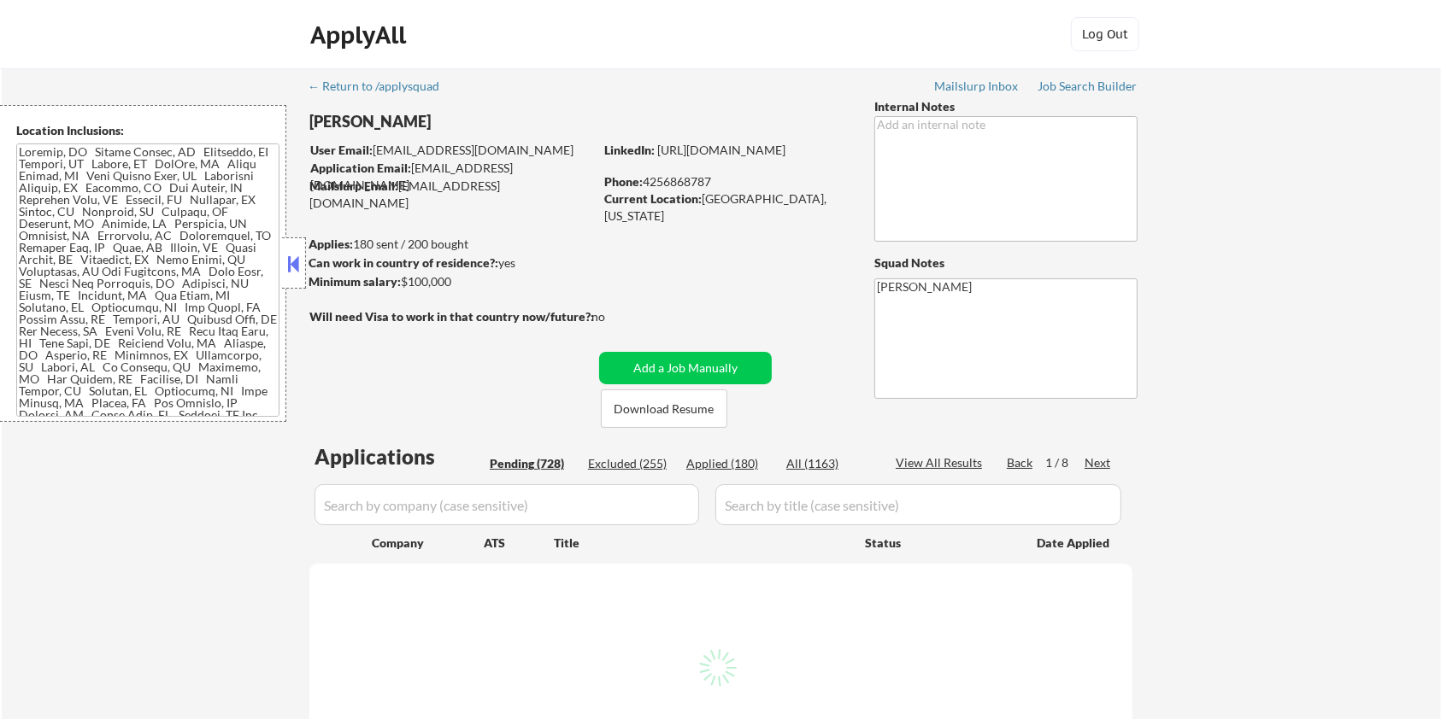
select select ""pending""
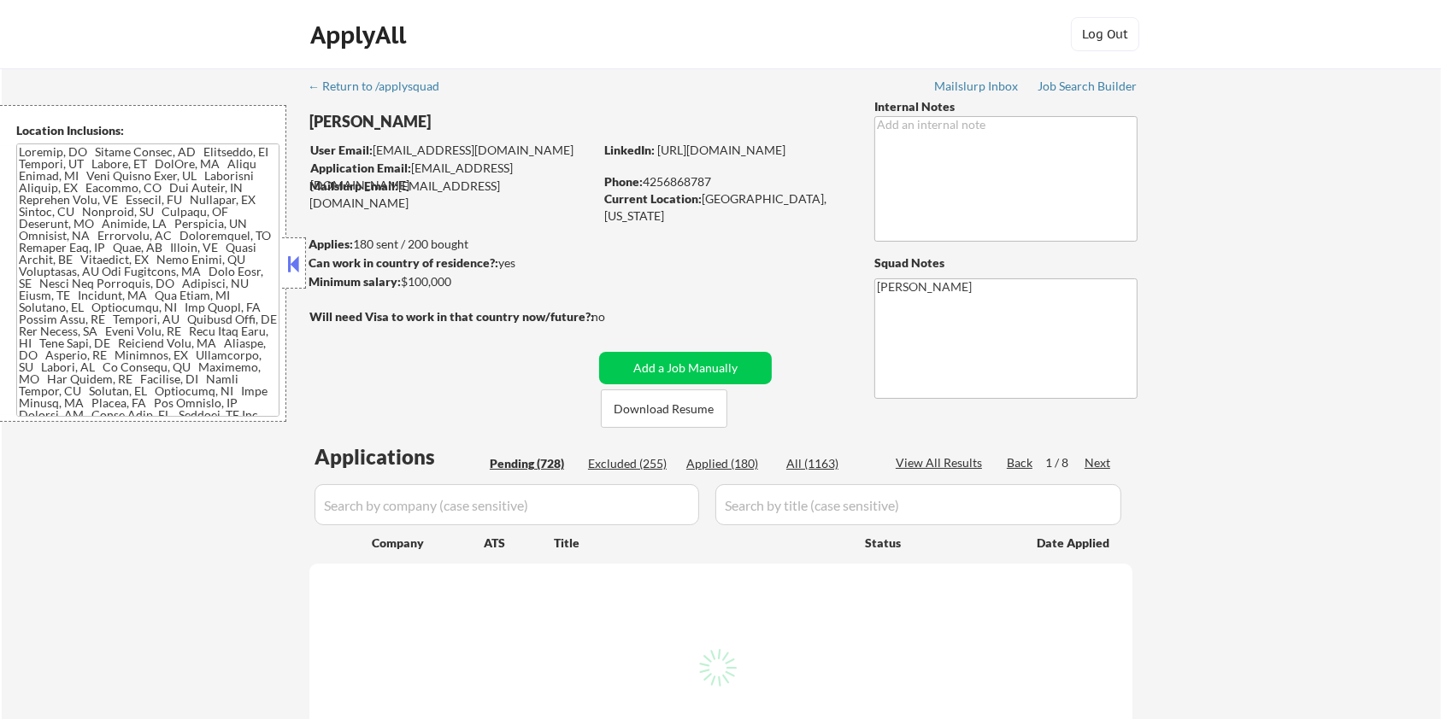
select select ""pending""
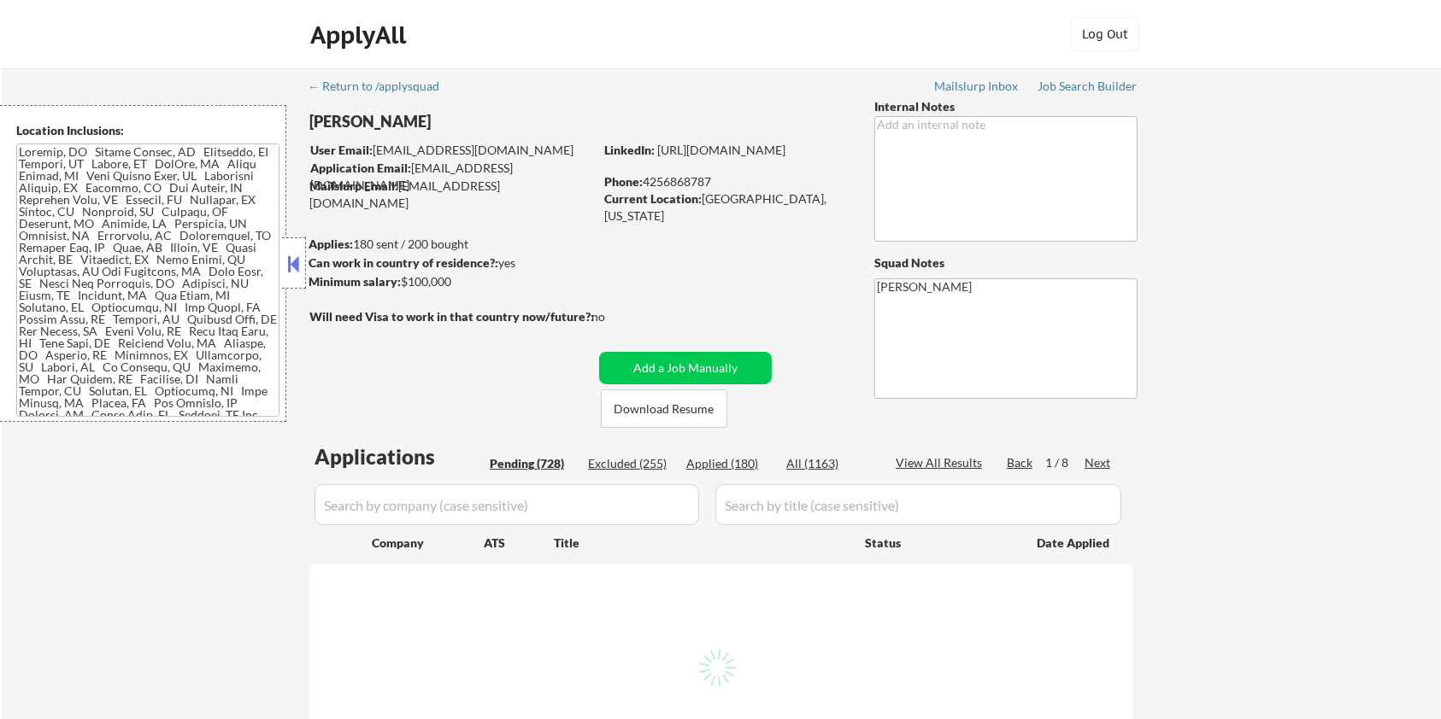
select select ""pending""
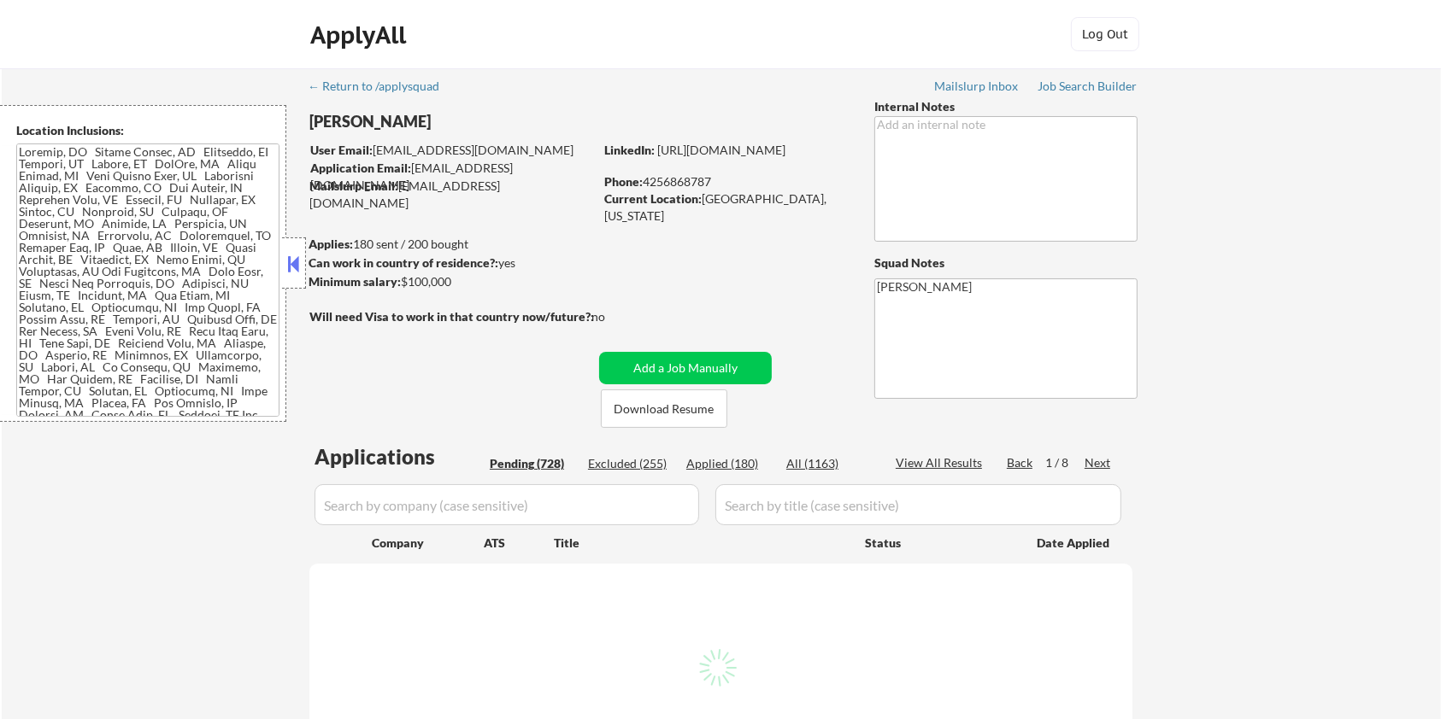
select select ""pending""
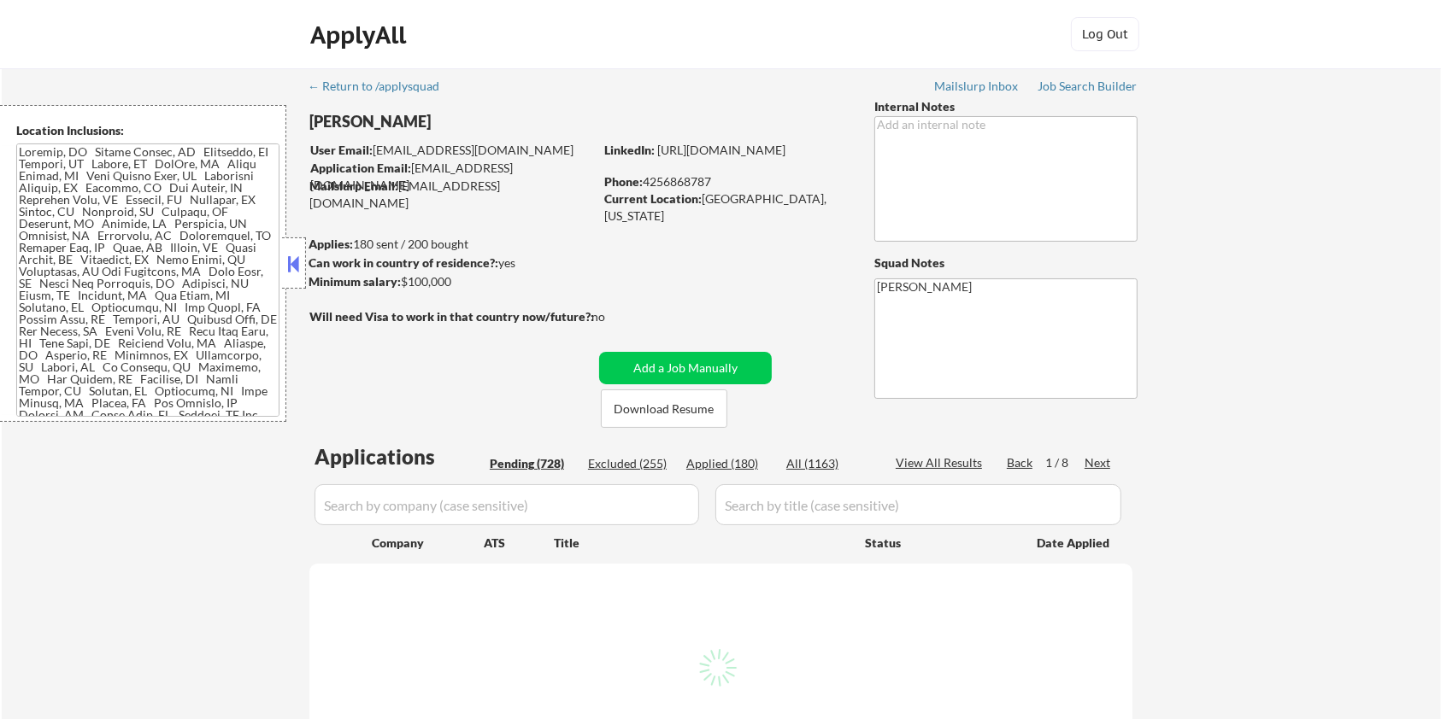
select select ""pending""
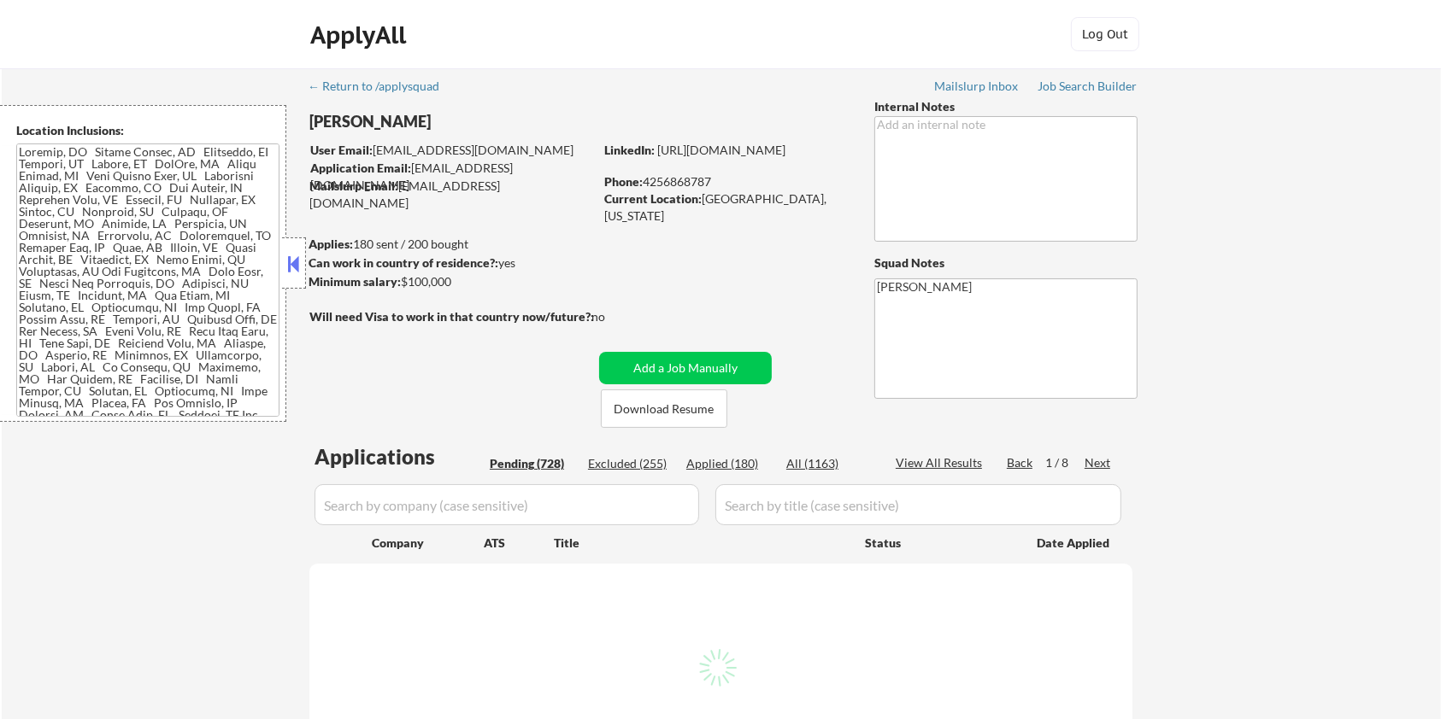
select select ""pending""
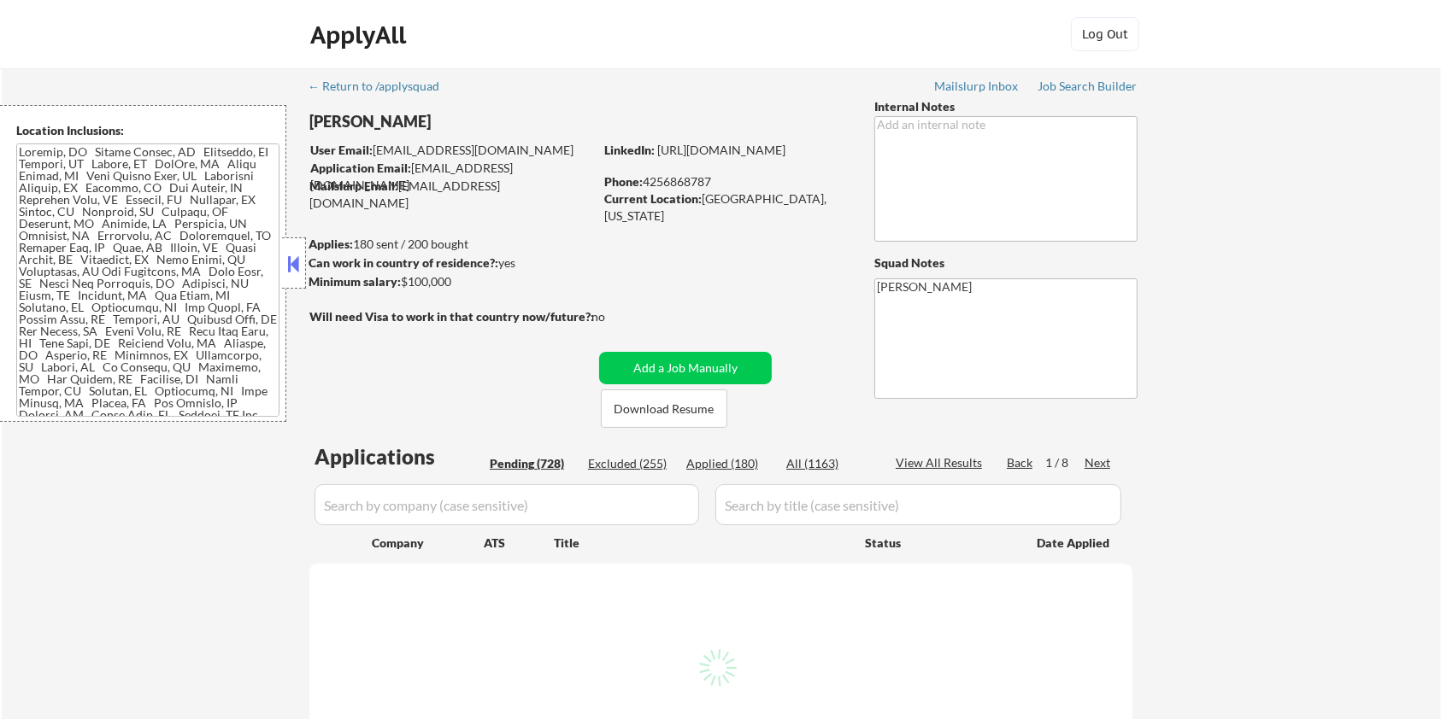
select select ""pending""
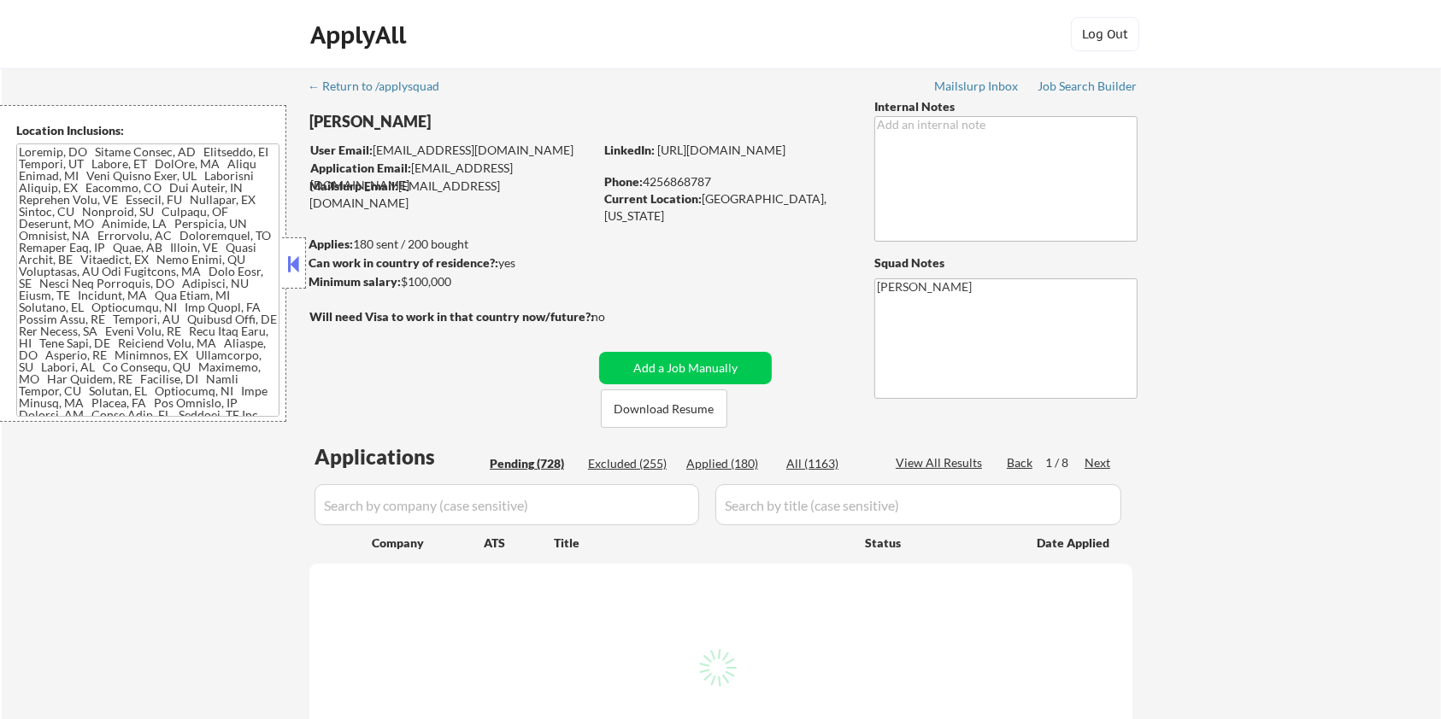
select select ""pending""
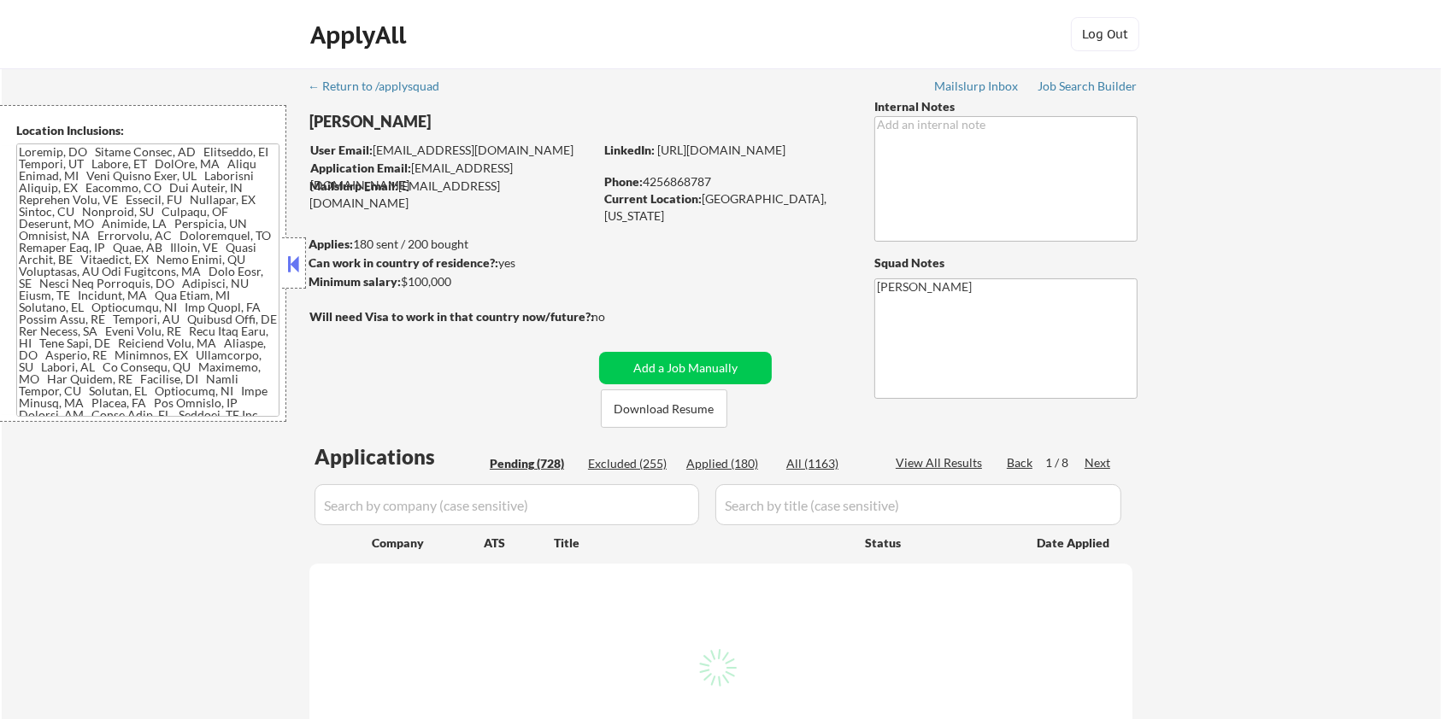
select select ""pending""
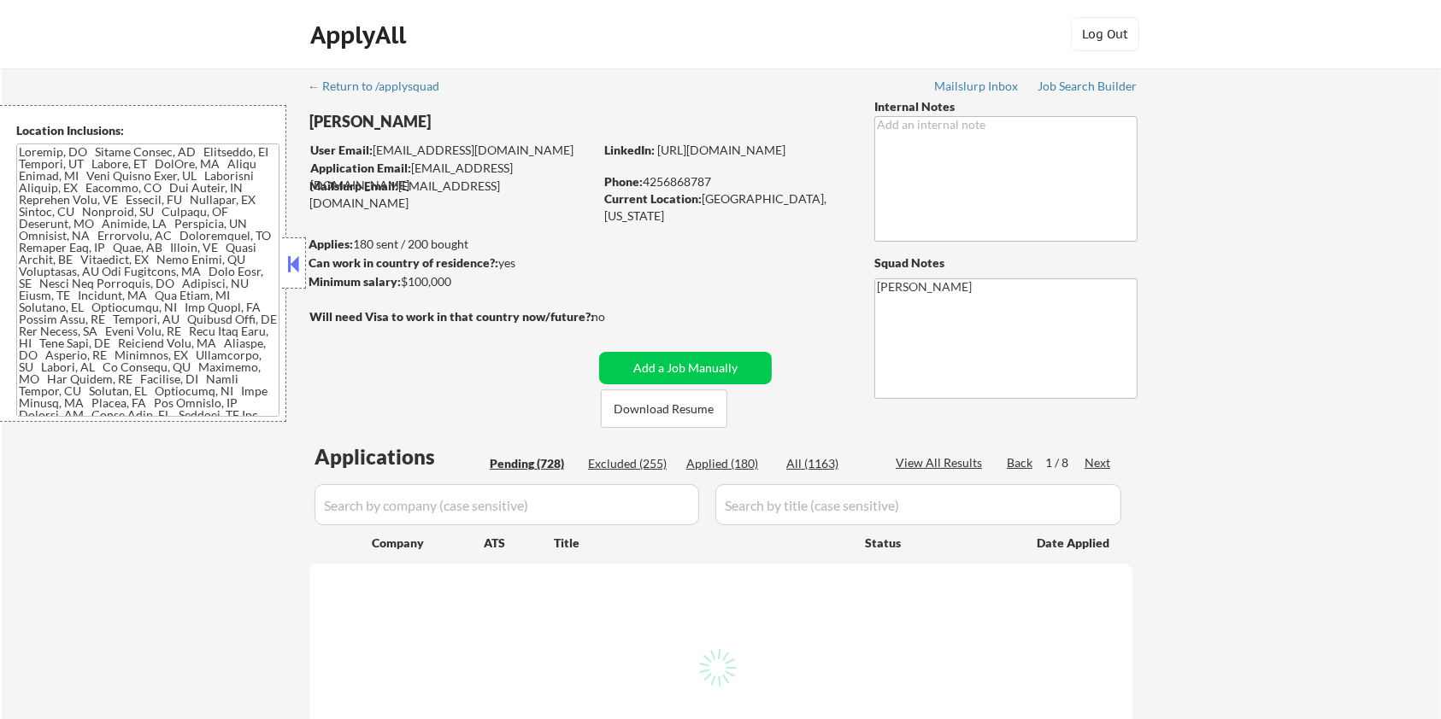
select select ""pending""
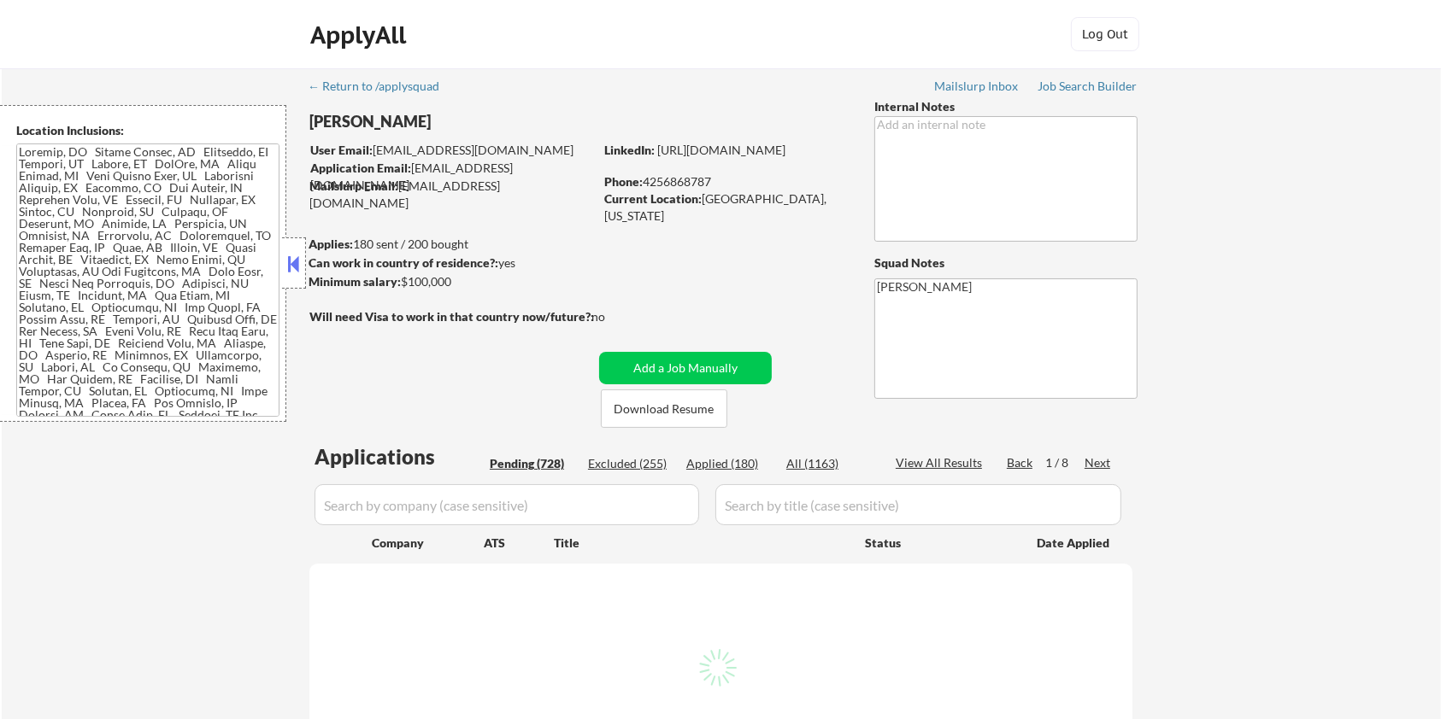
select select ""pending""
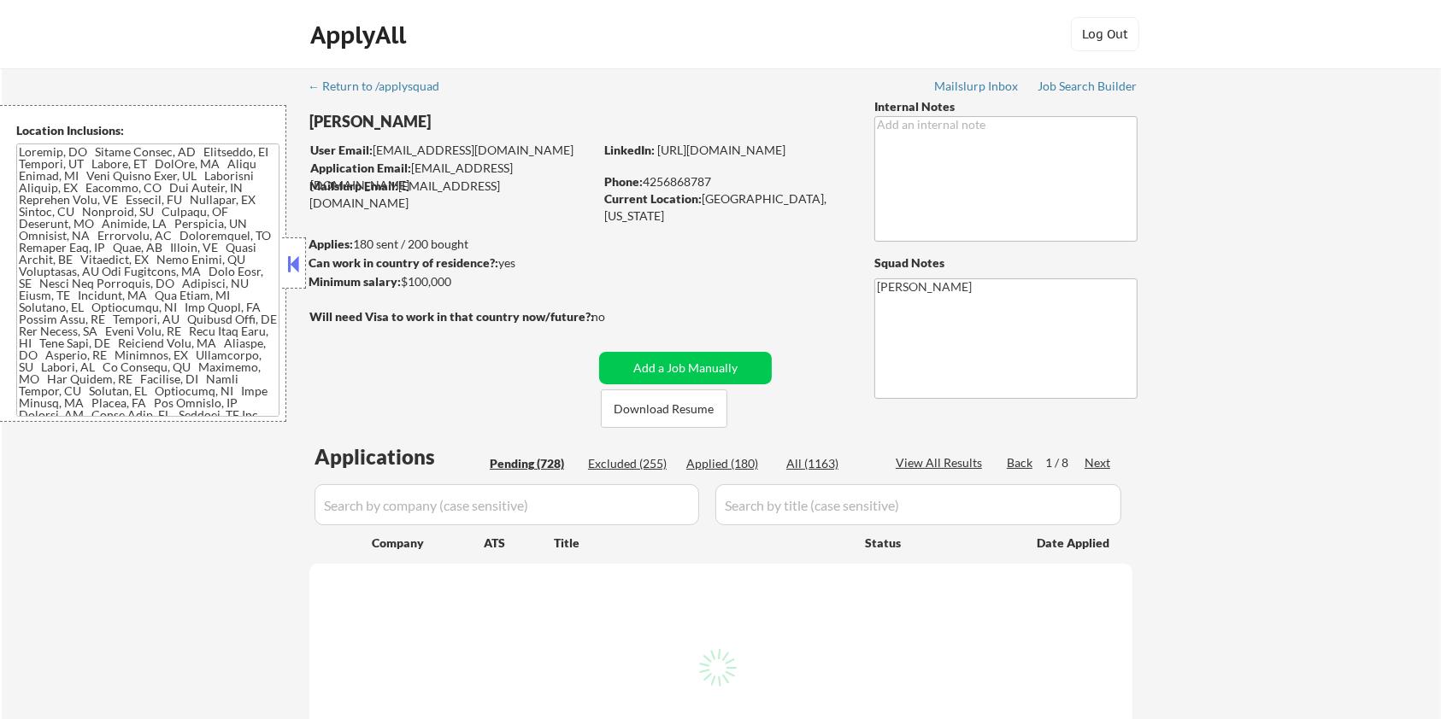
select select ""pending""
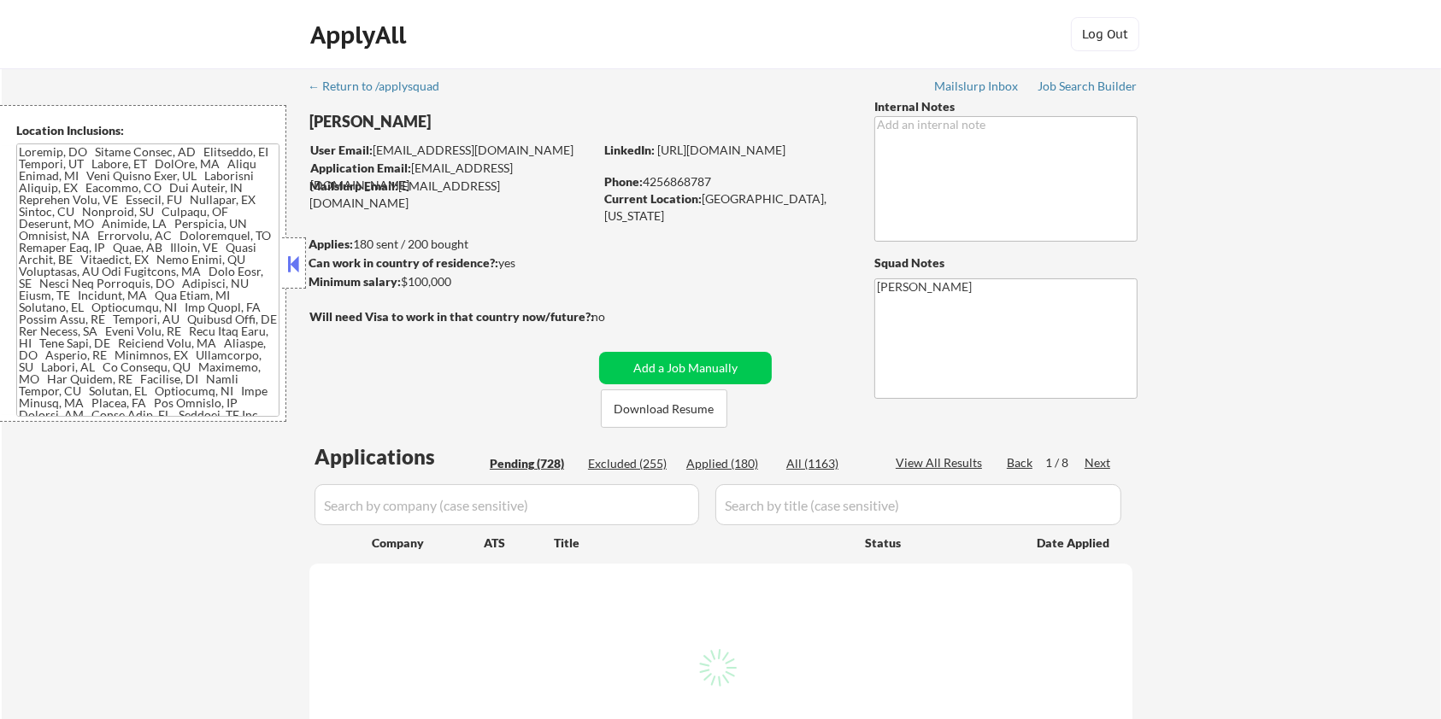
select select ""pending""
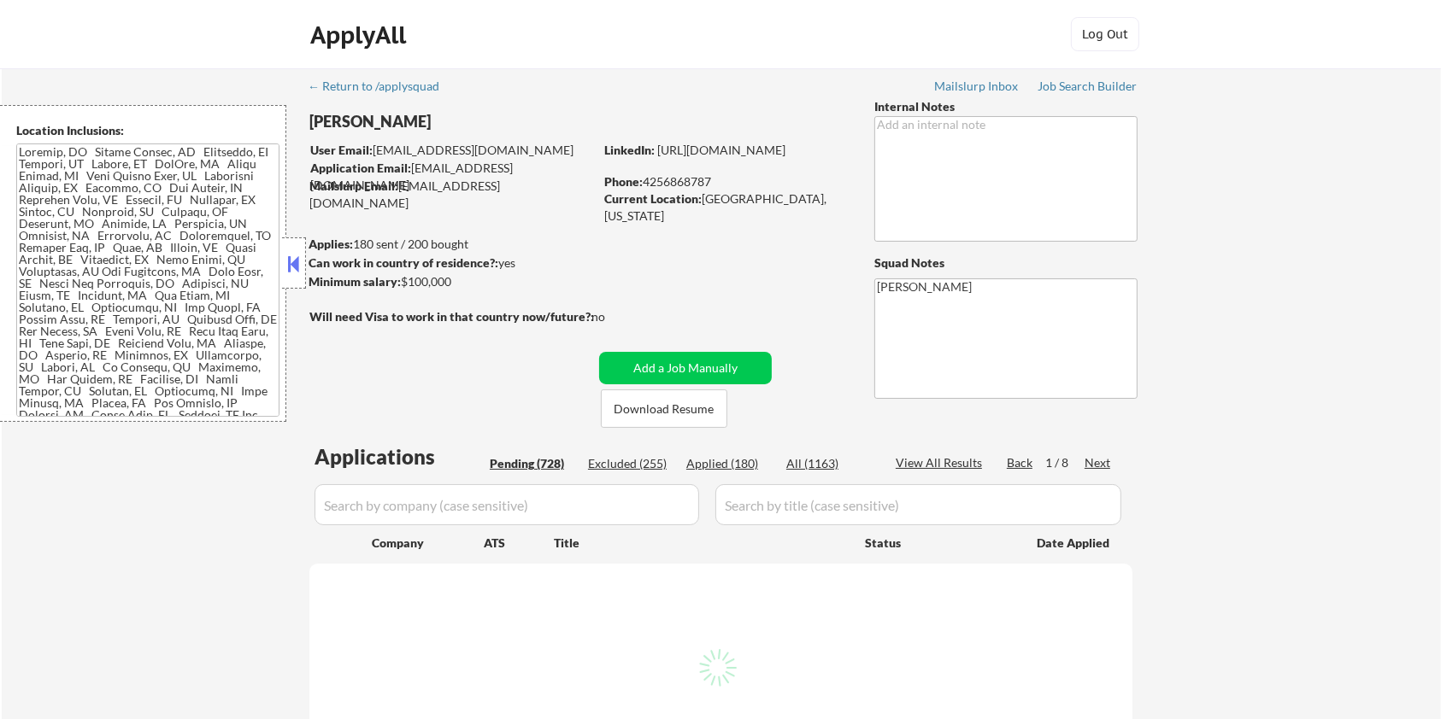
select select ""pending""
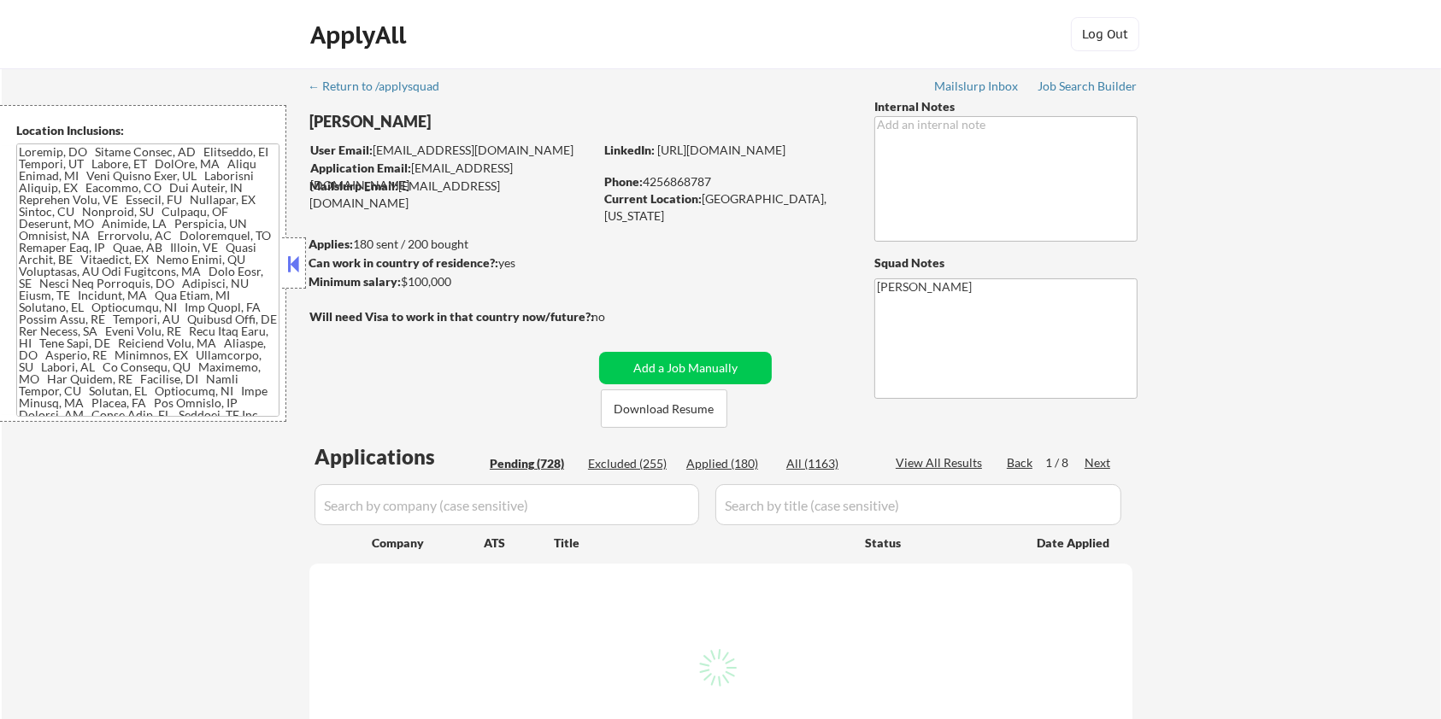
select select ""pending""
